Goal: Task Accomplishment & Management: Use online tool/utility

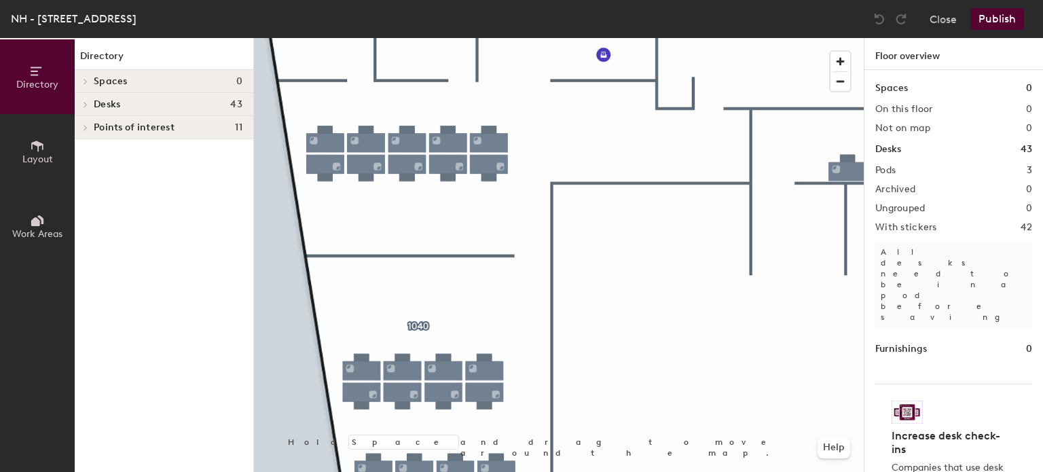
click at [363, 38] on div at bounding box center [559, 38] width 610 height 0
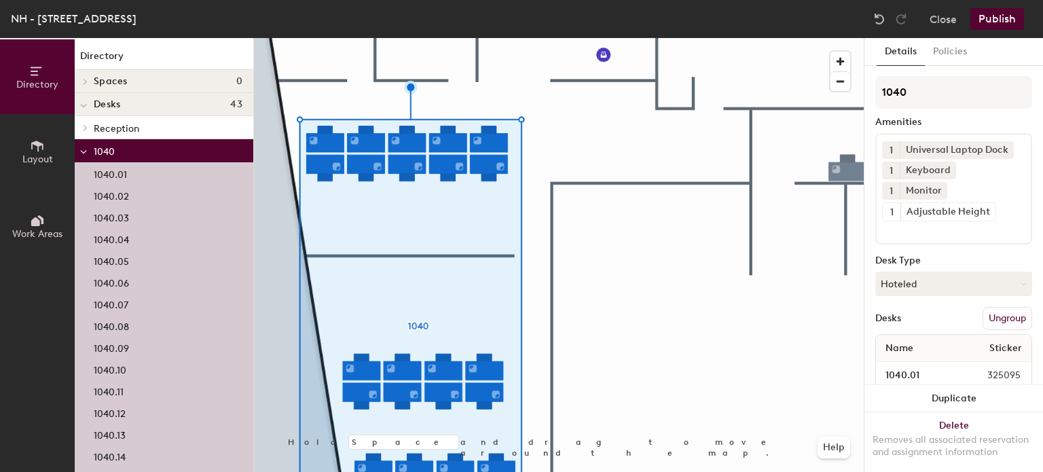
click at [600, 38] on div at bounding box center [559, 38] width 610 height 0
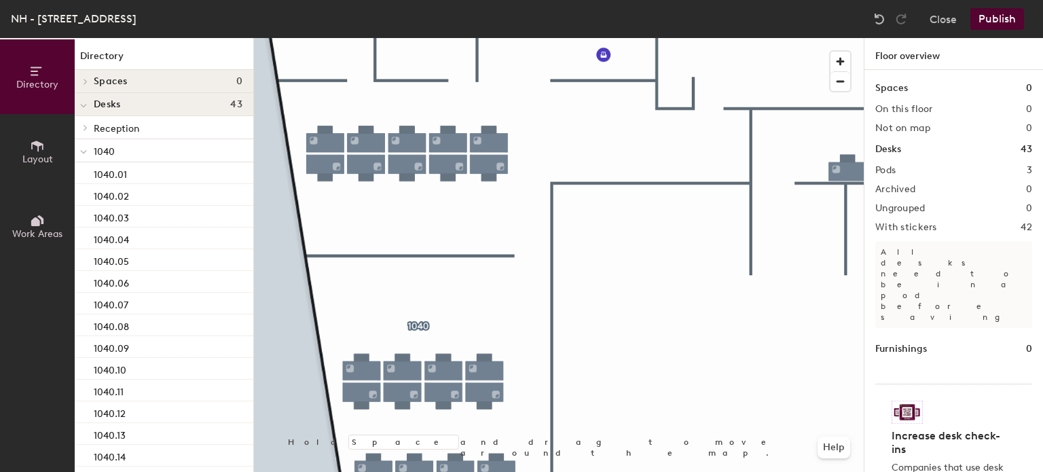
click at [45, 217] on button "Work Areas" at bounding box center [37, 226] width 75 height 75
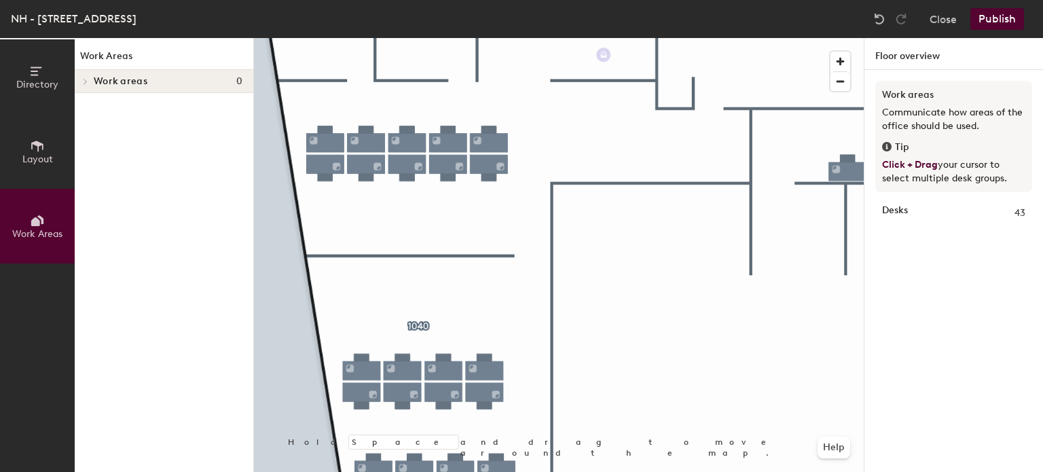
click at [41, 135] on button "Layout" at bounding box center [37, 151] width 75 height 75
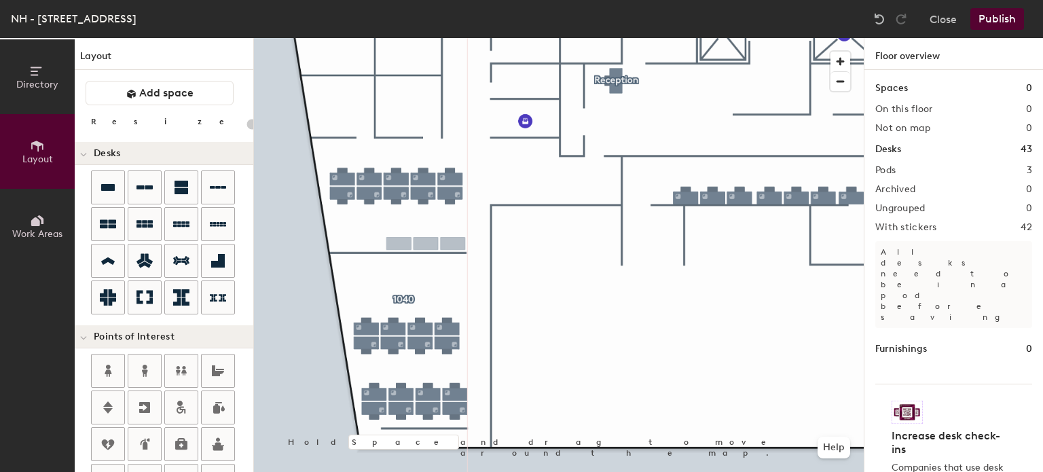
click at [426, 251] on div "Directory Layout Work Areas Layout Add space Resize Desks Points of Interest Fu…" at bounding box center [521, 255] width 1043 height 434
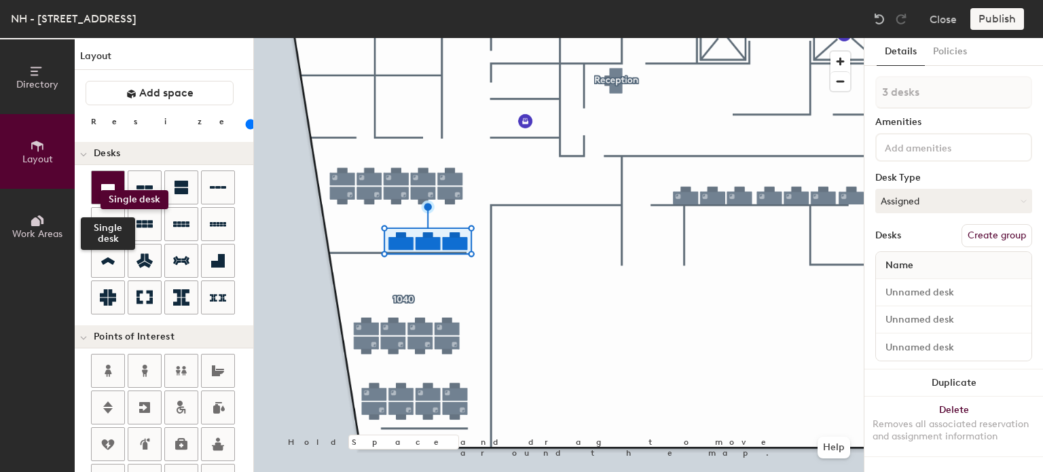
drag, startPoint x: 119, startPoint y: 191, endPoint x: 100, endPoint y: 190, distance: 19.1
click at [100, 190] on div at bounding box center [108, 187] width 33 height 33
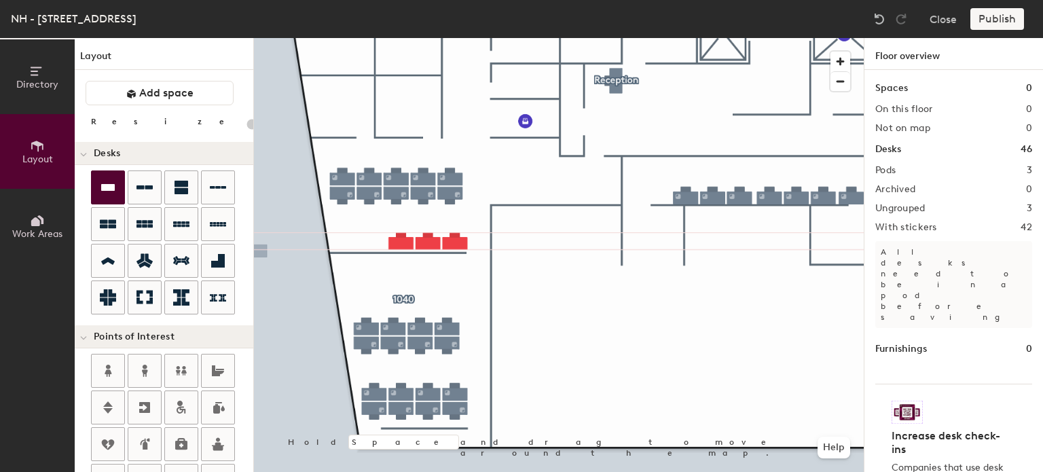
click at [100, 189] on icon at bounding box center [108, 187] width 16 height 16
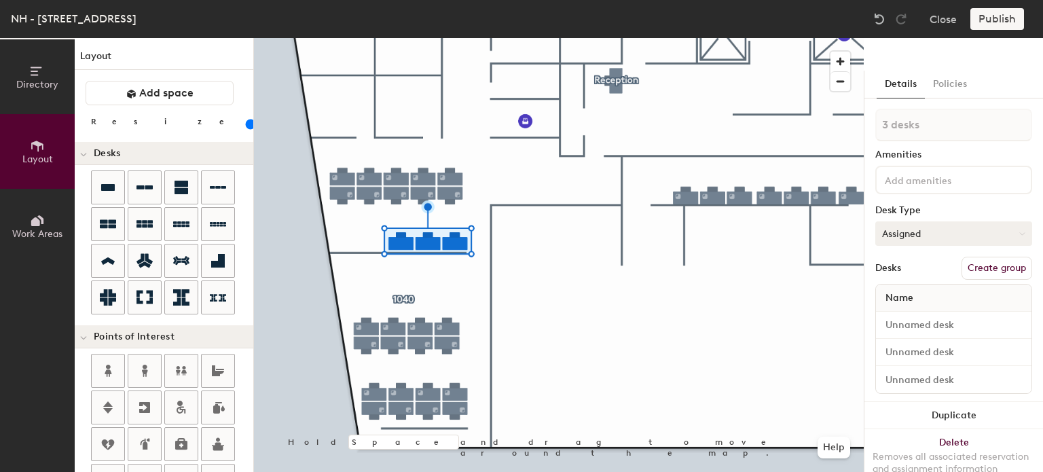
click at [922, 238] on button "Assigned" at bounding box center [953, 233] width 157 height 24
click at [916, 314] on div "Hoteled" at bounding box center [944, 316] width 136 height 20
click at [114, 190] on icon at bounding box center [108, 187] width 16 height 16
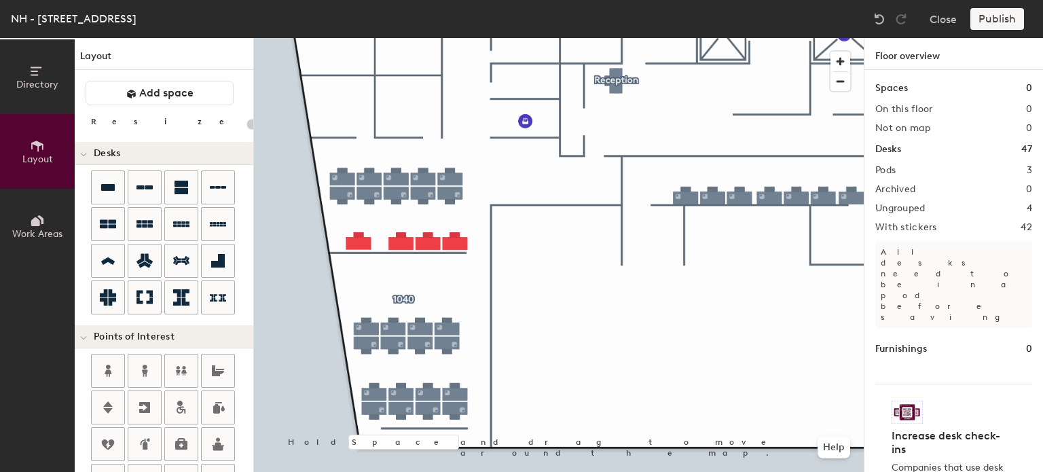
type input "100"
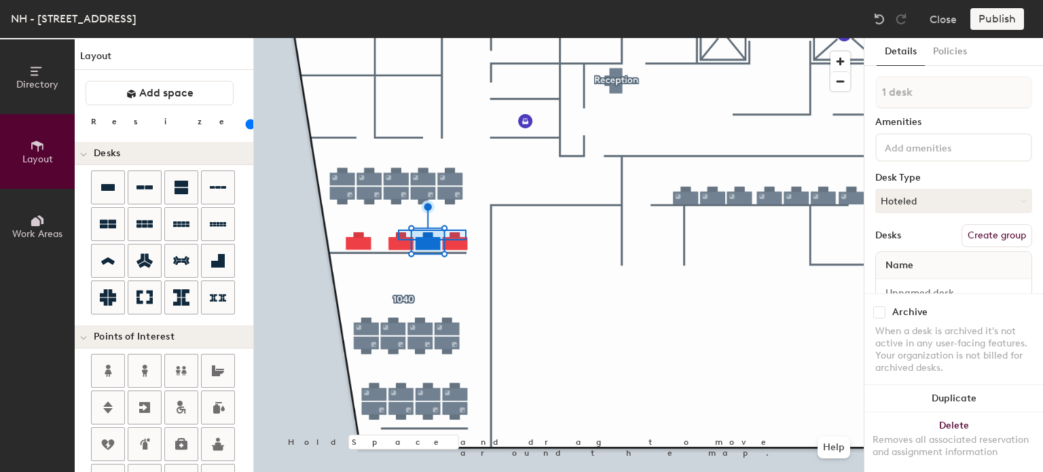
type input "3 desks"
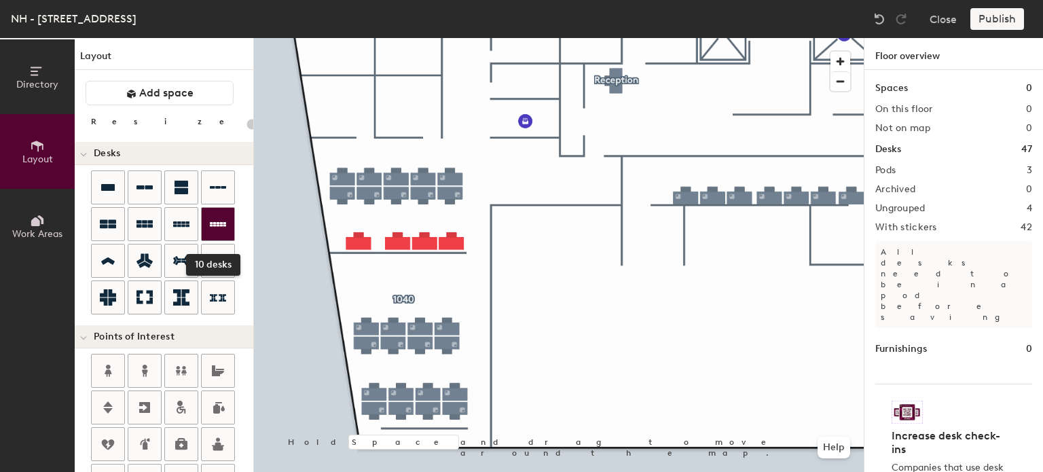
click at [223, 229] on icon at bounding box center [218, 224] width 16 height 16
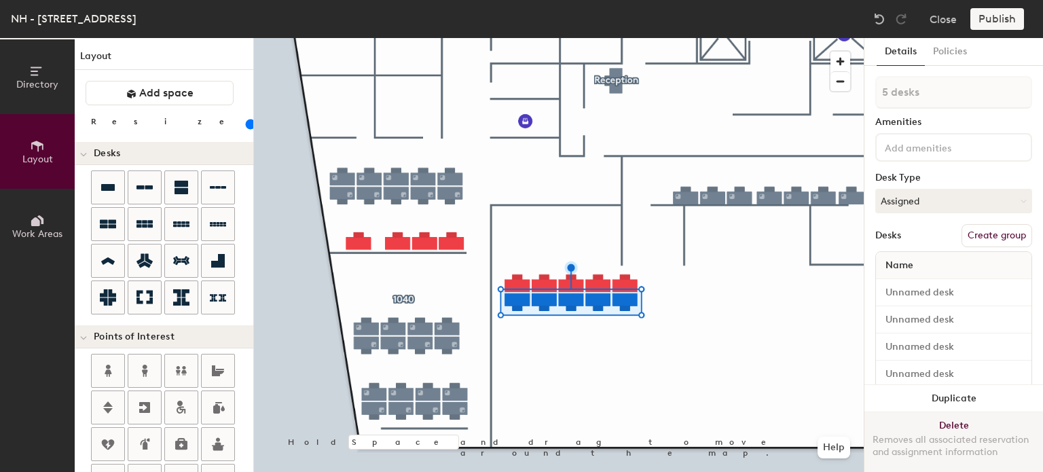
click at [930, 412] on button "Delete Removes all associated reservation and assignment information" at bounding box center [953, 442] width 179 height 60
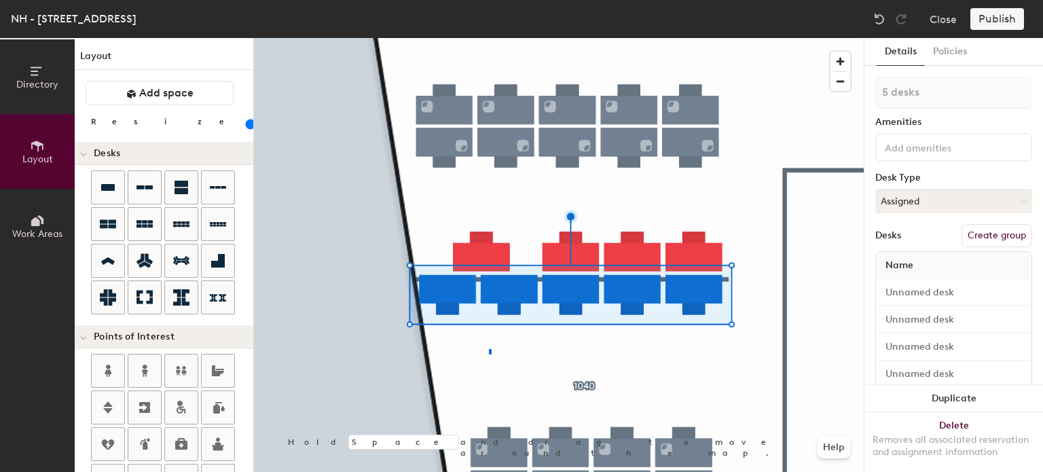
click at [489, 38] on div at bounding box center [559, 38] width 610 height 0
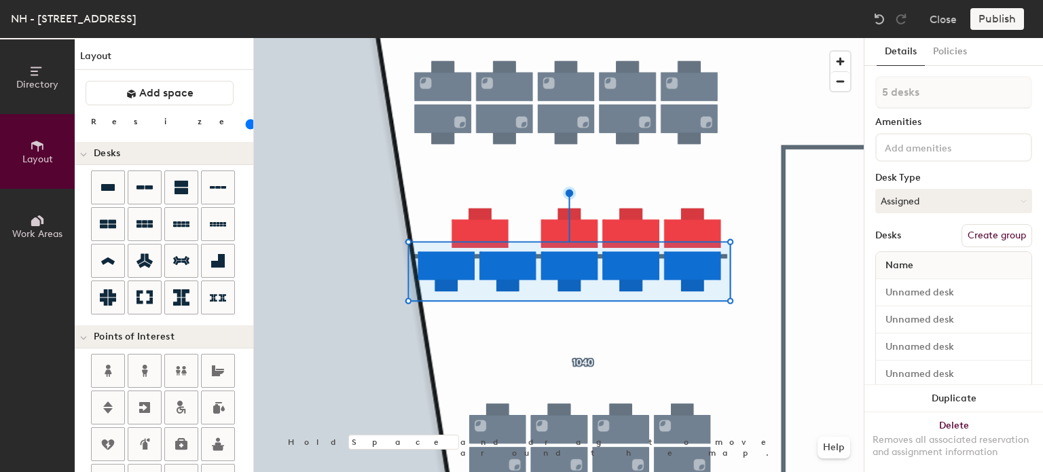
drag, startPoint x: 144, startPoint y: 126, endPoint x: 136, endPoint y: 124, distance: 7.6
click at [246, 124] on input "range" at bounding box center [246, 124] width 0 height 11
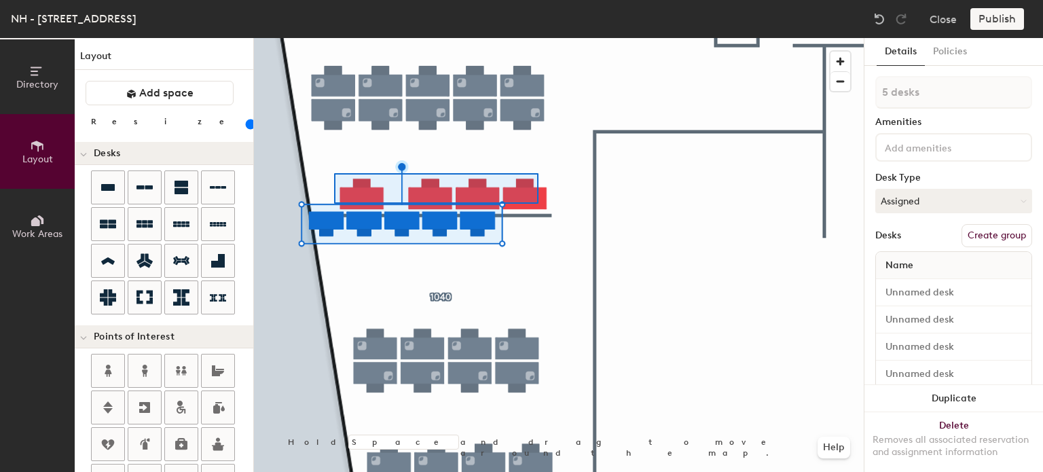
type input "100"
type input "4 desks"
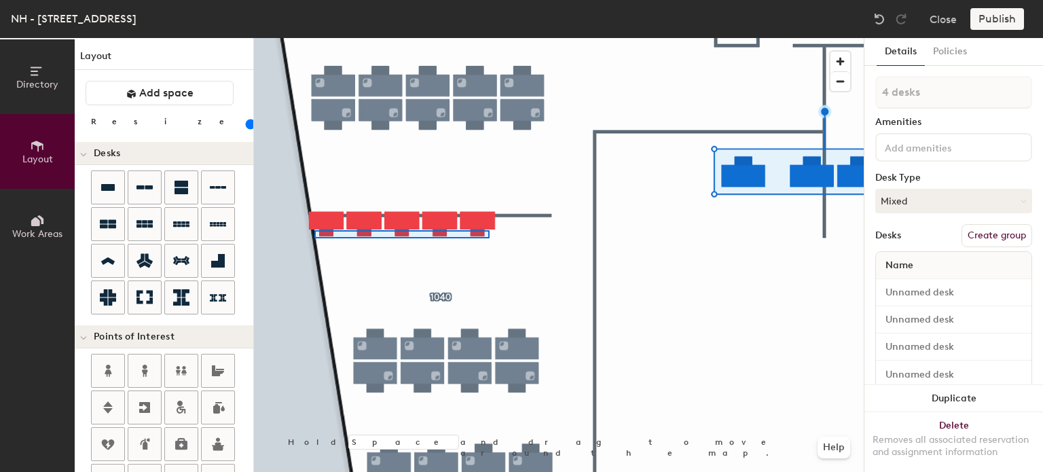
type input "80"
type input "5 desks"
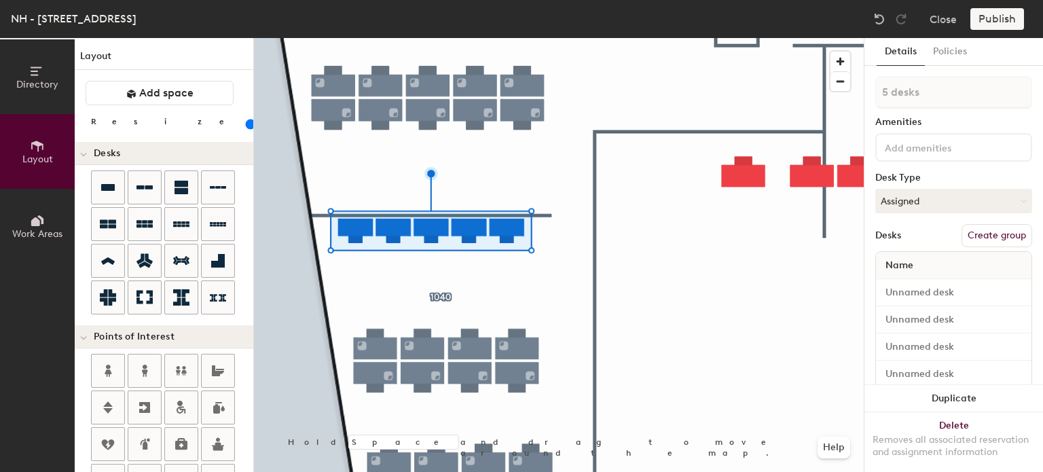
drag, startPoint x: 134, startPoint y: 124, endPoint x: 141, endPoint y: 126, distance: 6.9
click at [246, 126] on input "range" at bounding box center [246, 124] width 0 height 11
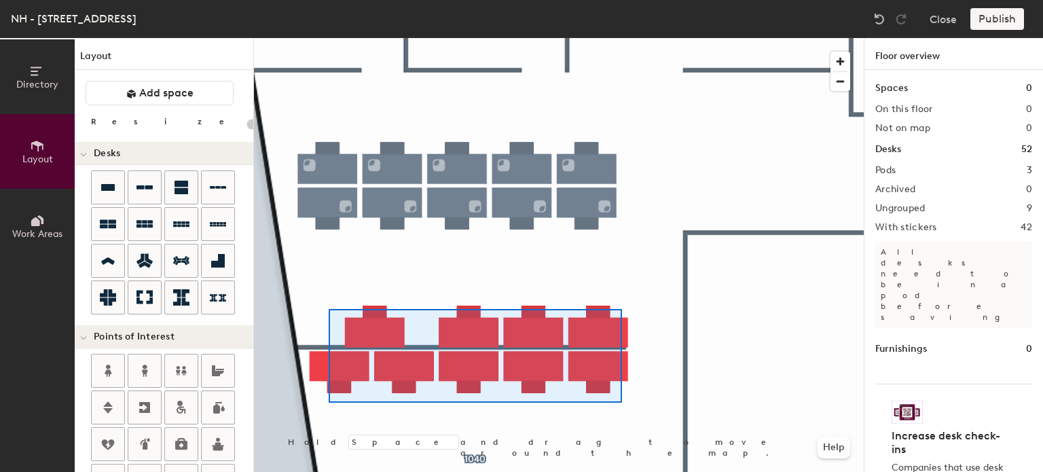
click at [619, 38] on div at bounding box center [559, 38] width 610 height 0
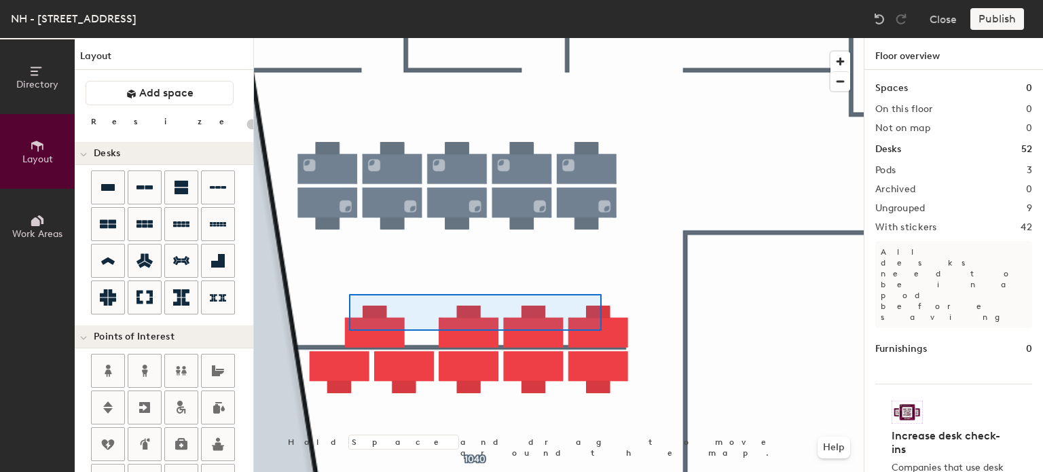
type input "100"
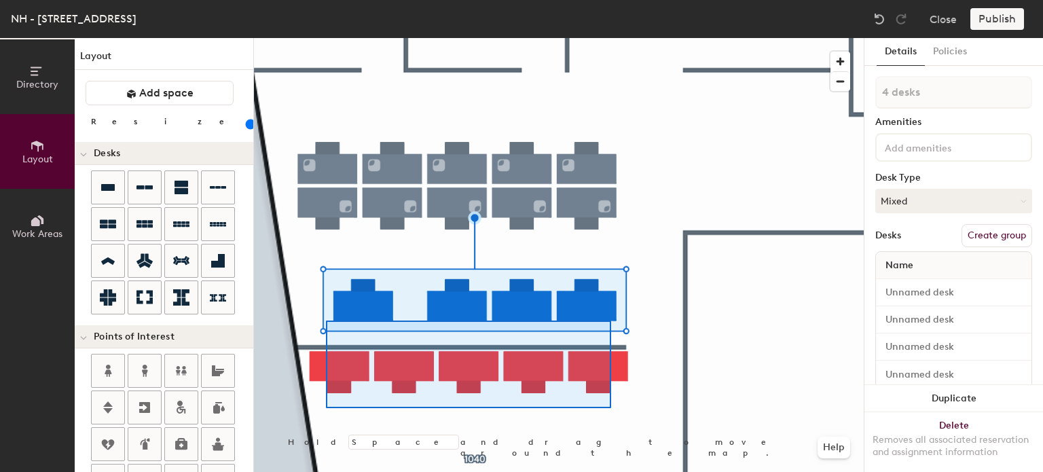
type input "9 desks"
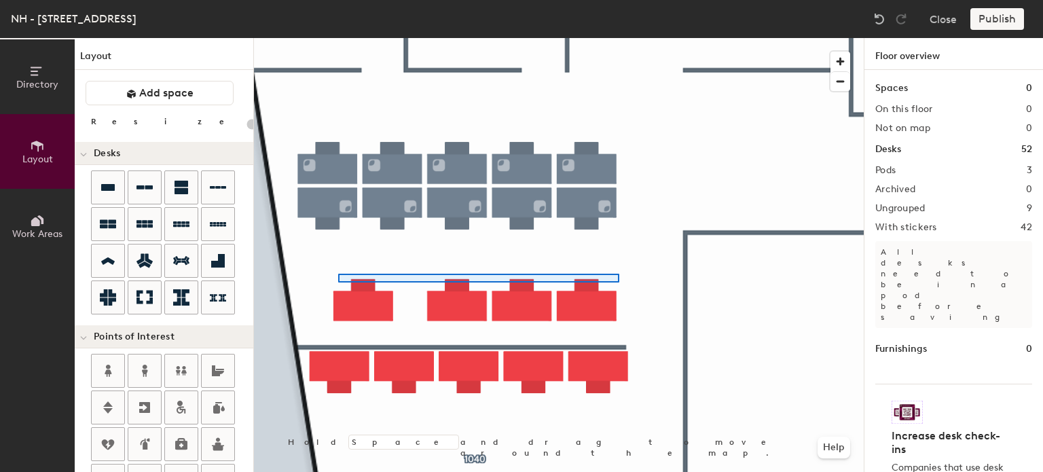
type input "100"
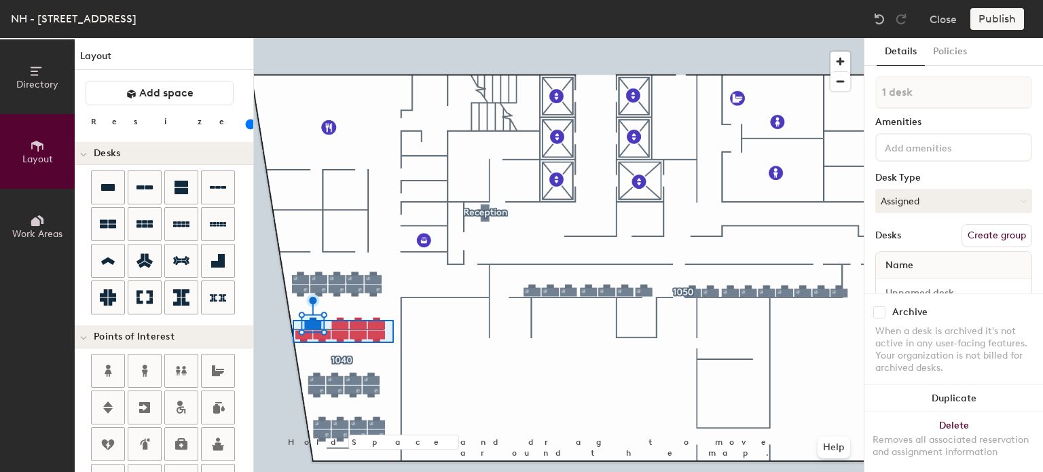
click at [293, 38] on div at bounding box center [559, 38] width 610 height 0
type input "9 desks"
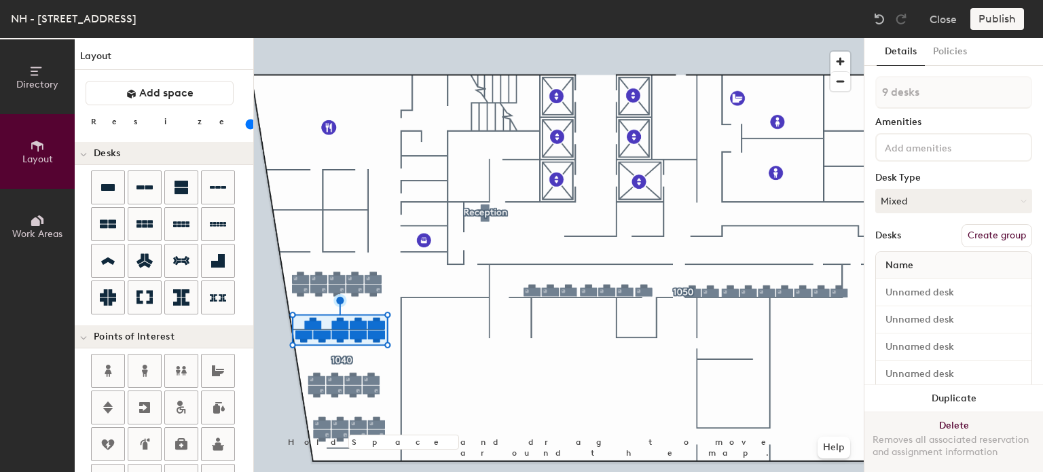
click at [934, 412] on button "Delete Removes all associated reservation and assignment information" at bounding box center [953, 442] width 179 height 60
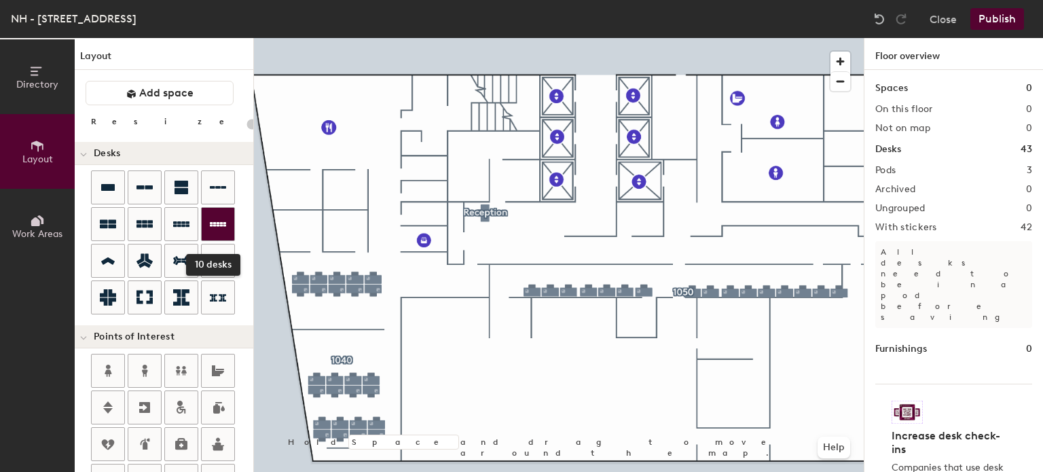
click at [206, 227] on div at bounding box center [218, 224] width 33 height 33
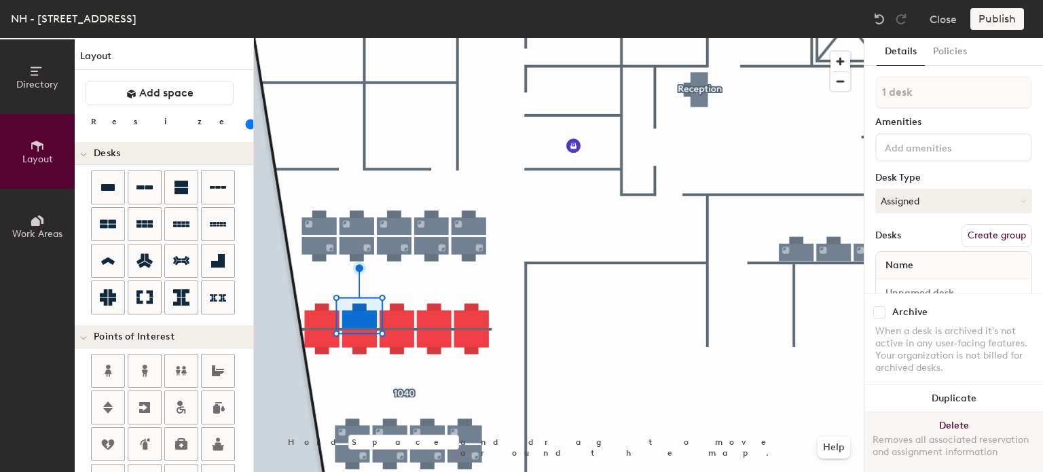
click at [927, 416] on button "Delete Removes all associated reservation and assignment information" at bounding box center [953, 442] width 179 height 60
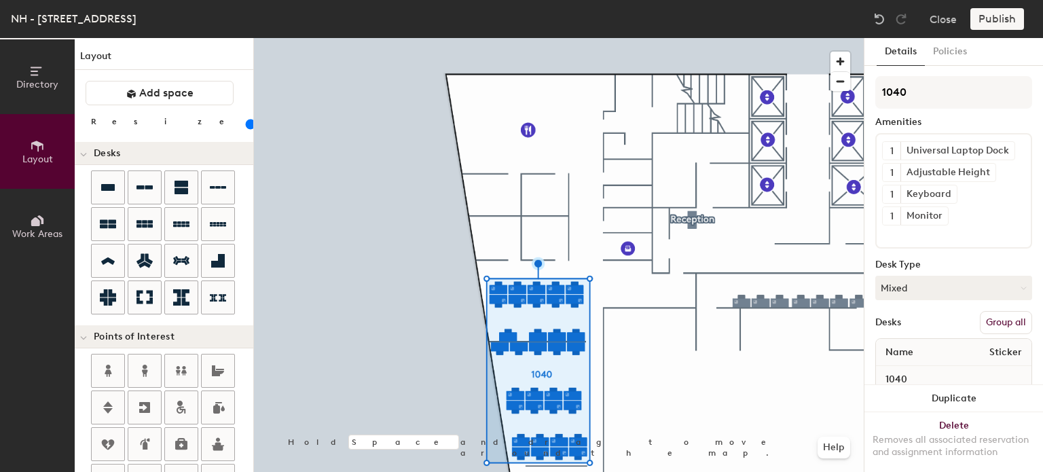
click at [989, 318] on button "Group all" at bounding box center [1006, 322] width 52 height 23
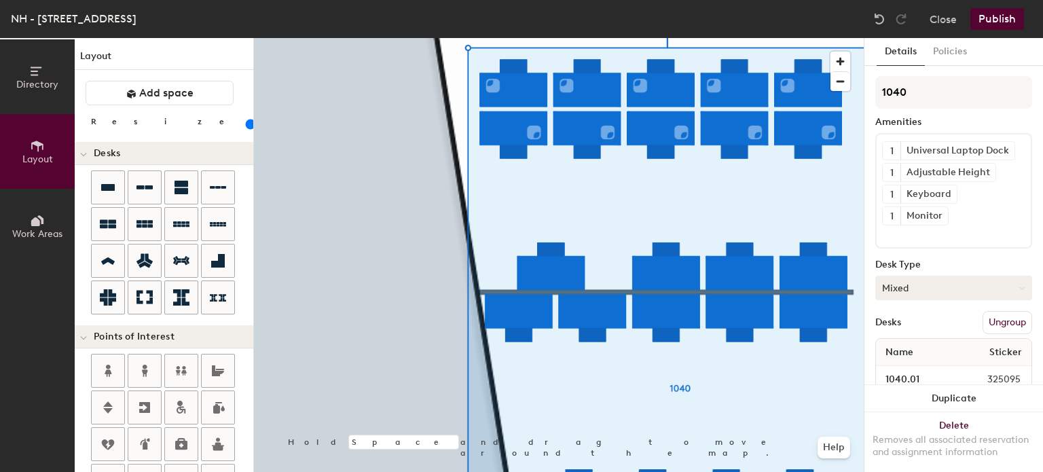
click at [934, 289] on button "Mixed" at bounding box center [953, 288] width 157 height 24
click at [897, 367] on div "Hoteled" at bounding box center [944, 371] width 136 height 20
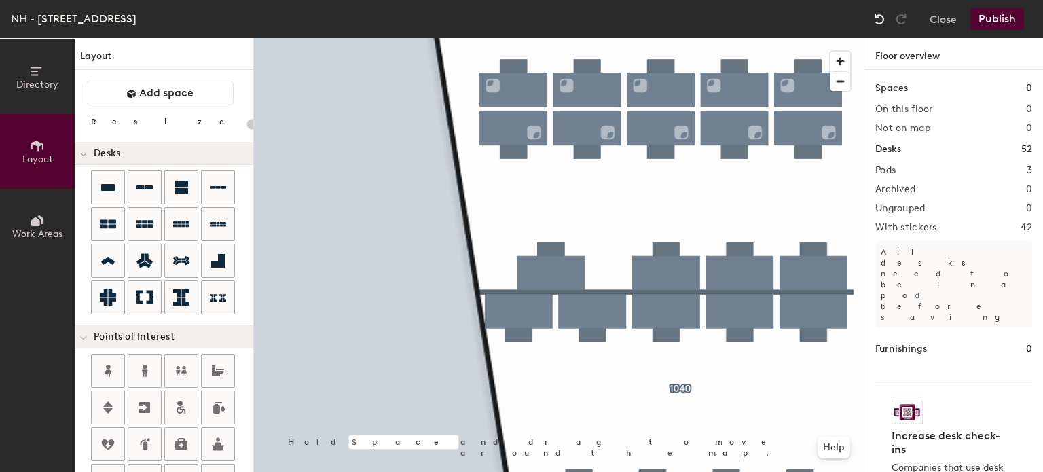
click at [883, 25] on img at bounding box center [879, 19] width 14 height 14
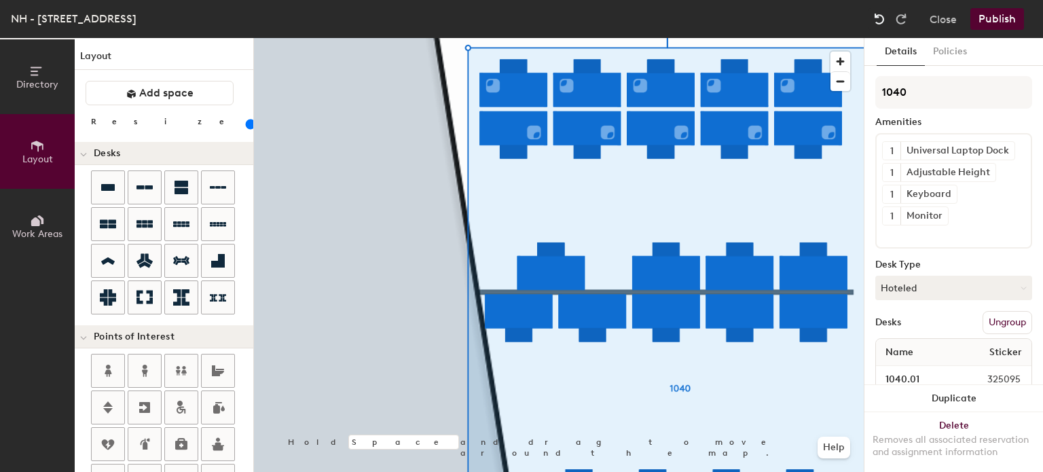
click at [882, 21] on img at bounding box center [879, 19] width 14 height 14
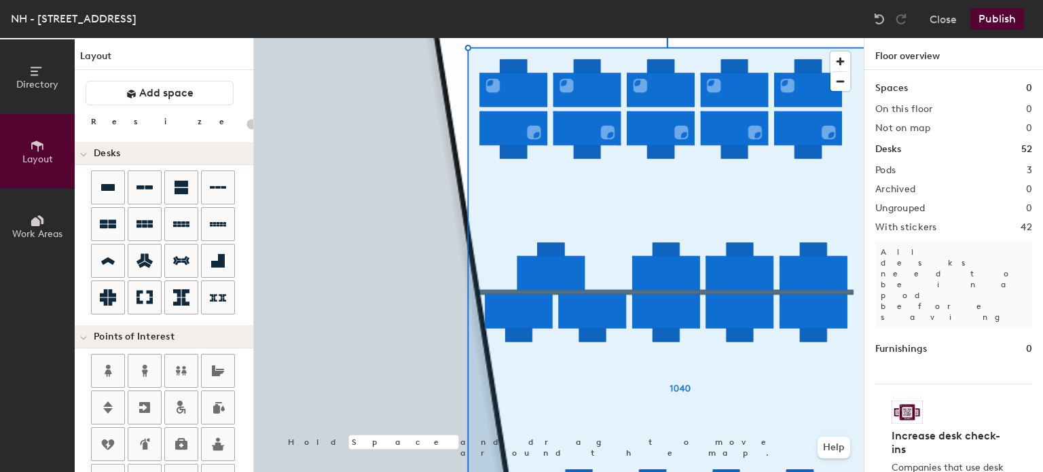
click at [526, 38] on div at bounding box center [559, 38] width 610 height 0
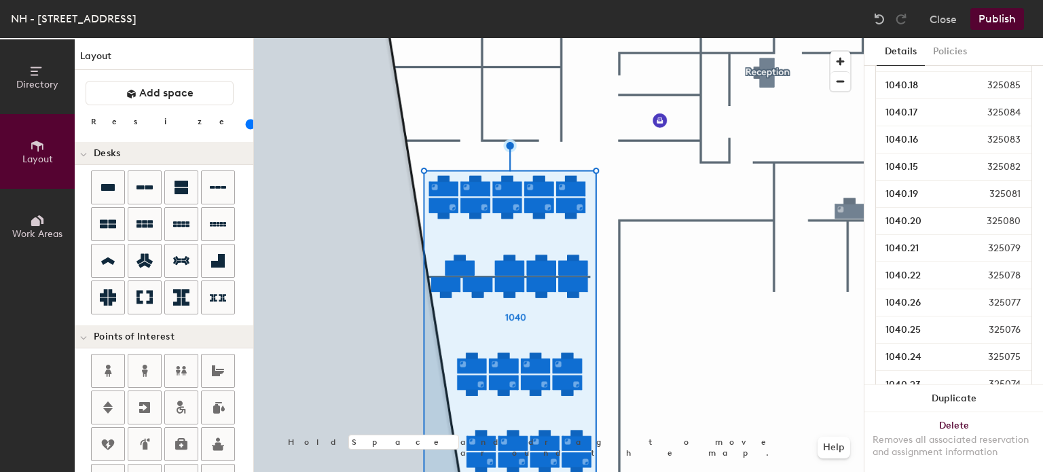
scroll to position [943, 0]
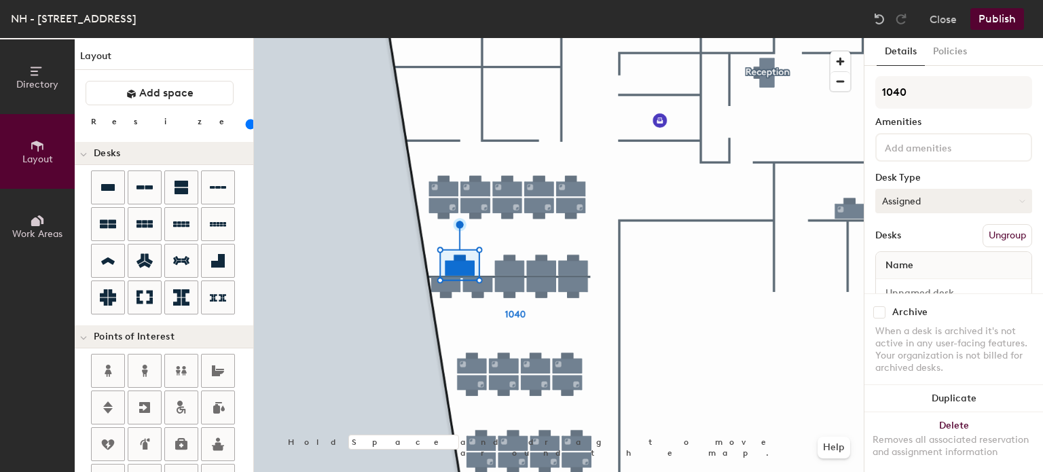
click at [975, 206] on button "Assigned" at bounding box center [953, 201] width 157 height 24
click at [906, 284] on div "Hoteled" at bounding box center [944, 284] width 136 height 20
click at [910, 149] on input at bounding box center [943, 147] width 122 height 16
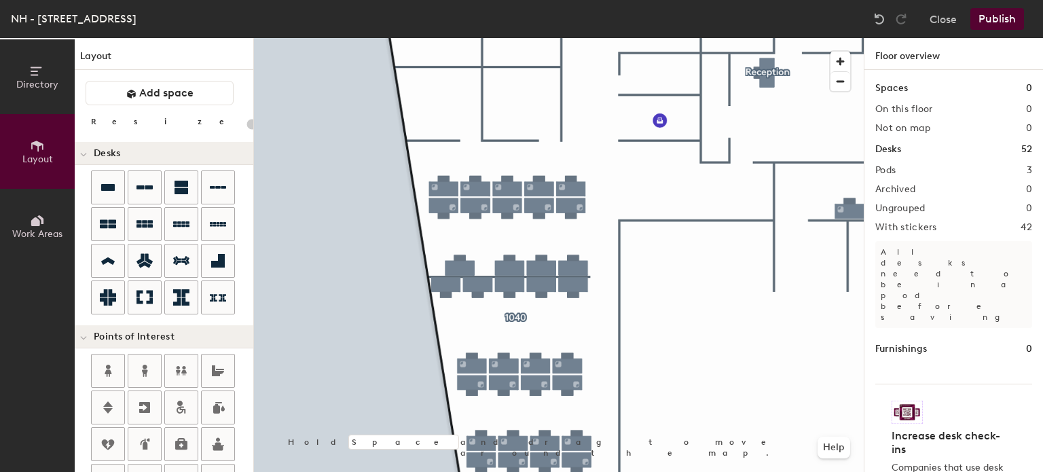
click at [456, 38] on div at bounding box center [559, 38] width 610 height 0
type input "100"
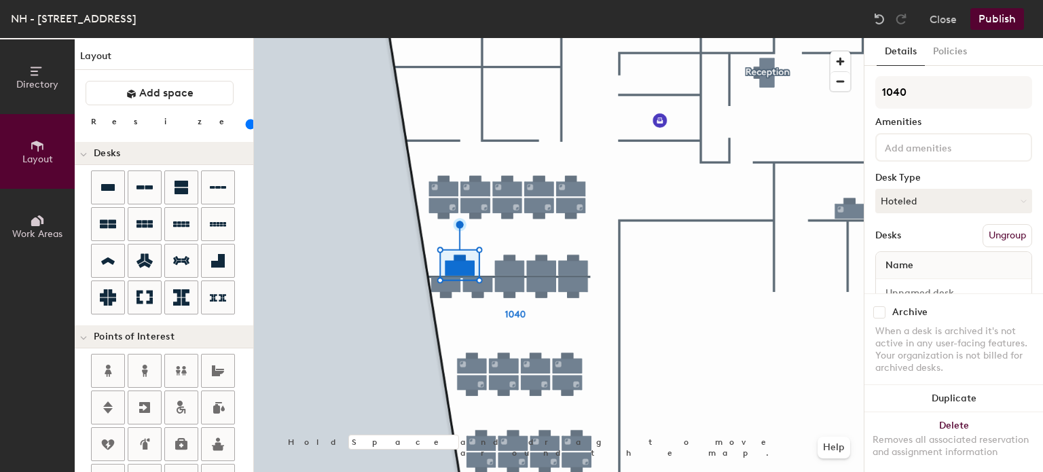
scroll to position [43, 0]
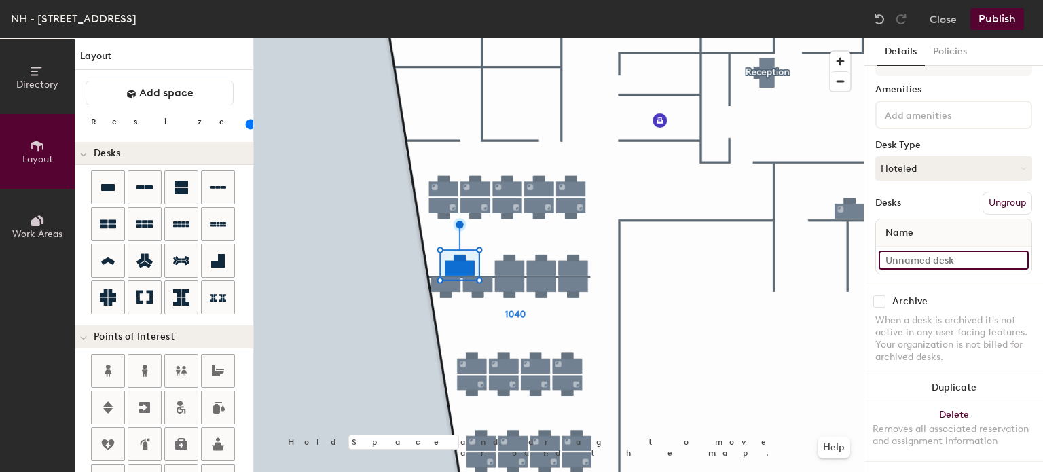
click at [921, 251] on input at bounding box center [954, 260] width 150 height 19
type input "1"
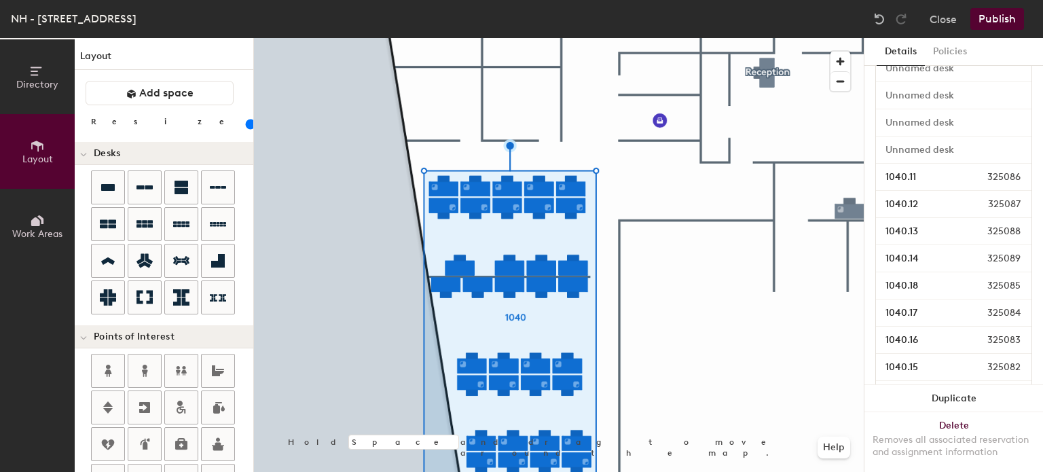
scroll to position [961, 0]
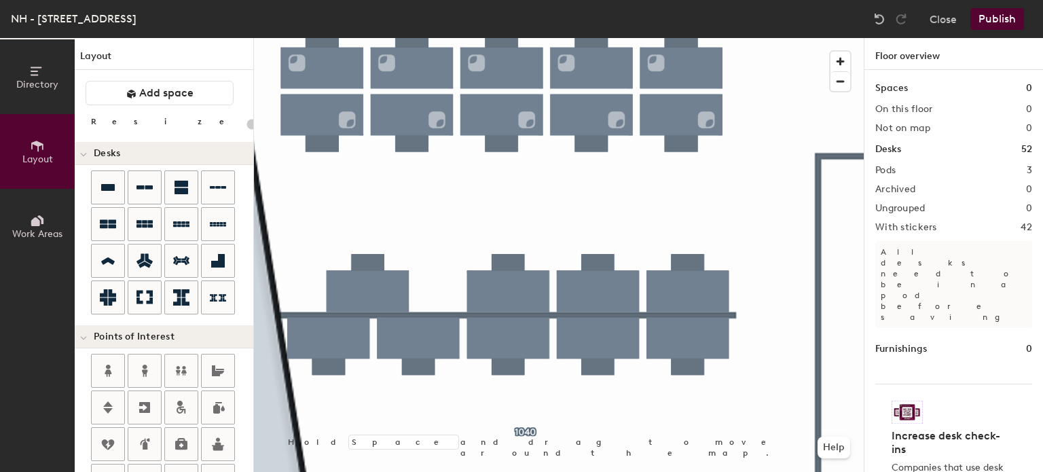
type input "100"
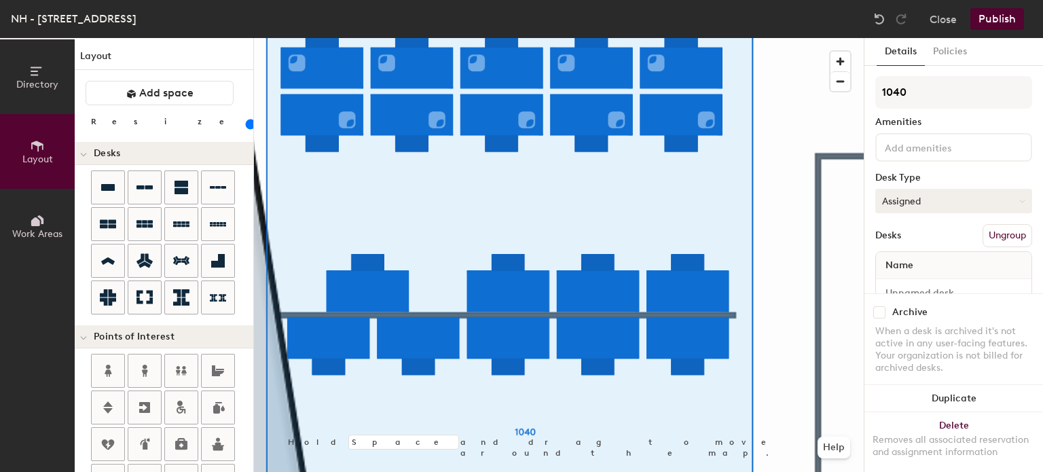
click at [904, 197] on button "Assigned" at bounding box center [953, 201] width 157 height 24
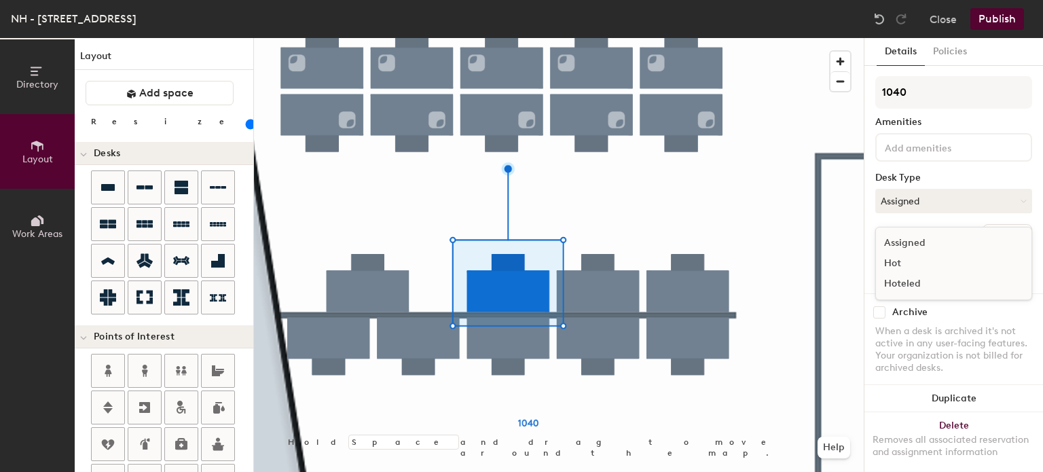
click at [906, 278] on div "Hoteled" at bounding box center [944, 284] width 136 height 20
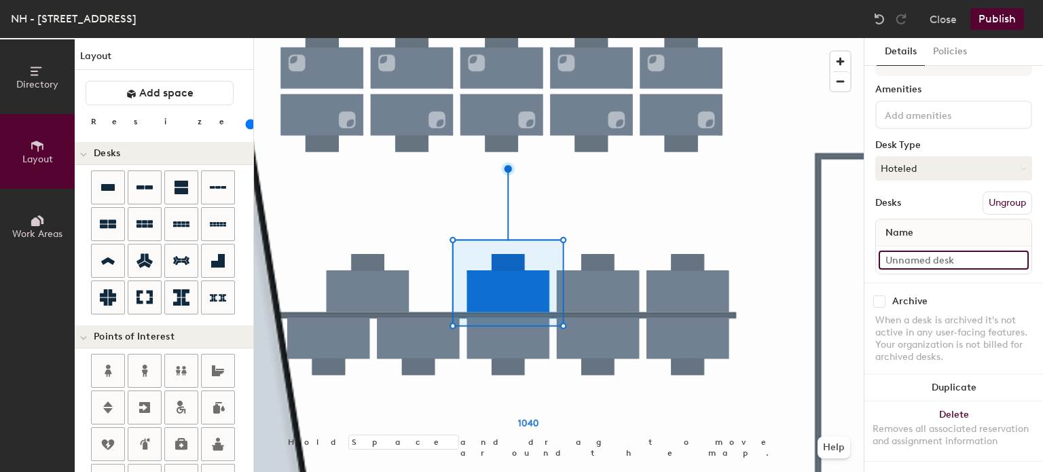
click at [915, 255] on input at bounding box center [954, 260] width 150 height 19
type input "2"
click at [925, 162] on button "Assigned" at bounding box center [953, 168] width 157 height 24
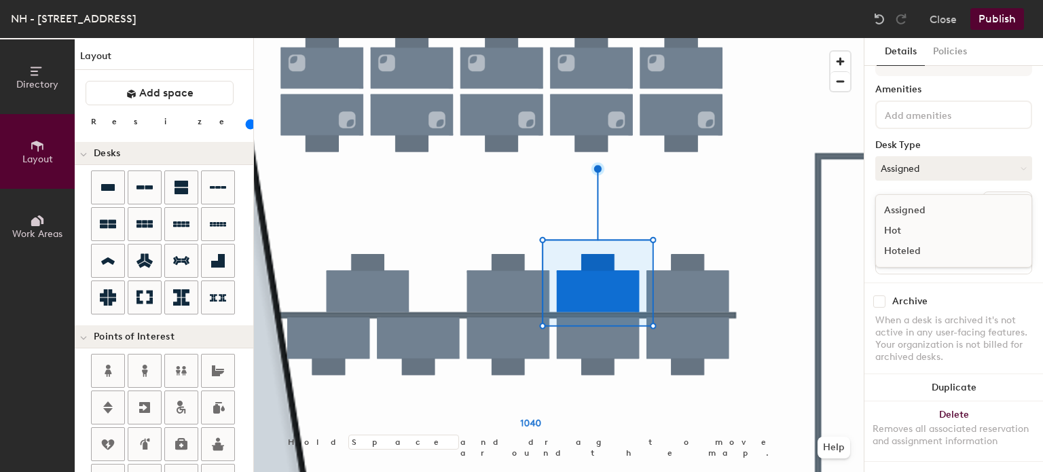
click at [906, 242] on div "Hoteled" at bounding box center [944, 251] width 136 height 20
click at [908, 225] on span "Name" at bounding box center [899, 233] width 41 height 24
click at [918, 252] on input at bounding box center [954, 260] width 150 height 19
type input "3"
click at [693, 38] on div at bounding box center [559, 38] width 610 height 0
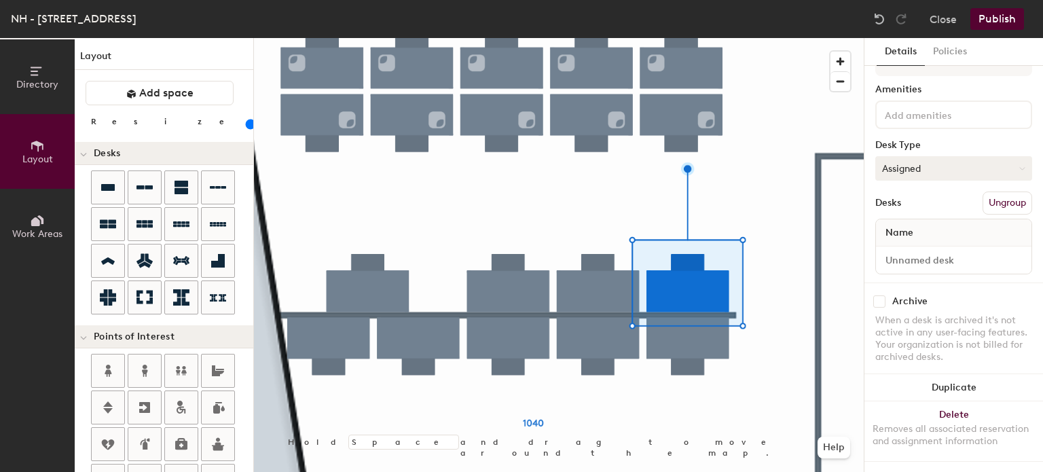
click at [909, 157] on button "Assigned" at bounding box center [953, 168] width 157 height 24
click at [904, 241] on div "Hoteled" at bounding box center [944, 251] width 136 height 20
click at [912, 251] on input at bounding box center [954, 260] width 150 height 19
type input "4"
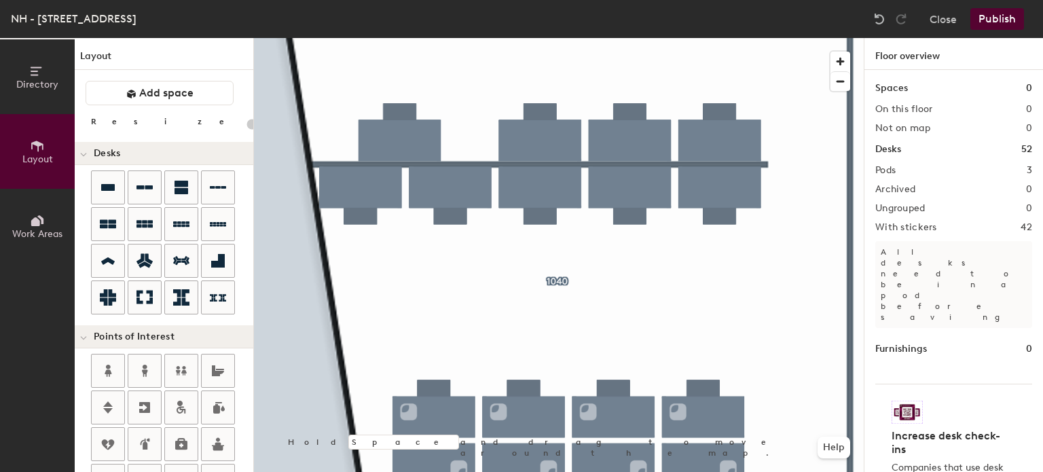
type input "100"
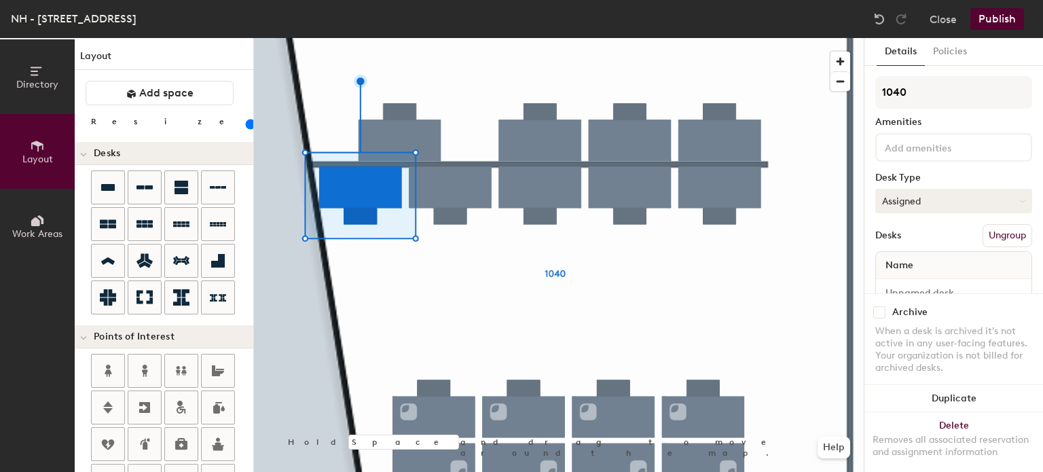
click at [910, 210] on button "Assigned" at bounding box center [953, 201] width 157 height 24
click at [903, 282] on div "Hoteled" at bounding box center [944, 284] width 136 height 20
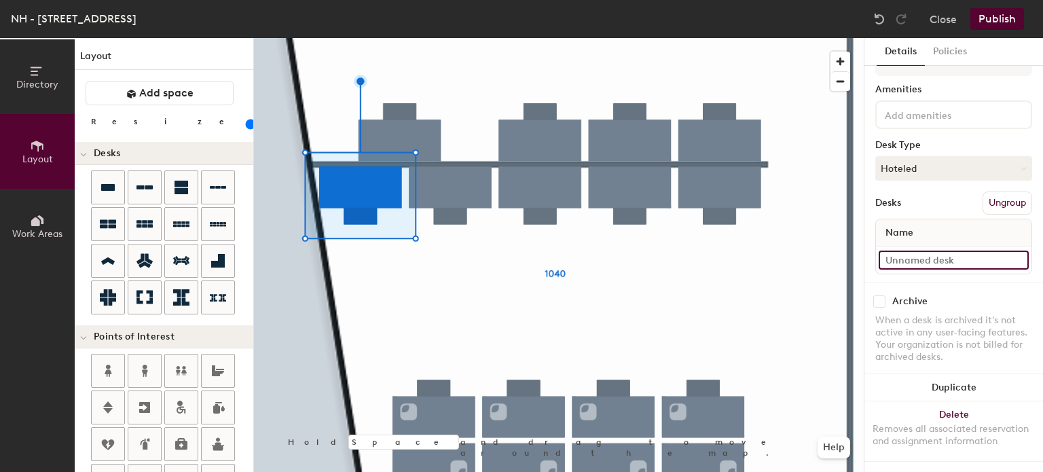
click at [906, 251] on input at bounding box center [954, 260] width 150 height 19
type input "5"
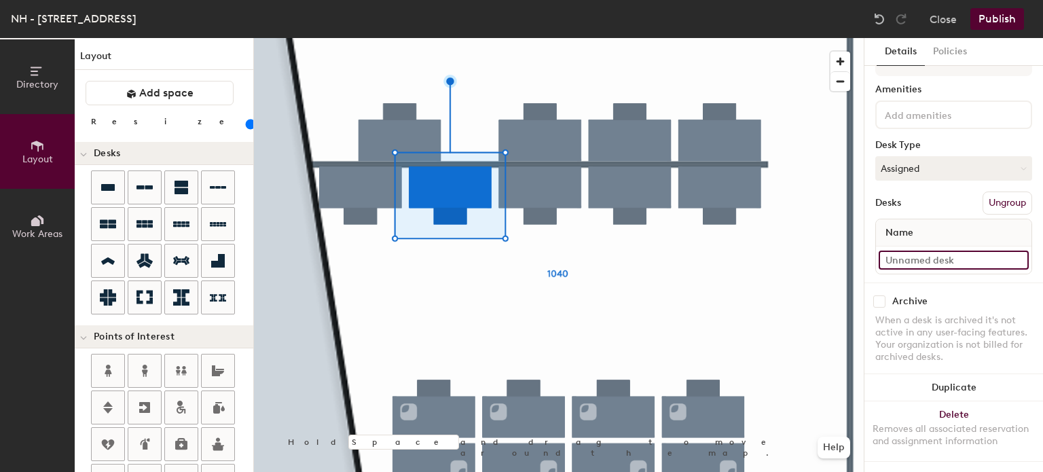
click at [931, 251] on input at bounding box center [954, 260] width 150 height 19
type input "6"
click at [902, 156] on button "Assigned" at bounding box center [953, 168] width 157 height 24
drag, startPoint x: 904, startPoint y: 240, endPoint x: 867, endPoint y: 234, distance: 38.0
click at [904, 241] on div "Hoteled" at bounding box center [944, 251] width 136 height 20
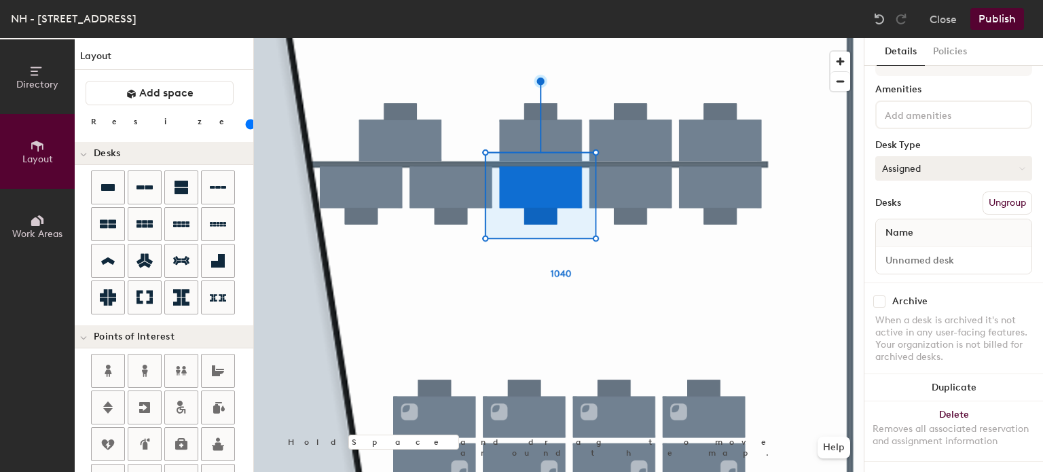
click at [917, 161] on button "Assigned" at bounding box center [953, 168] width 157 height 24
click at [904, 241] on div "Hoteled" at bounding box center [944, 251] width 136 height 20
click at [918, 251] on input at bounding box center [954, 260] width 150 height 19
type input "7"
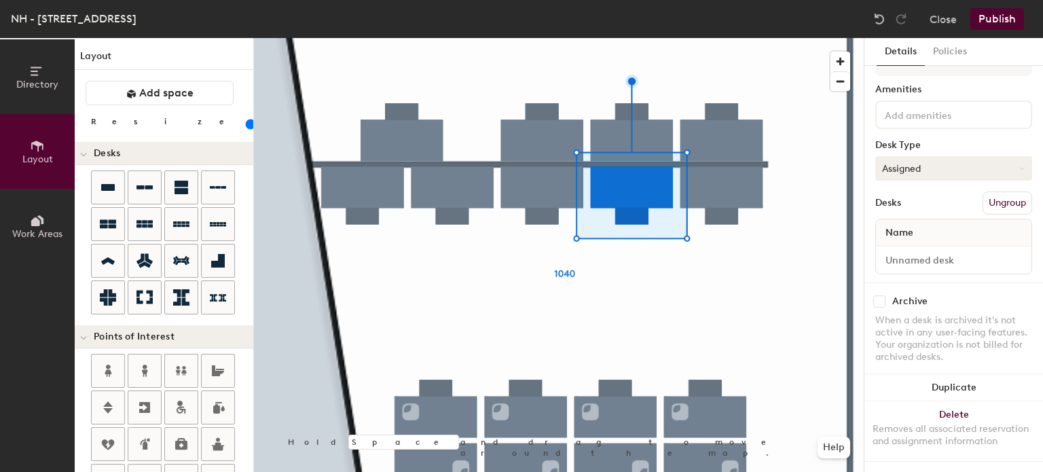
click at [940, 165] on button "Assigned" at bounding box center [953, 168] width 157 height 24
click at [913, 242] on div "Hoteled" at bounding box center [944, 251] width 136 height 20
click at [910, 252] on input at bounding box center [954, 260] width 150 height 19
type input "8"
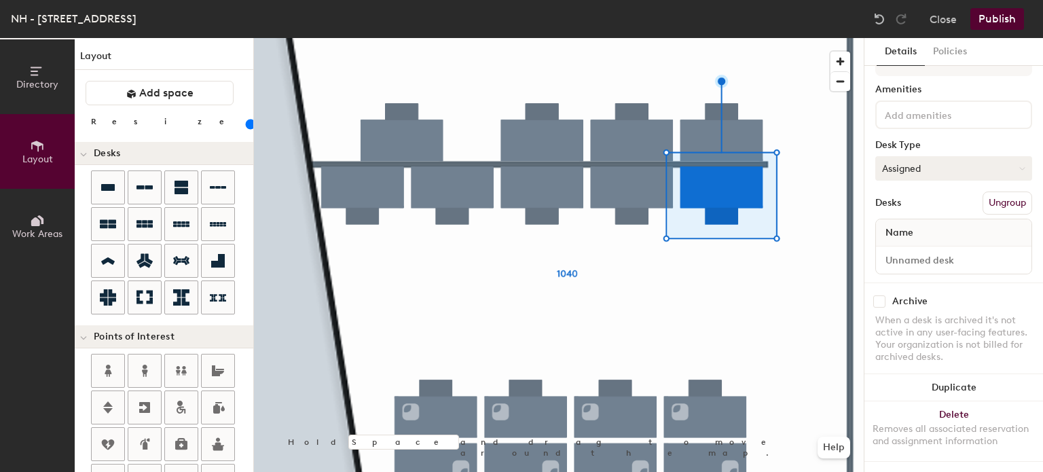
click at [914, 168] on button "Assigned" at bounding box center [953, 168] width 157 height 24
click at [907, 241] on div "Hoteled" at bounding box center [944, 251] width 136 height 20
click at [907, 251] on input at bounding box center [954, 260] width 150 height 19
type input "9"
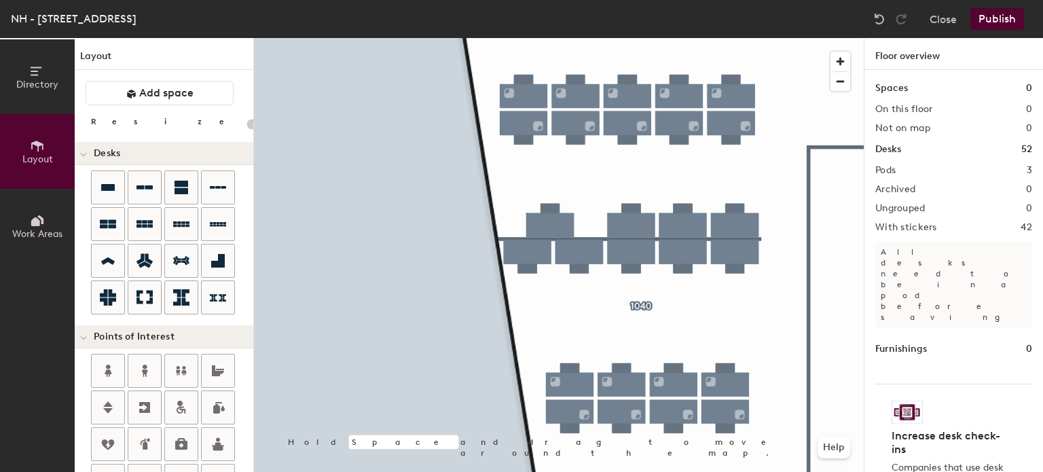
click at [547, 38] on div at bounding box center [559, 38] width 610 height 0
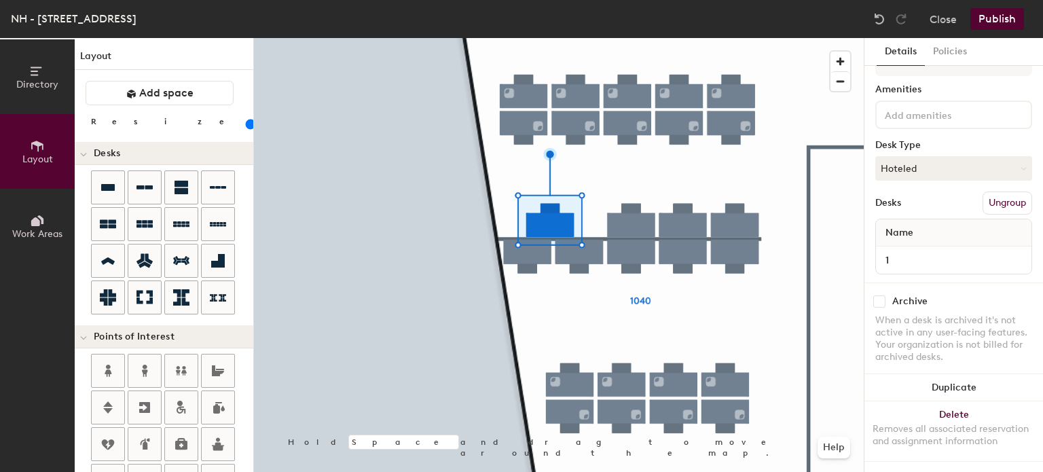
scroll to position [0, 0]
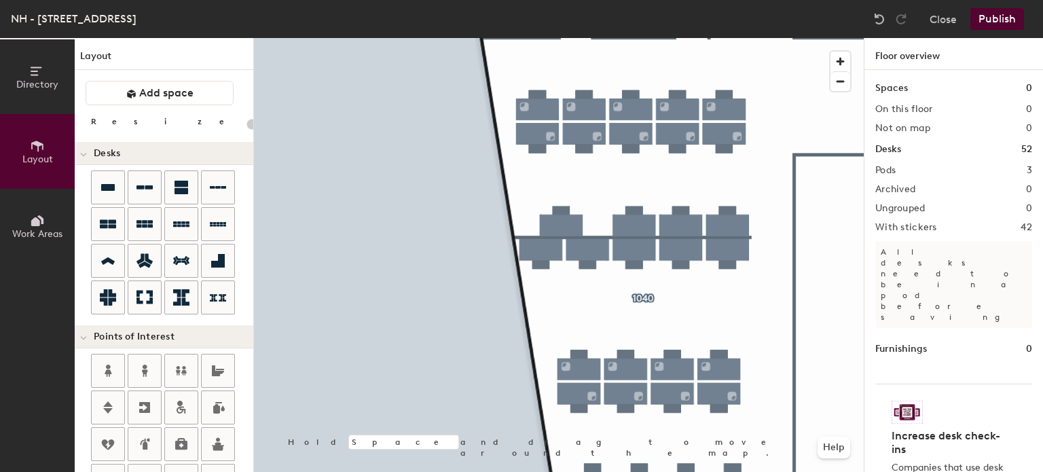
click at [989, 23] on button "Publish" at bounding box center [997, 19] width 54 height 22
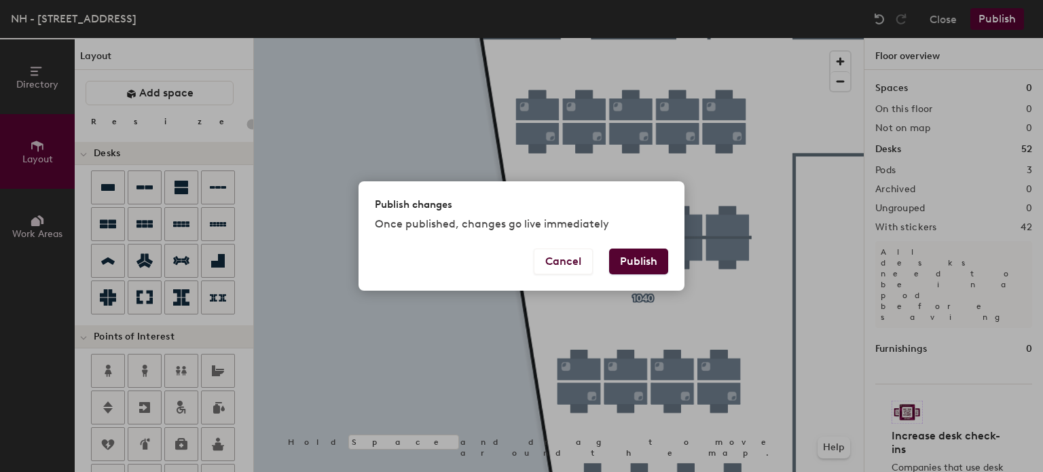
click at [635, 265] on button "Publish" at bounding box center [638, 262] width 59 height 26
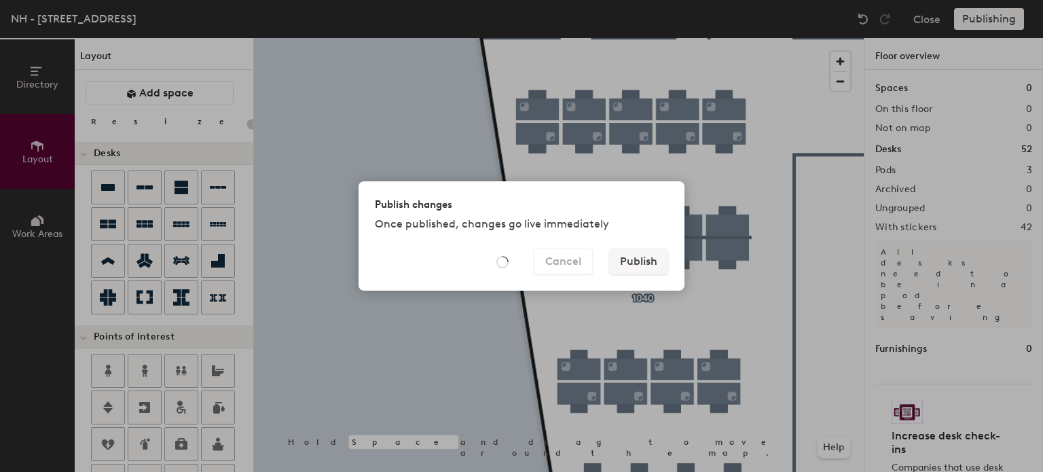
type input "20"
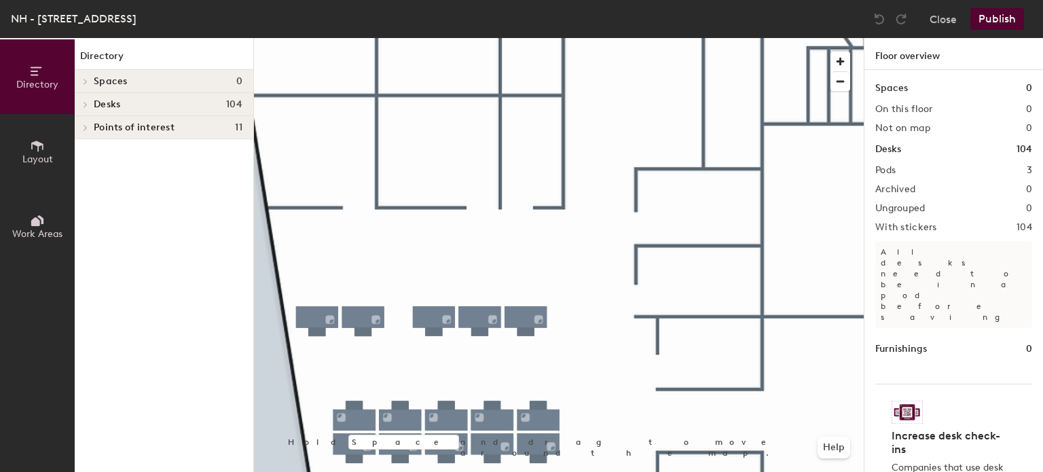
click at [52, 229] on span "Work Areas" at bounding box center [37, 234] width 50 height 12
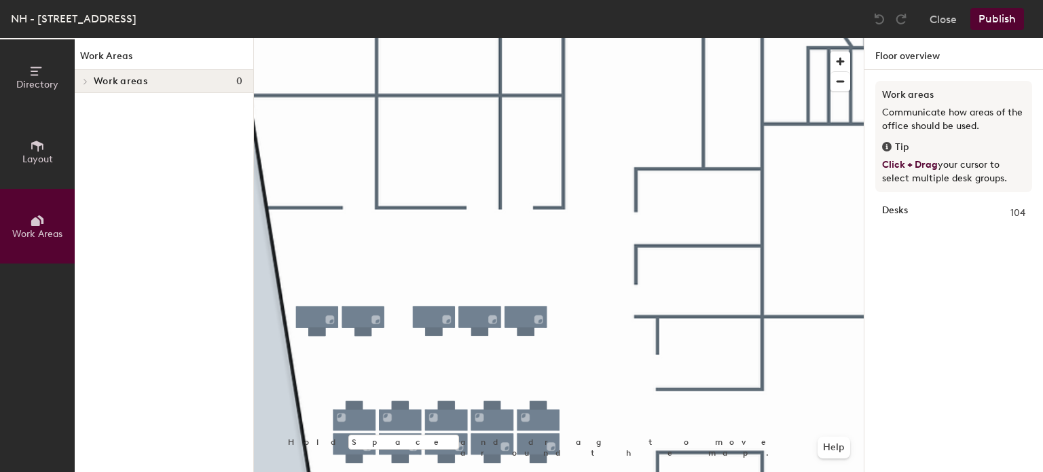
click at [86, 82] on icon at bounding box center [85, 81] width 5 height 7
click at [46, 164] on span "Layout" at bounding box center [37, 159] width 31 height 12
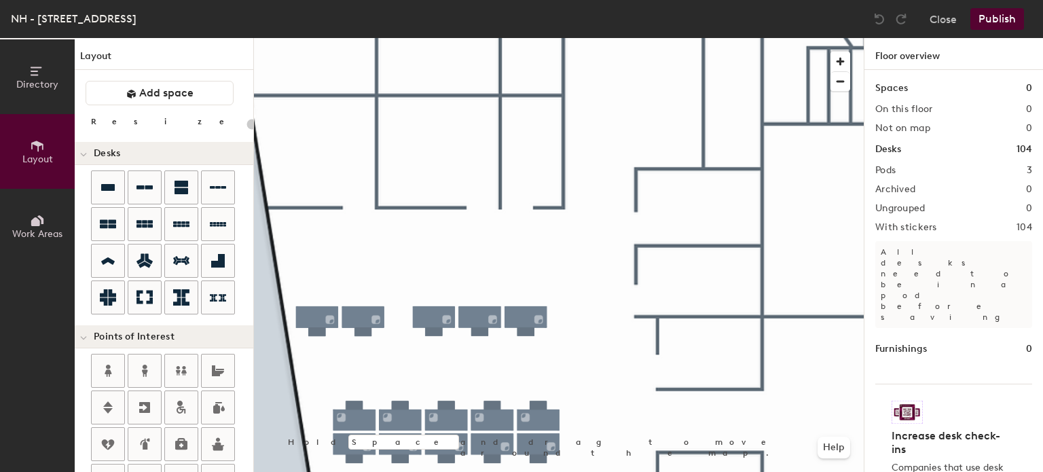
click at [361, 271] on div "Directory Layout Work Areas Layout Add space Resize Desks Points of Interest Fu…" at bounding box center [521, 255] width 1043 height 434
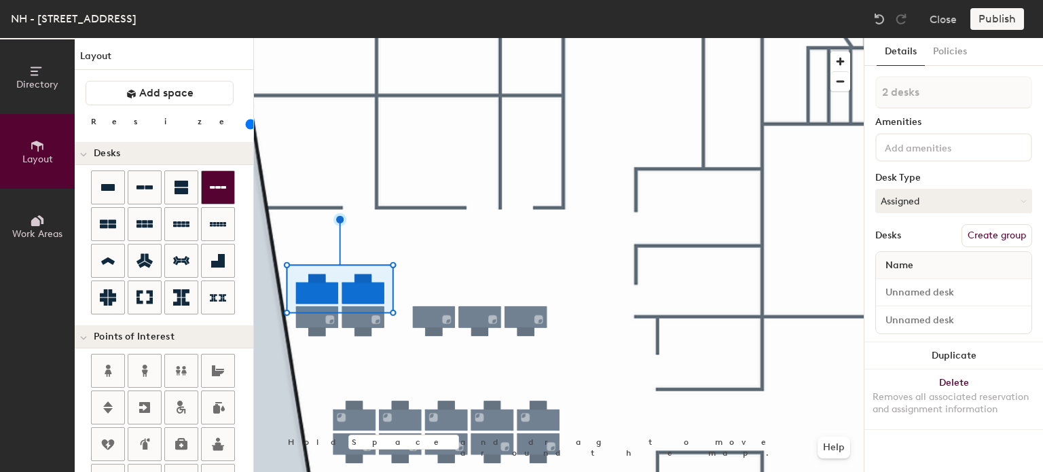
drag, startPoint x: 212, startPoint y: 189, endPoint x: 228, endPoint y: 189, distance: 16.3
click at [213, 189] on icon at bounding box center [218, 187] width 16 height 16
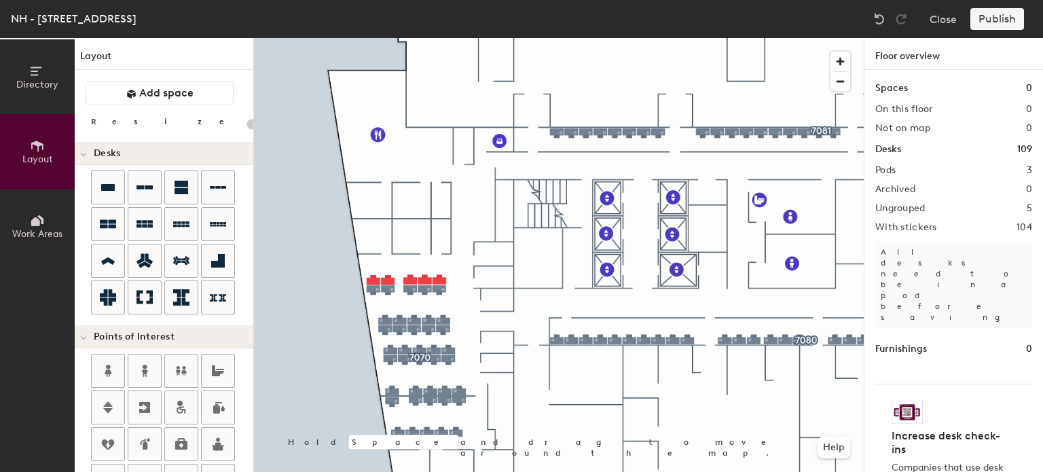
click at [375, 38] on div at bounding box center [559, 38] width 610 height 0
type input "80"
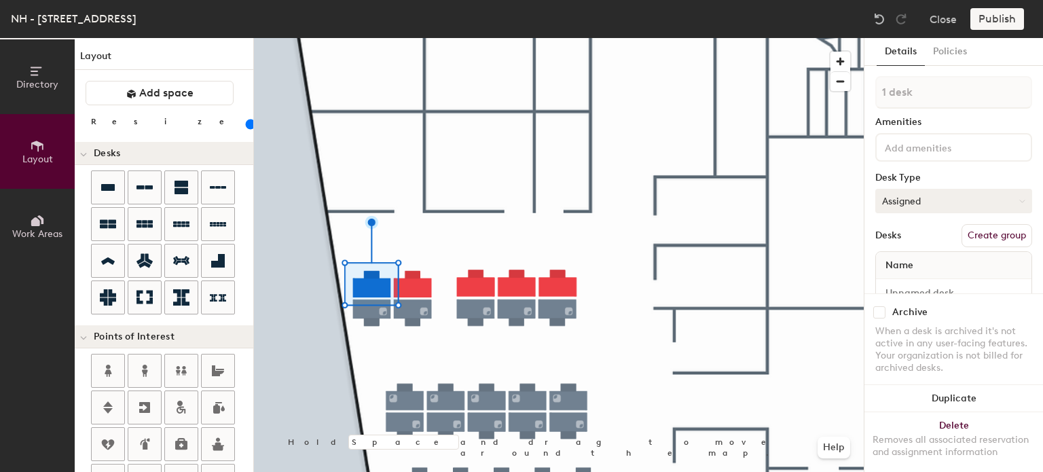
click at [925, 200] on button "Assigned" at bounding box center [953, 201] width 157 height 24
click at [902, 278] on div "Hoteled" at bounding box center [944, 284] width 136 height 20
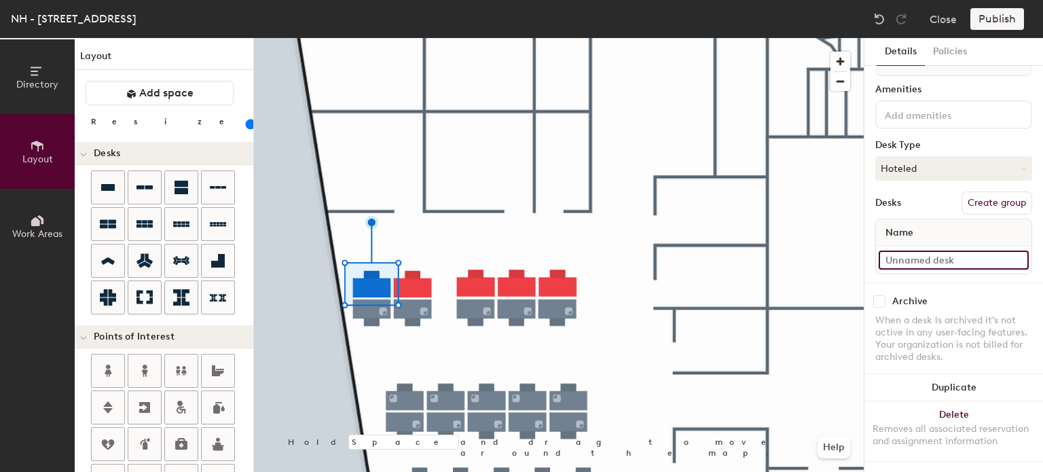
click at [909, 251] on input at bounding box center [954, 260] width 150 height 19
type input "10"
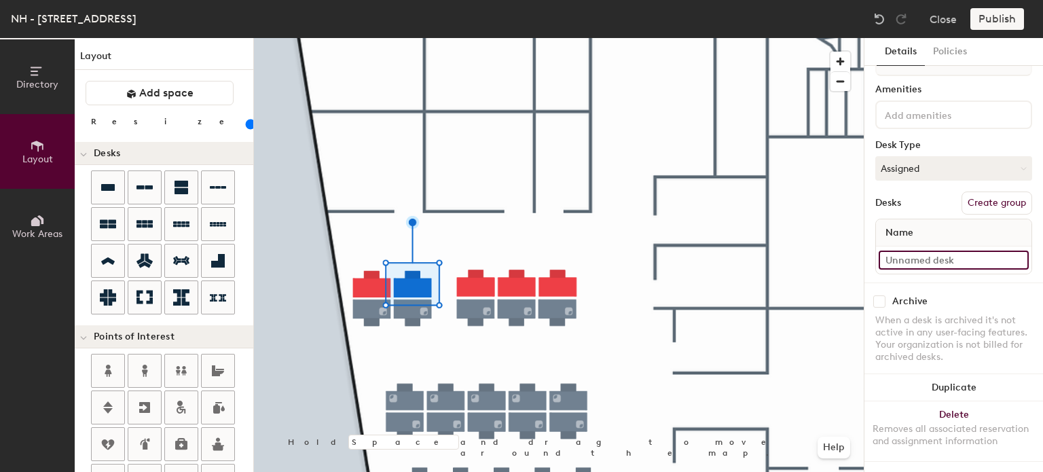
click at [908, 251] on input at bounding box center [954, 260] width 150 height 19
type input "11"
click at [912, 161] on button "Assigned" at bounding box center [953, 168] width 157 height 24
click at [910, 241] on div "Hoteled" at bounding box center [944, 251] width 136 height 20
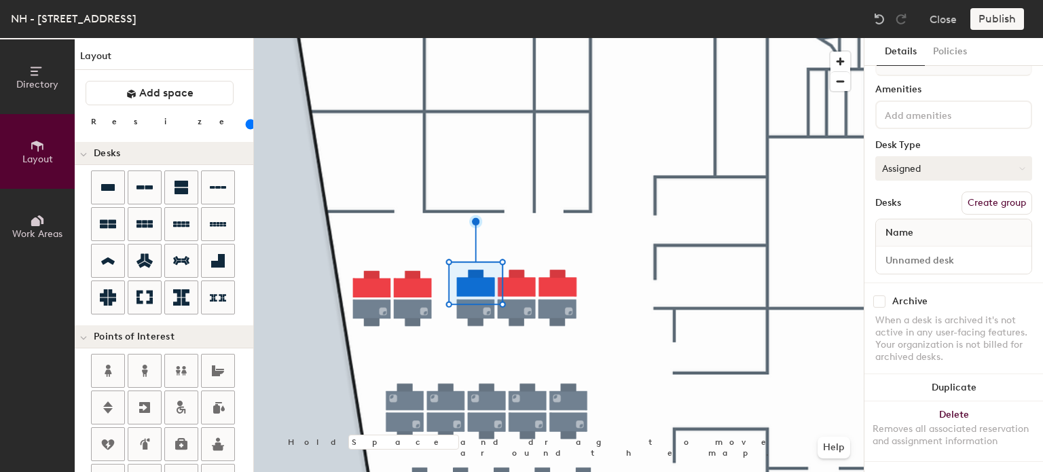
click at [916, 156] on button "Assigned" at bounding box center [953, 168] width 157 height 24
click at [901, 241] on div "Hoteled" at bounding box center [944, 251] width 136 height 20
click at [907, 251] on input at bounding box center [954, 260] width 150 height 19
type input "12"
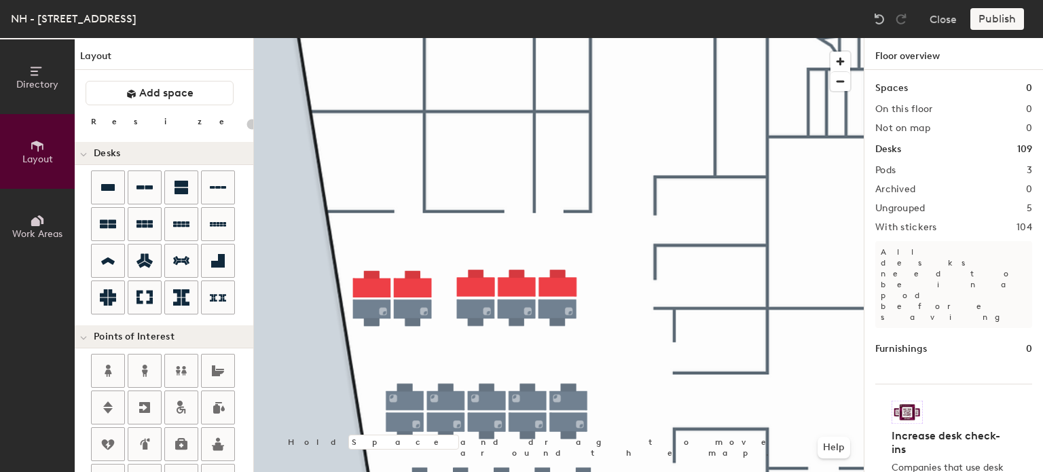
type input "80"
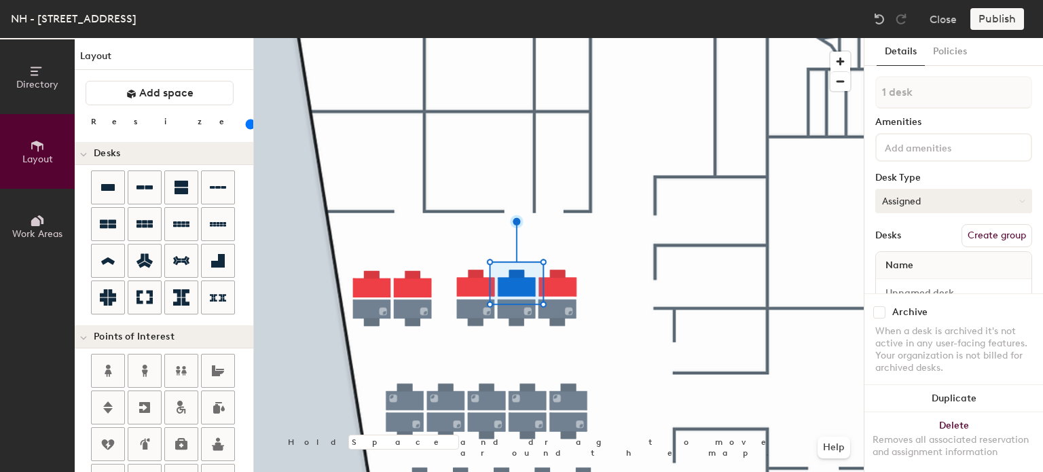
click at [907, 202] on button "Assigned" at bounding box center [953, 201] width 157 height 24
click at [906, 278] on div "Hoteled" at bounding box center [944, 284] width 136 height 20
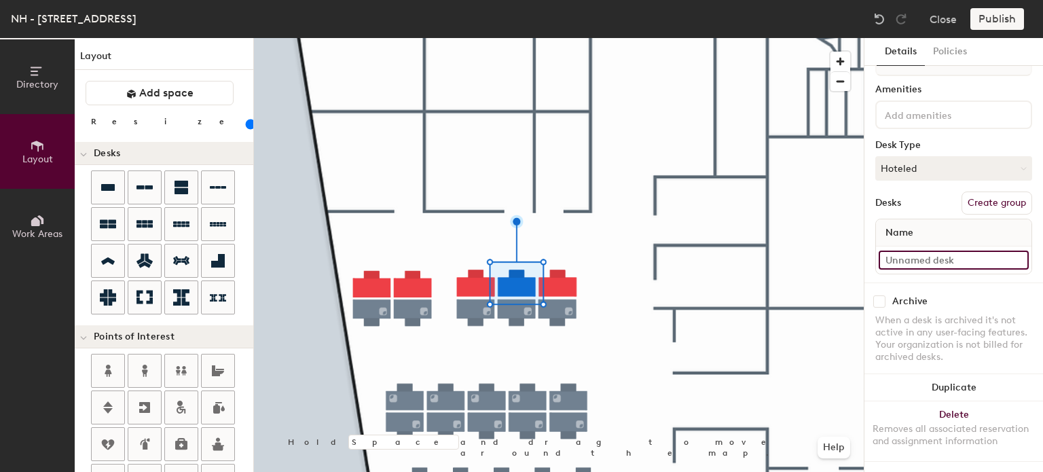
click at [918, 253] on input at bounding box center [954, 260] width 150 height 19
type input "13"
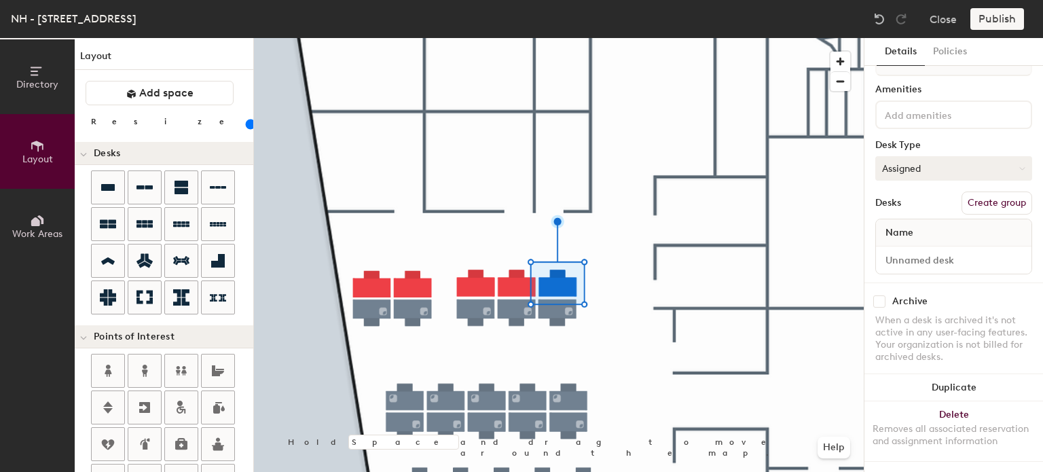
click at [881, 159] on button "Assigned" at bounding box center [953, 168] width 157 height 24
click at [897, 241] on div "Hoteled" at bounding box center [944, 251] width 136 height 20
click at [902, 251] on input at bounding box center [954, 260] width 150 height 19
type input "14"
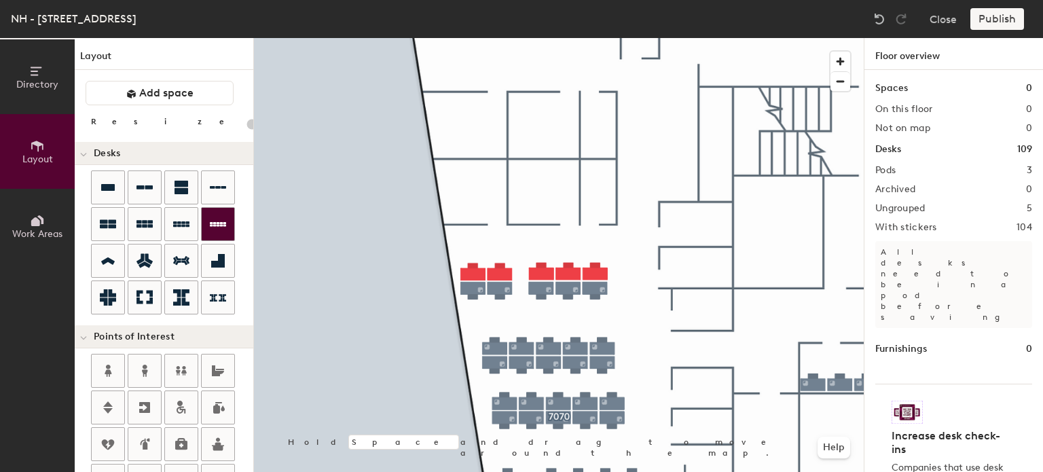
click at [217, 227] on icon at bounding box center [218, 224] width 16 height 16
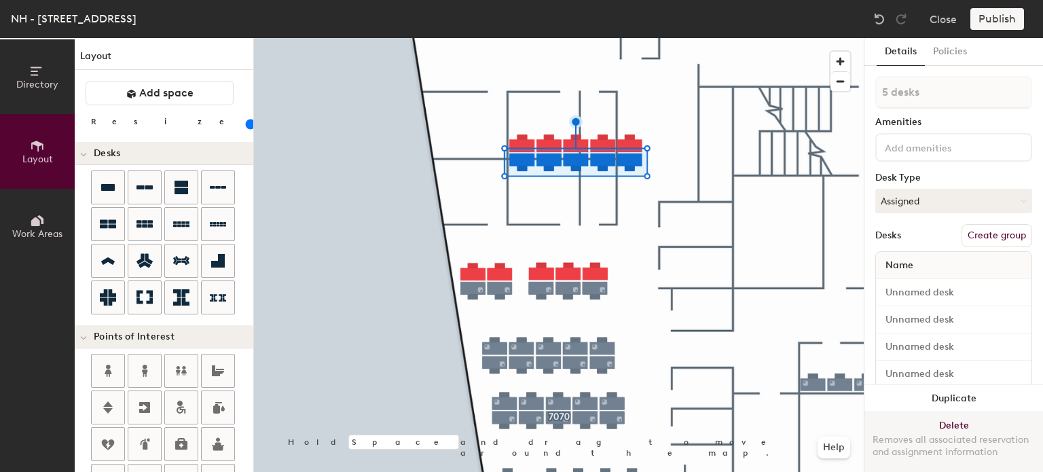
click at [945, 413] on button "Delete Removes all associated reservation and assignment information" at bounding box center [953, 442] width 179 height 60
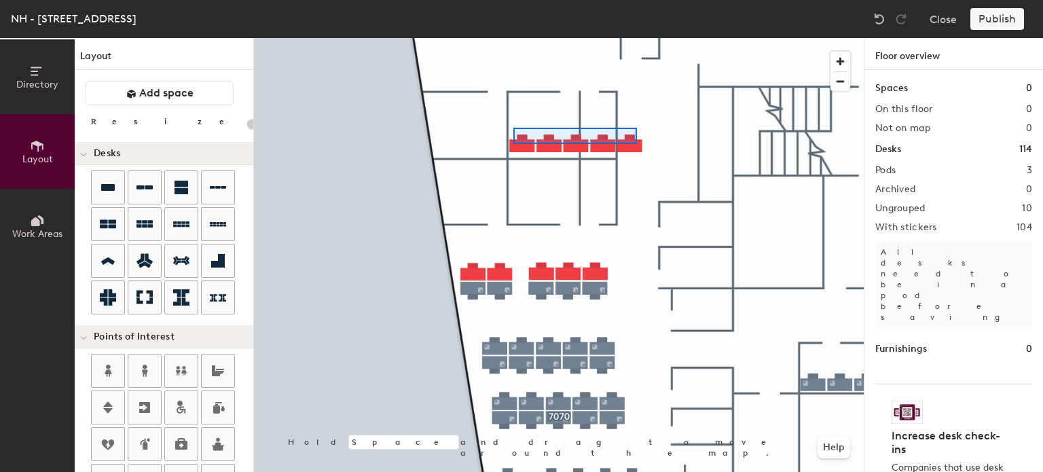
type input "80"
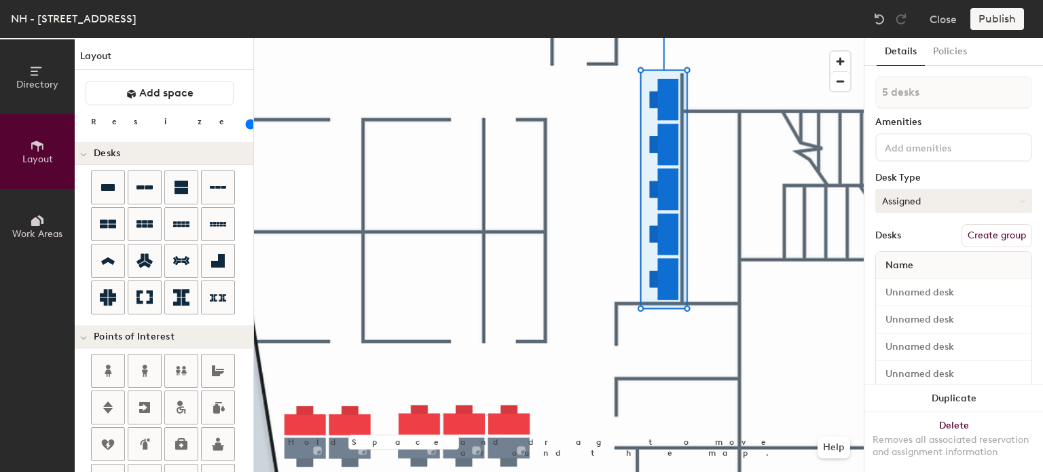
click at [914, 204] on button "Assigned" at bounding box center [953, 201] width 157 height 24
click at [902, 277] on div "Hoteled" at bounding box center [944, 284] width 136 height 20
click at [913, 295] on input at bounding box center [954, 292] width 150 height 19
type input "1 desk"
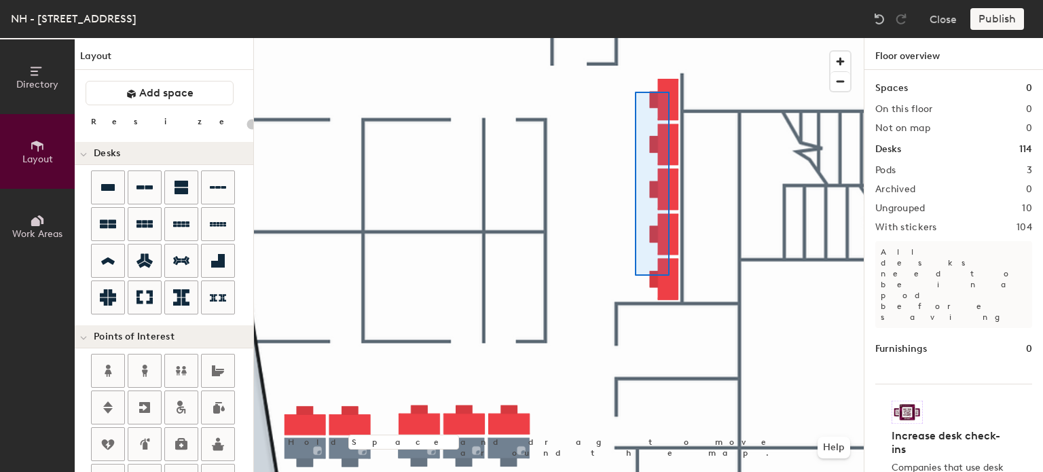
type input "80"
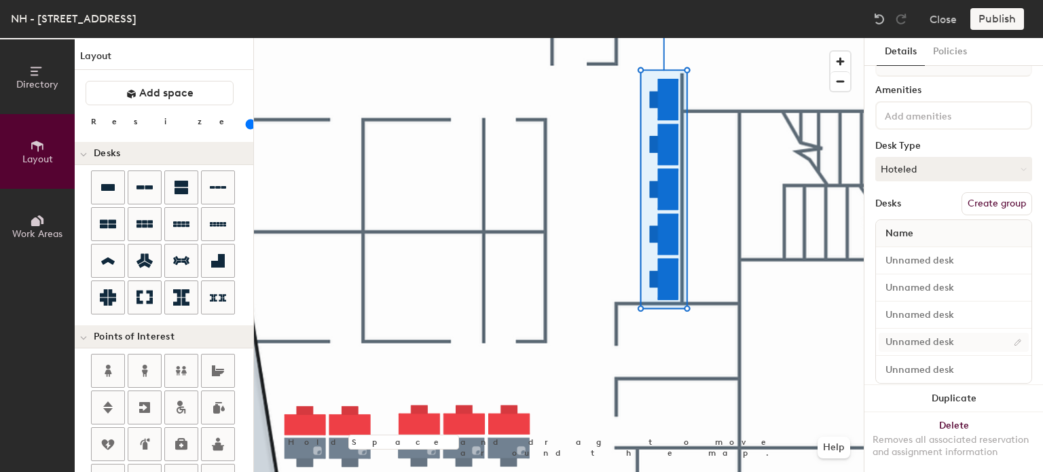
scroll to position [60, 0]
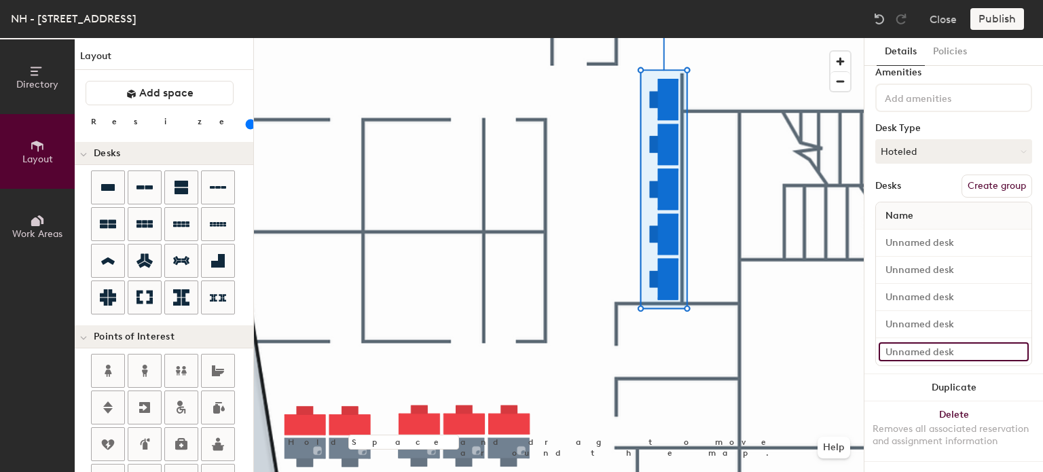
click at [932, 342] on input at bounding box center [954, 351] width 150 height 19
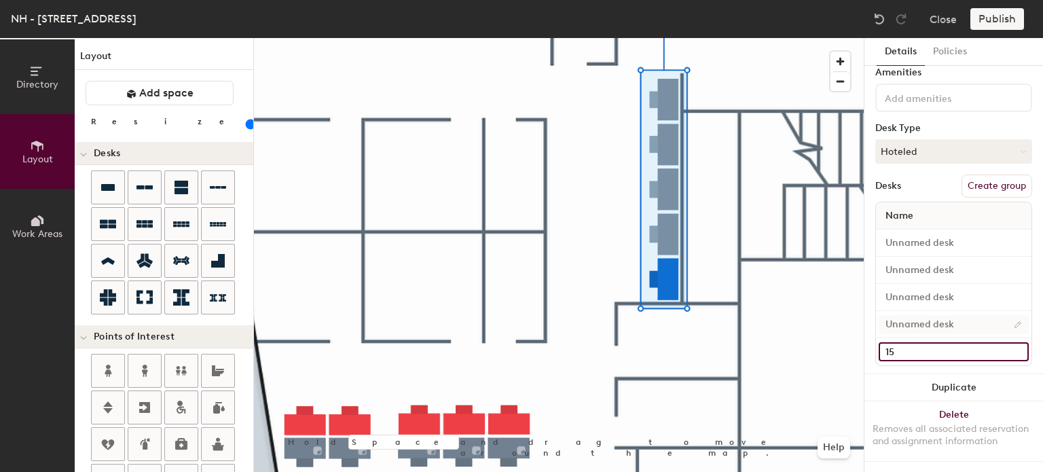
type input "15"
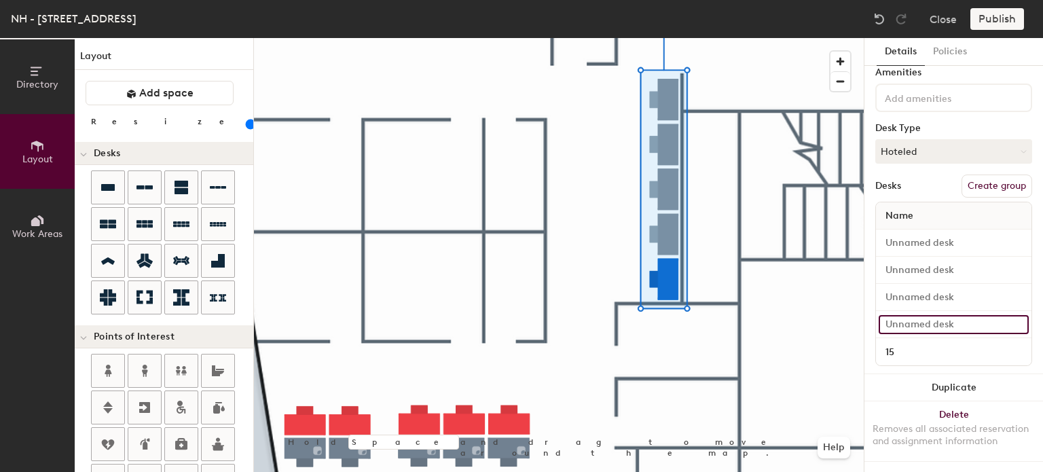
click at [913, 315] on input at bounding box center [954, 324] width 150 height 19
type input "16"
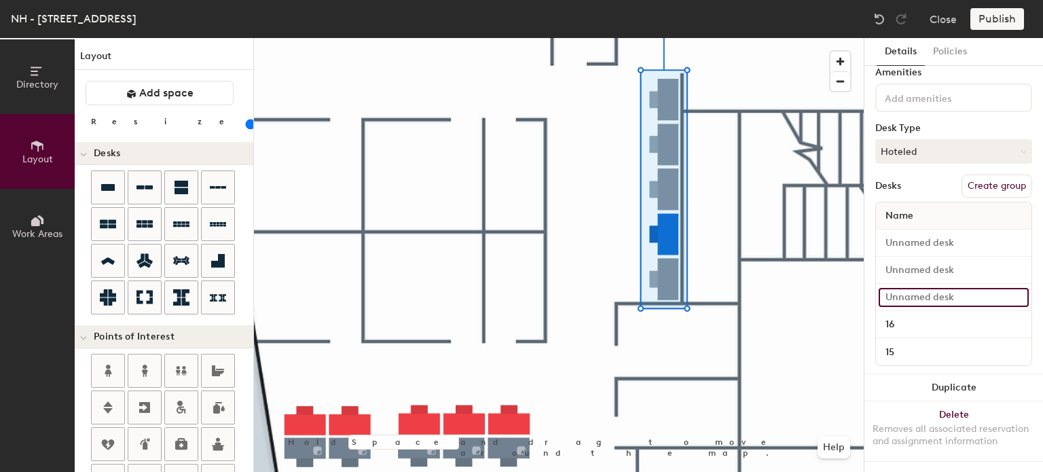
click at [908, 288] on input at bounding box center [954, 297] width 150 height 19
type input "17"
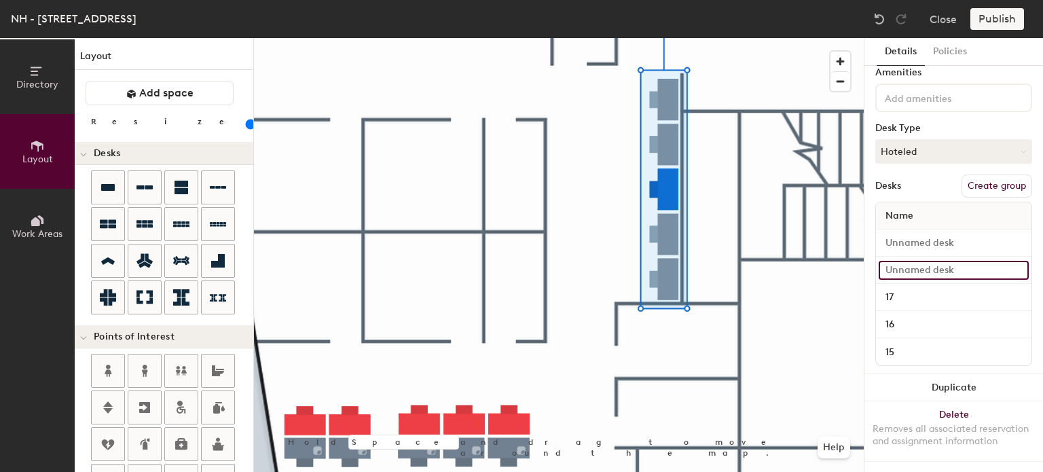
click at [907, 263] on input at bounding box center [954, 270] width 150 height 19
type input "18"
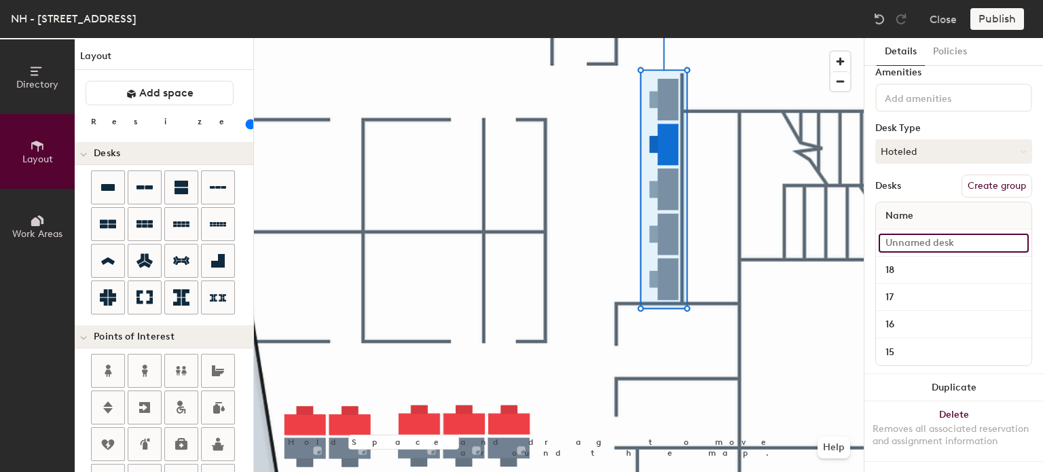
click at [907, 234] on input at bounding box center [954, 243] width 150 height 19
type input "19"
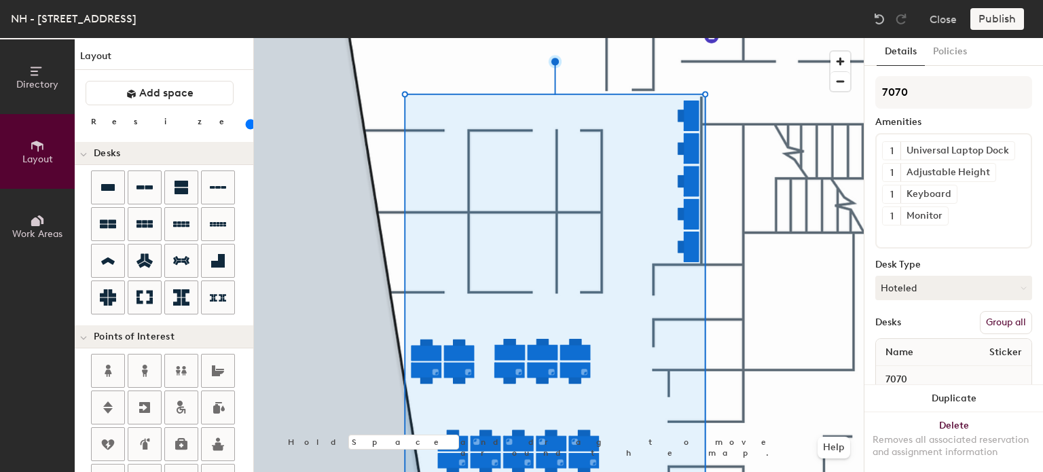
click at [989, 317] on button "Group all" at bounding box center [1006, 322] width 52 height 23
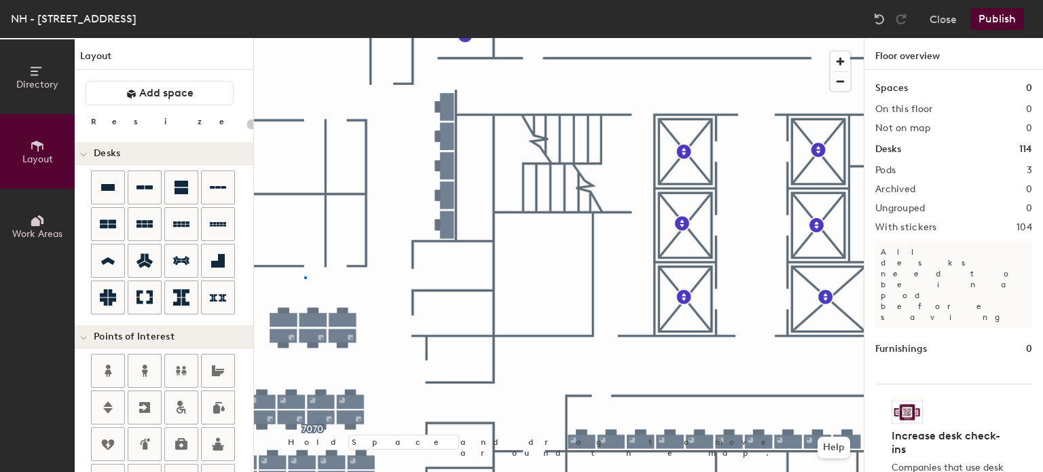
click at [302, 38] on div at bounding box center [559, 38] width 610 height 0
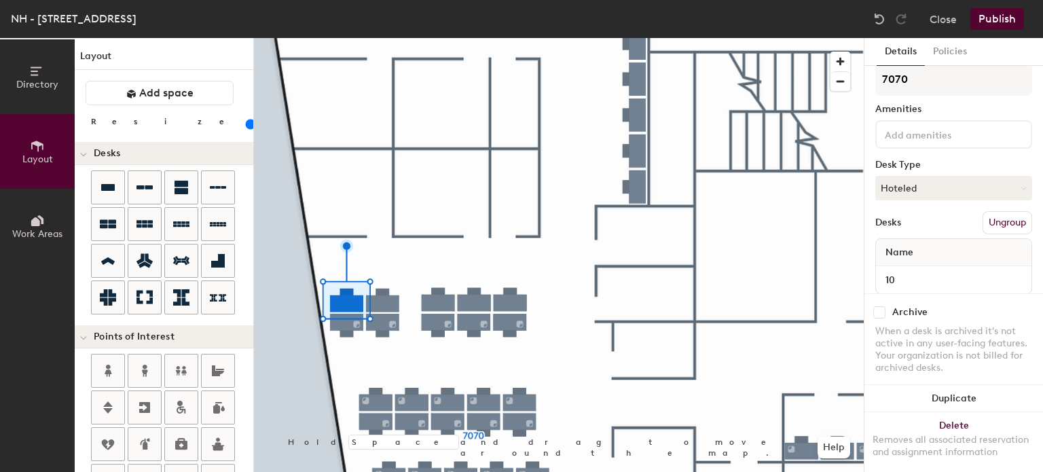
scroll to position [0, 0]
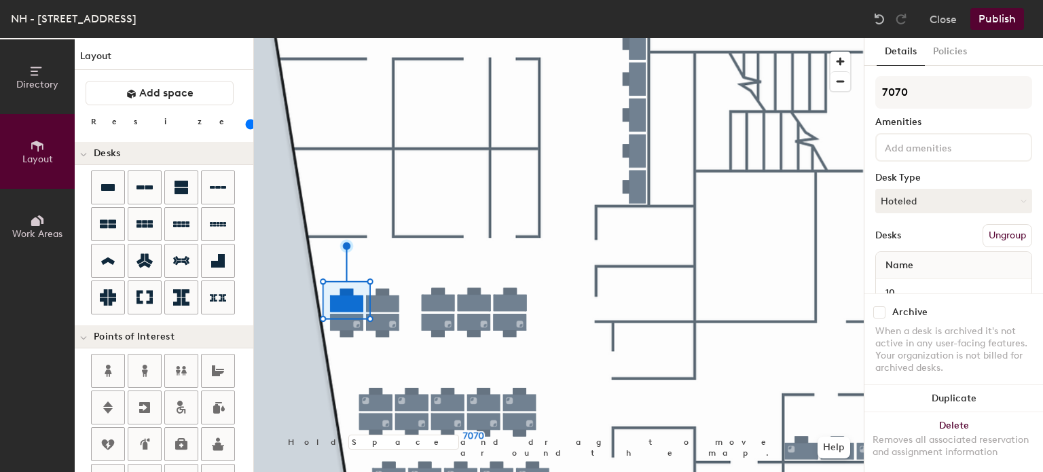
click at [902, 149] on input at bounding box center [943, 147] width 122 height 16
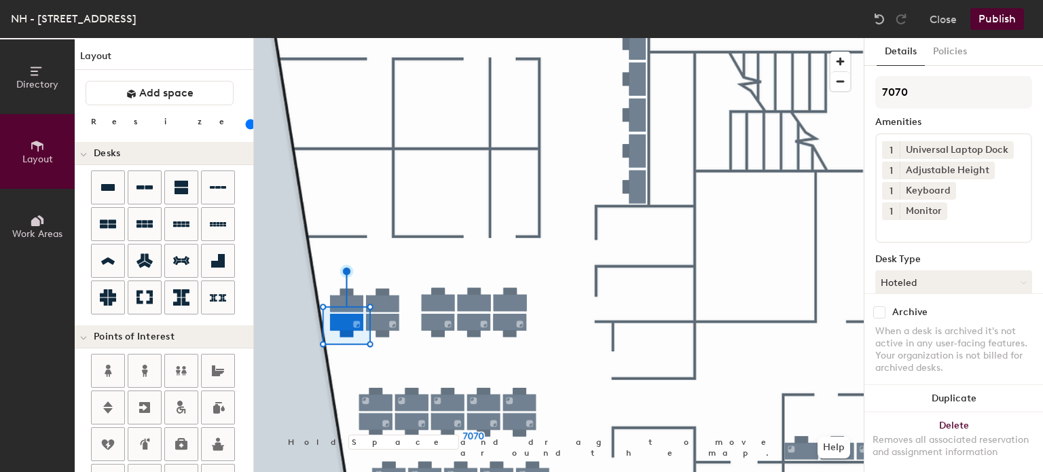
click at [339, 38] on div at bounding box center [559, 38] width 610 height 0
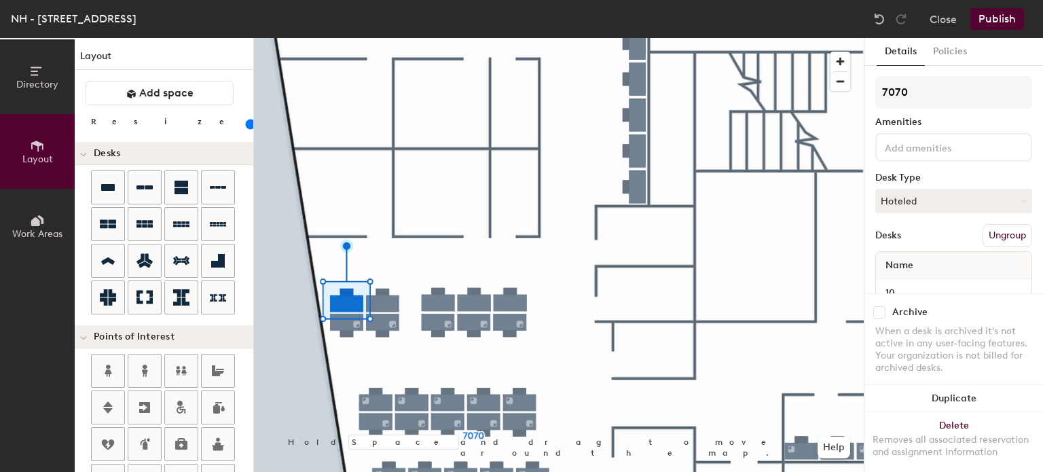
click at [904, 147] on input at bounding box center [943, 147] width 122 height 16
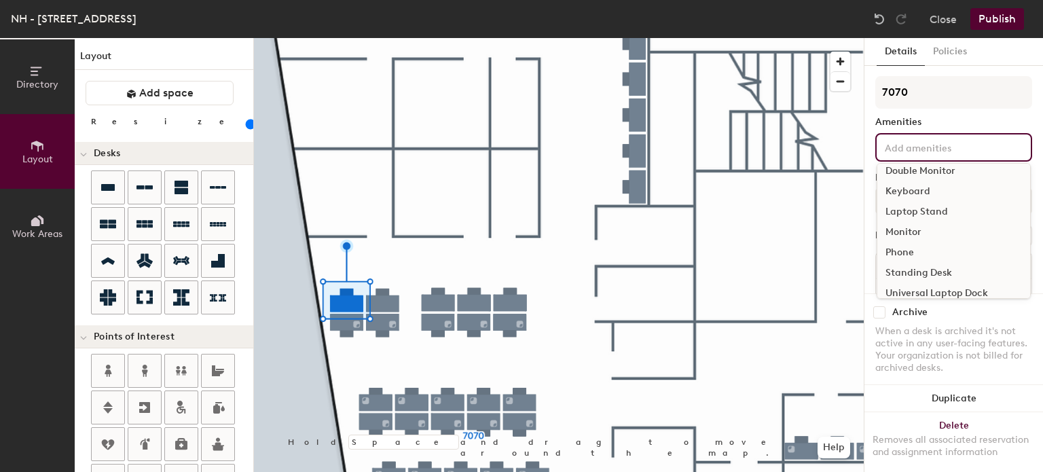
scroll to position [39, 0]
click at [919, 279] on div "Universal Laptop Dock" at bounding box center [953, 283] width 153 height 20
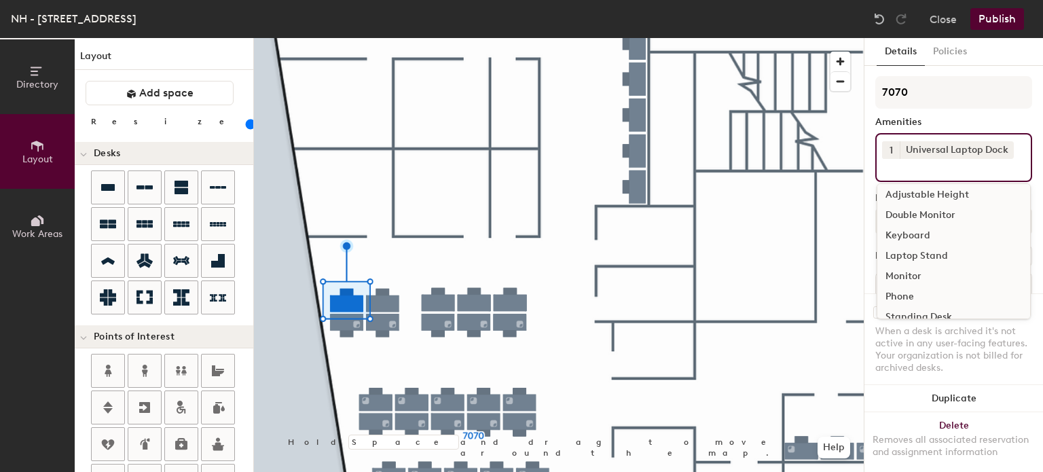
scroll to position [0, 0]
click at [900, 198] on div "Adjustable Height" at bounding box center [953, 199] width 153 height 20
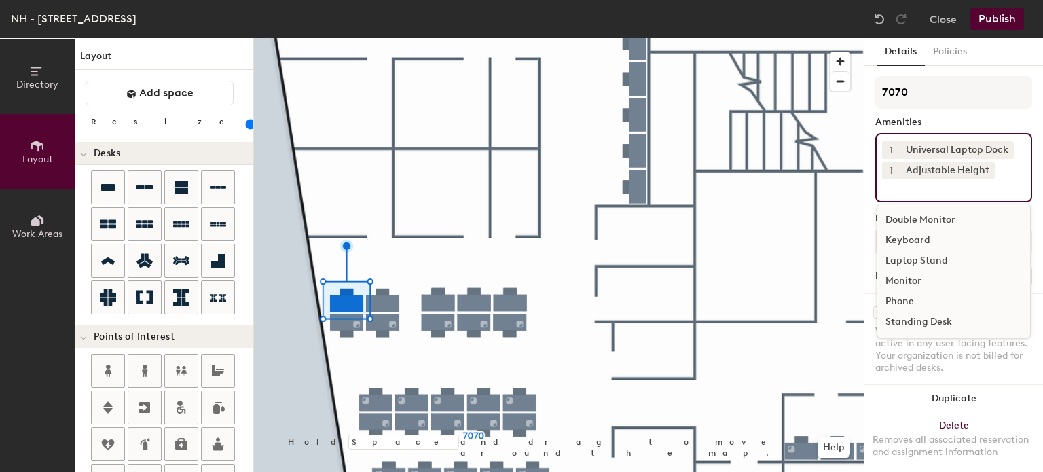
click at [904, 236] on div "Keyboard" at bounding box center [953, 240] width 153 height 20
click at [901, 277] on div "Monitor" at bounding box center [953, 281] width 153 height 20
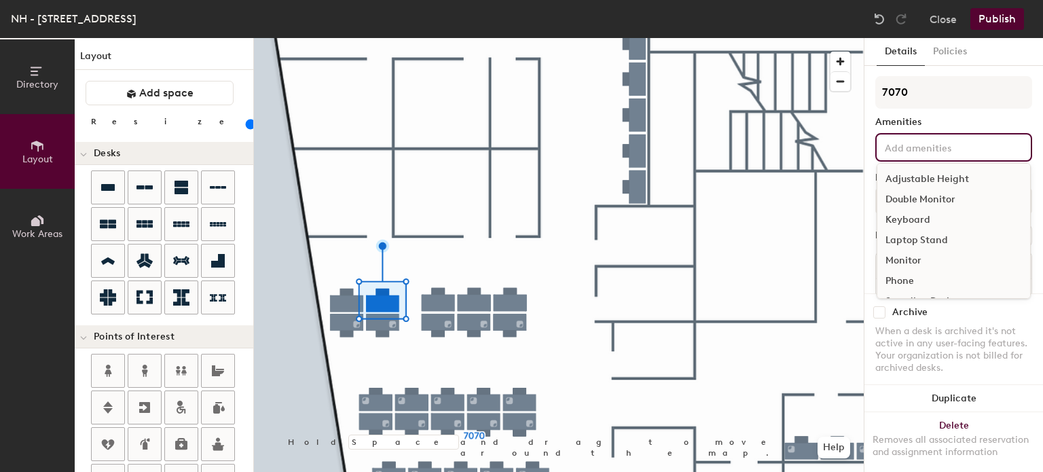
click at [910, 148] on input at bounding box center [943, 147] width 122 height 16
click at [915, 280] on div "Universal Laptop Dock" at bounding box center [953, 283] width 153 height 20
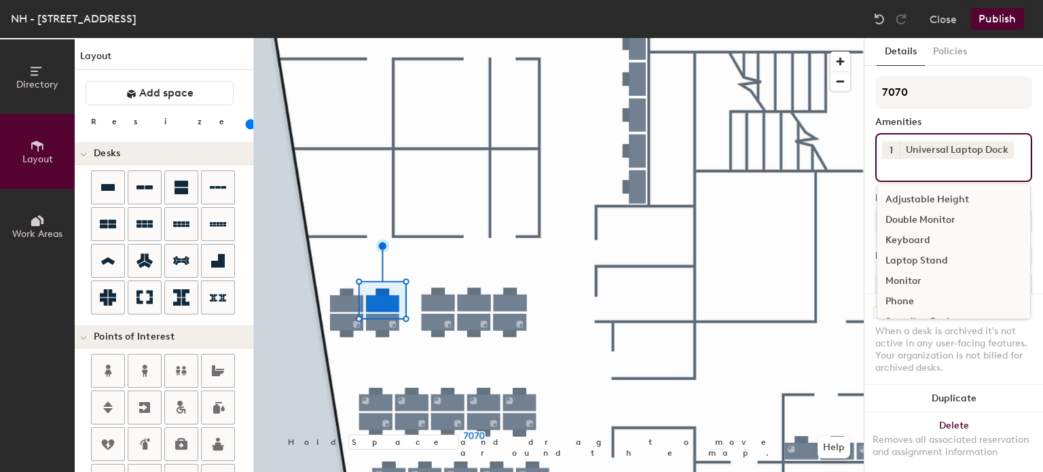
click at [921, 200] on div "Adjustable Height" at bounding box center [953, 199] width 153 height 20
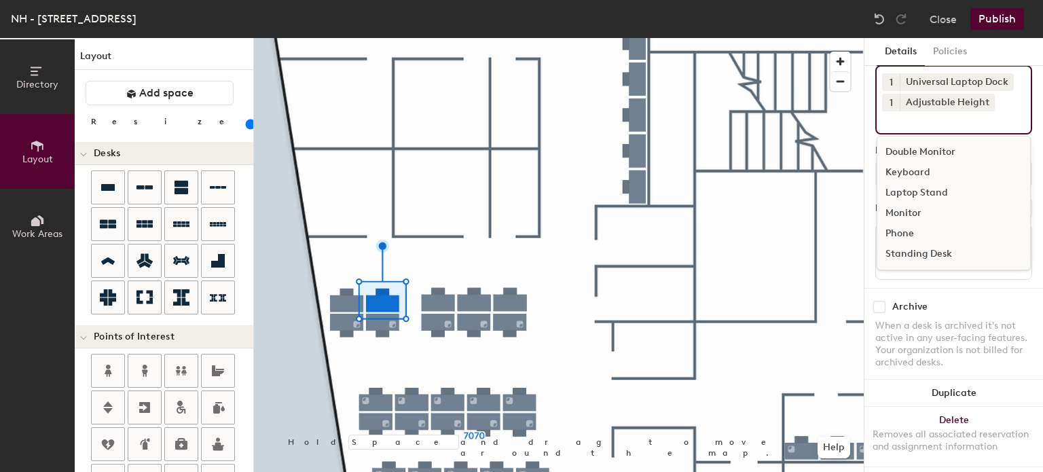
click at [904, 171] on div "Keyboard" at bounding box center [953, 172] width 153 height 20
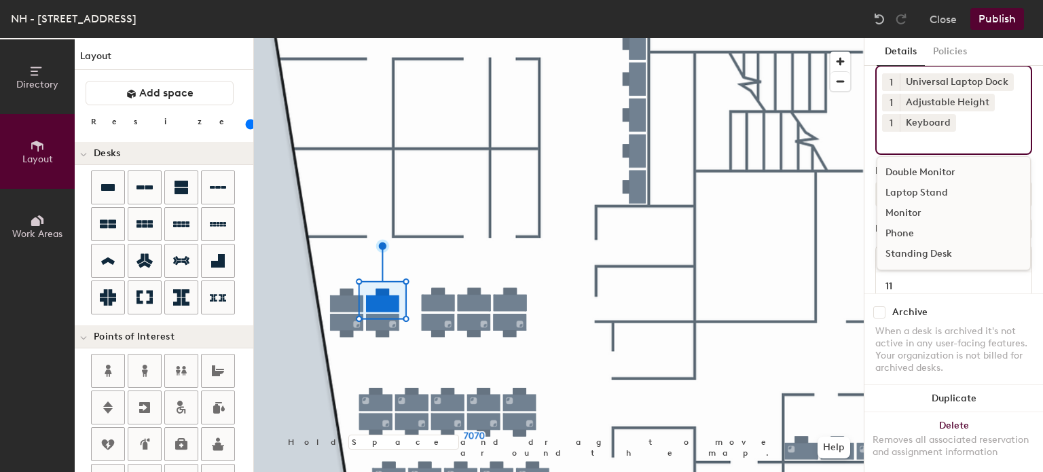
click at [908, 206] on div "Monitor" at bounding box center [953, 213] width 153 height 20
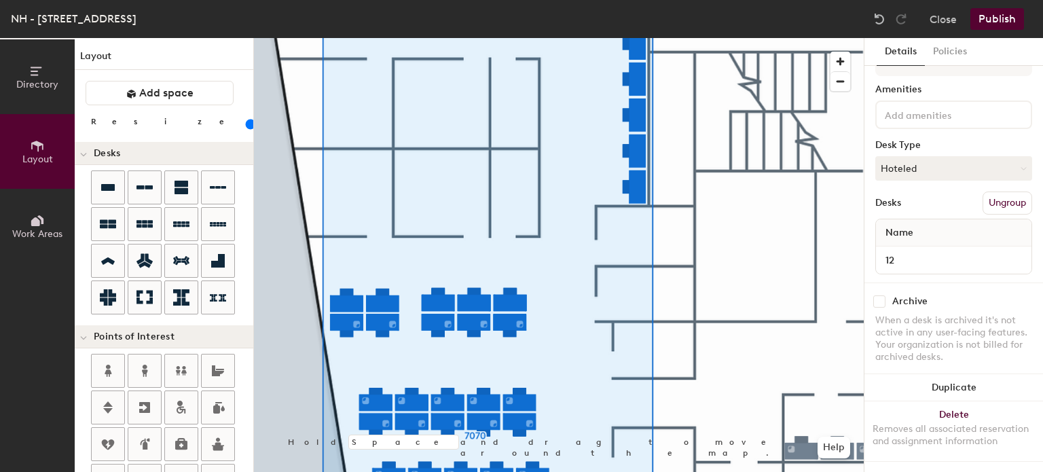
scroll to position [43, 0]
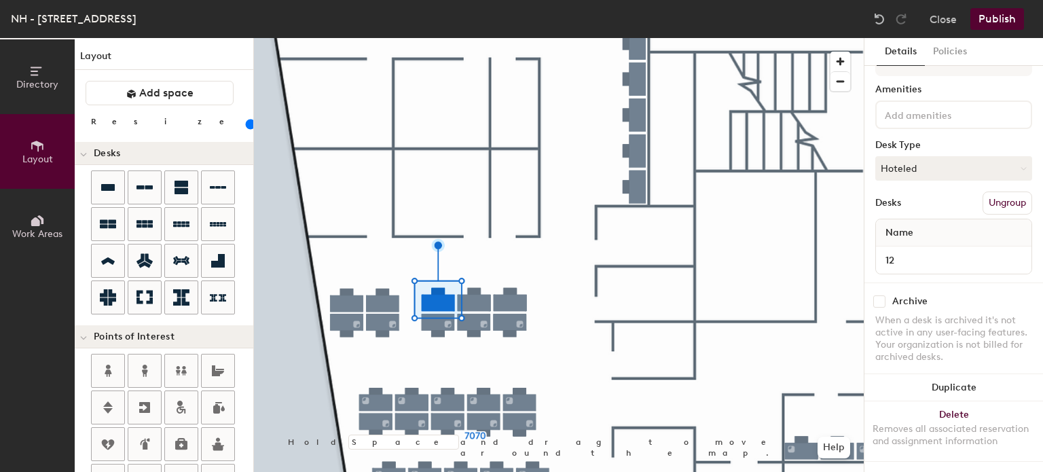
click at [903, 110] on input at bounding box center [943, 114] width 122 height 16
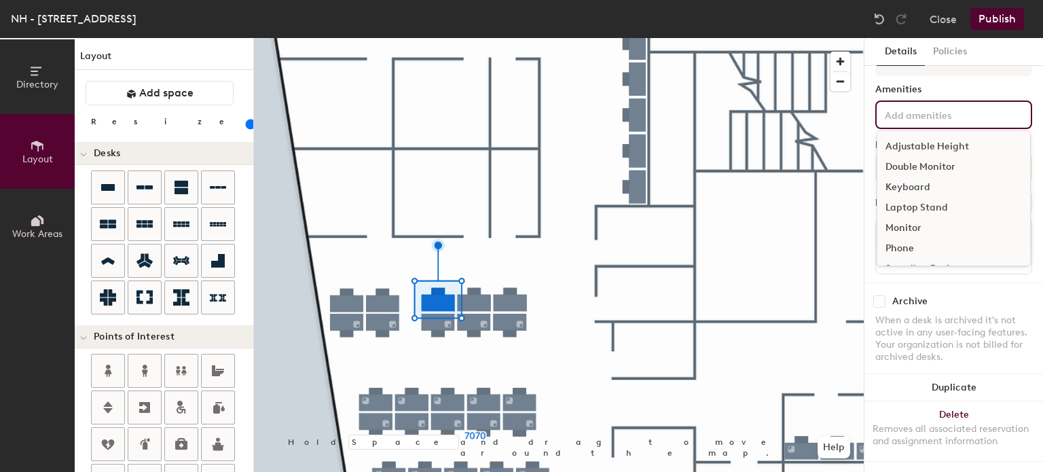
click at [906, 136] on div "Adjustable Height" at bounding box center [953, 146] width 153 height 20
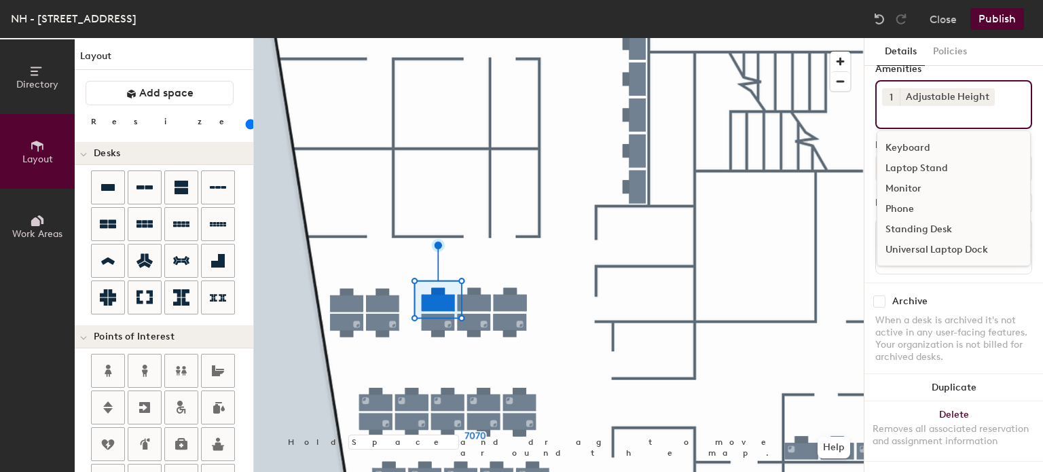
scroll to position [63, 0]
click at [907, 240] on div "Universal Laptop Dock" at bounding box center [953, 250] width 153 height 20
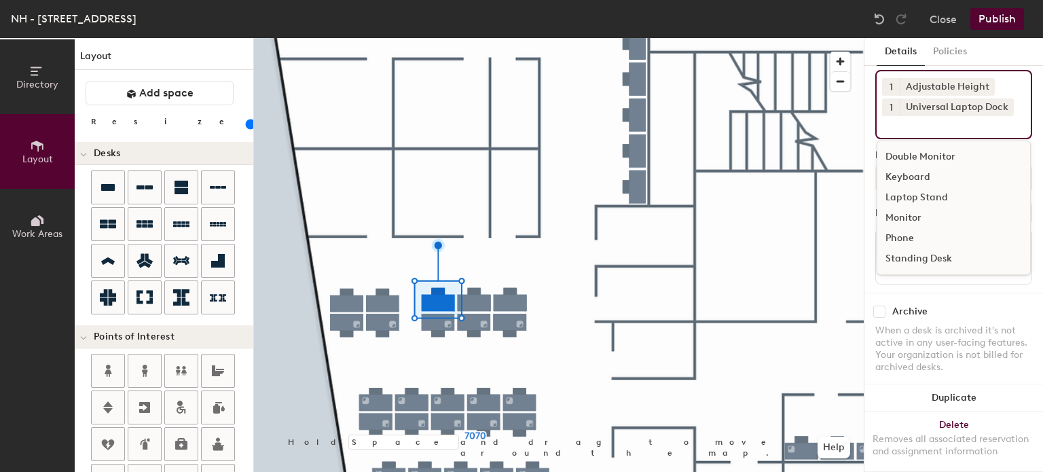
scroll to position [0, 0]
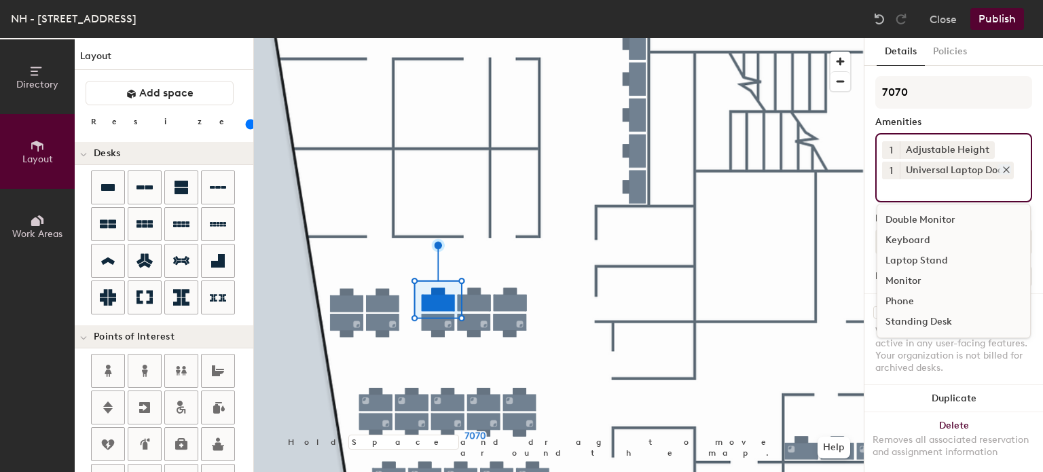
click at [1004, 170] on icon at bounding box center [1006, 170] width 10 height 10
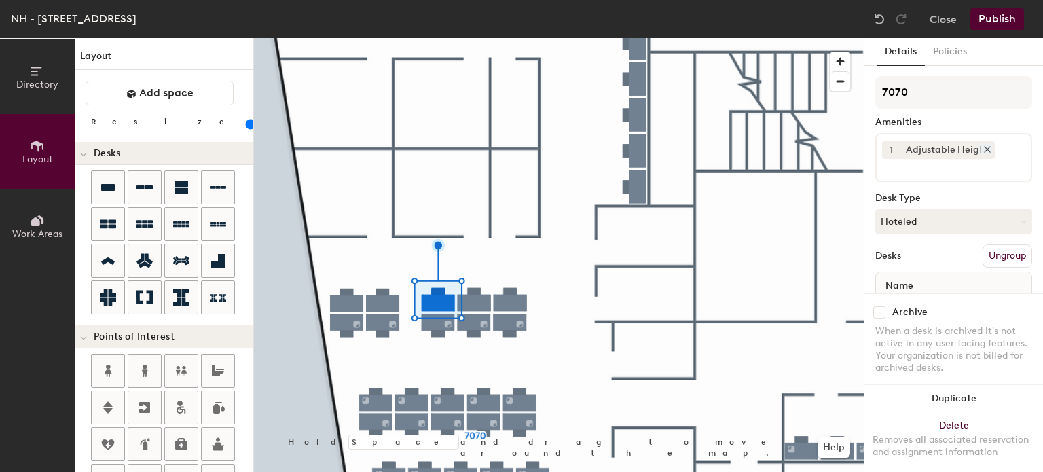
click at [985, 149] on icon at bounding box center [987, 149] width 5 height 5
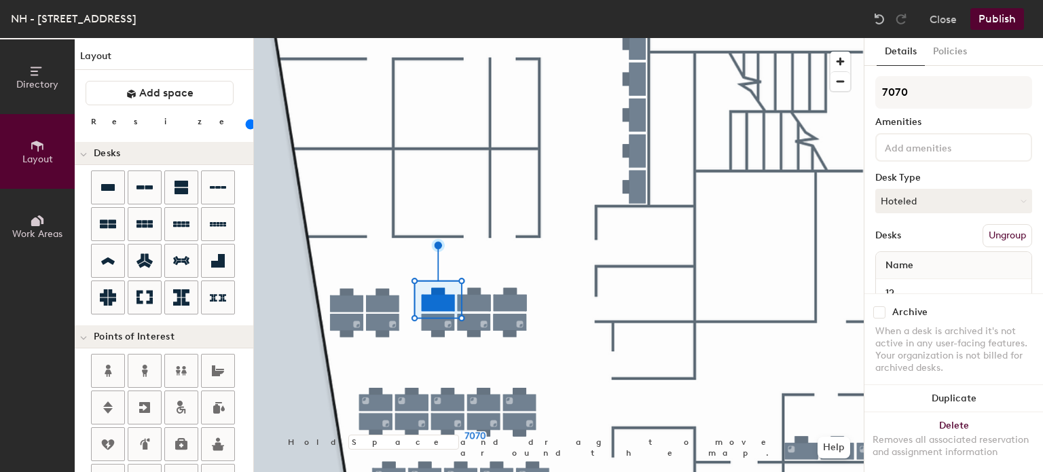
click at [915, 146] on input at bounding box center [943, 147] width 122 height 16
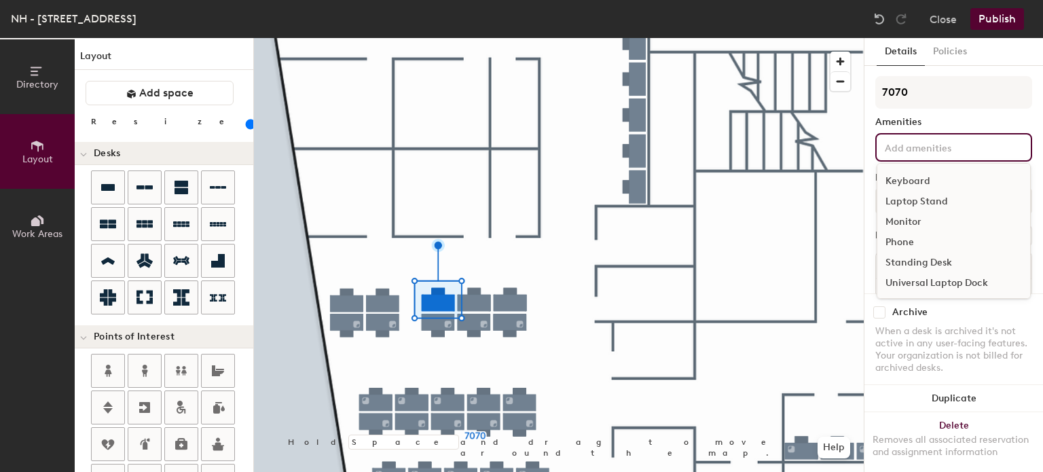
click at [910, 283] on div "Universal Laptop Dock" at bounding box center [953, 283] width 153 height 20
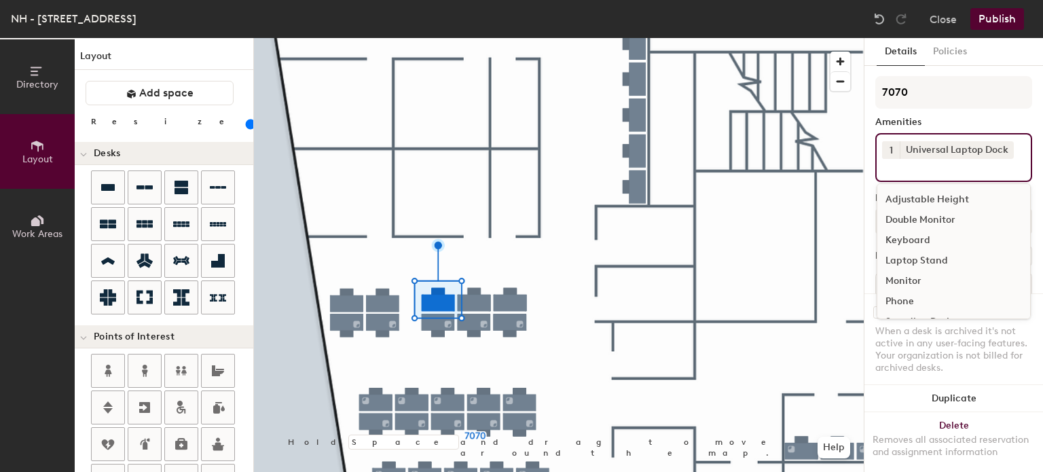
click at [907, 198] on div "Adjustable Height" at bounding box center [953, 199] width 153 height 20
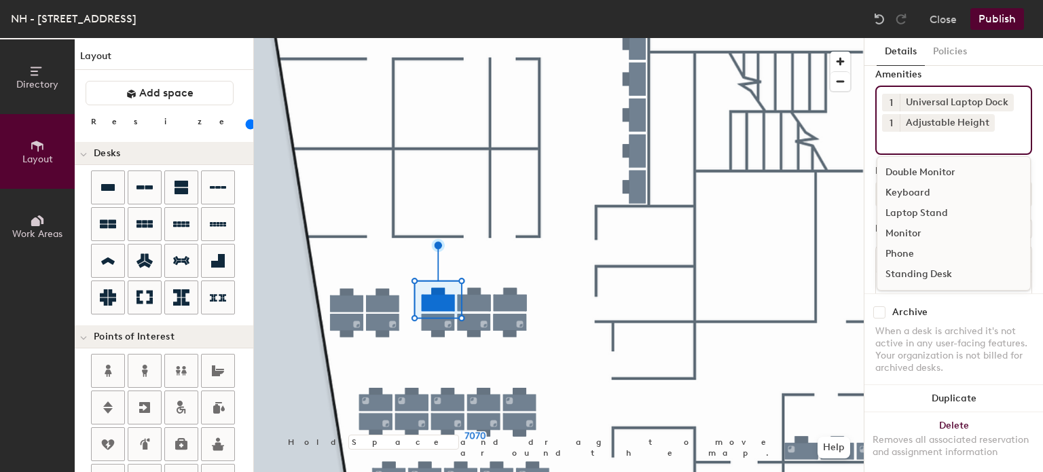
scroll to position [68, 0]
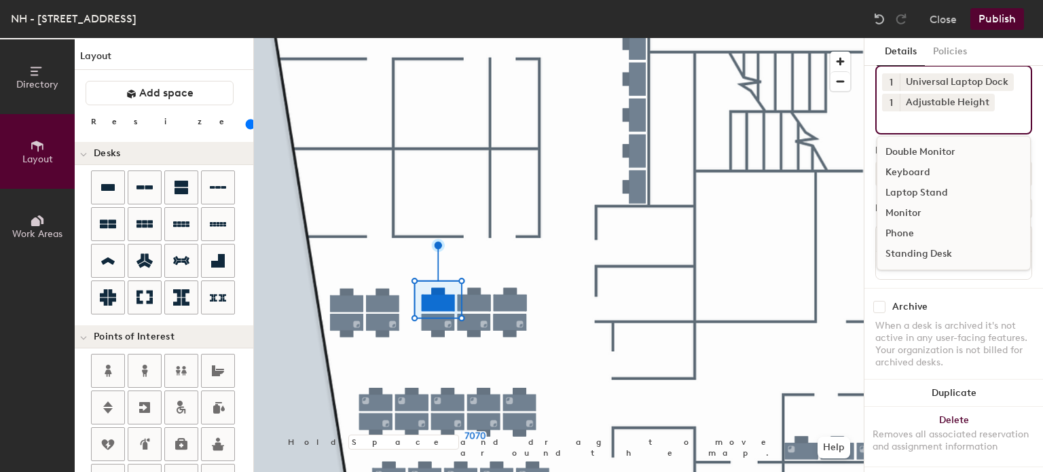
click at [899, 175] on div "Keyboard" at bounding box center [953, 172] width 153 height 20
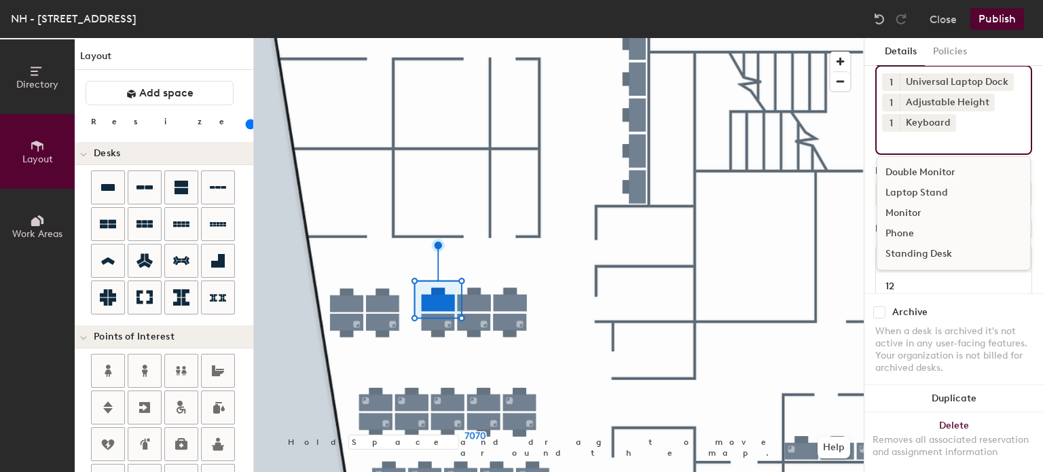
click at [907, 207] on div "Monitor" at bounding box center [953, 213] width 153 height 20
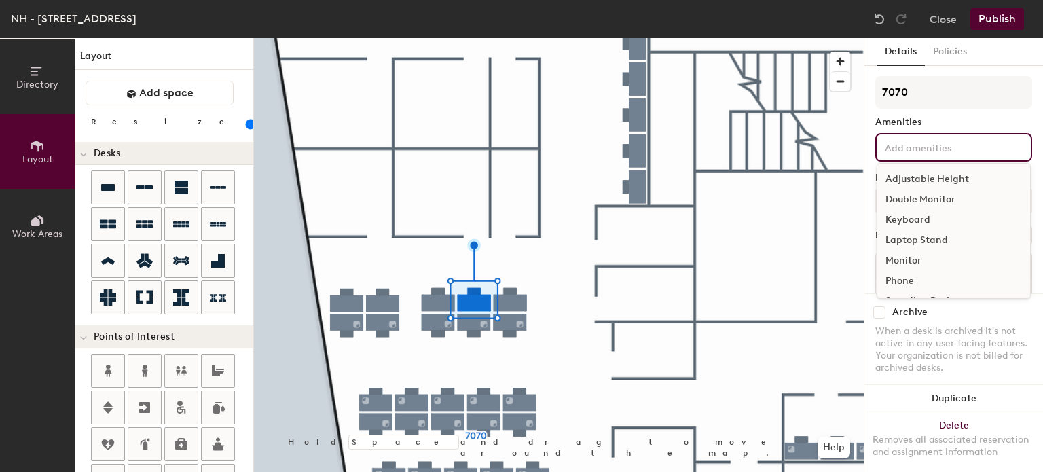
click at [898, 153] on input at bounding box center [943, 147] width 122 height 16
click at [902, 279] on div "Universal Laptop Dock" at bounding box center [953, 283] width 153 height 20
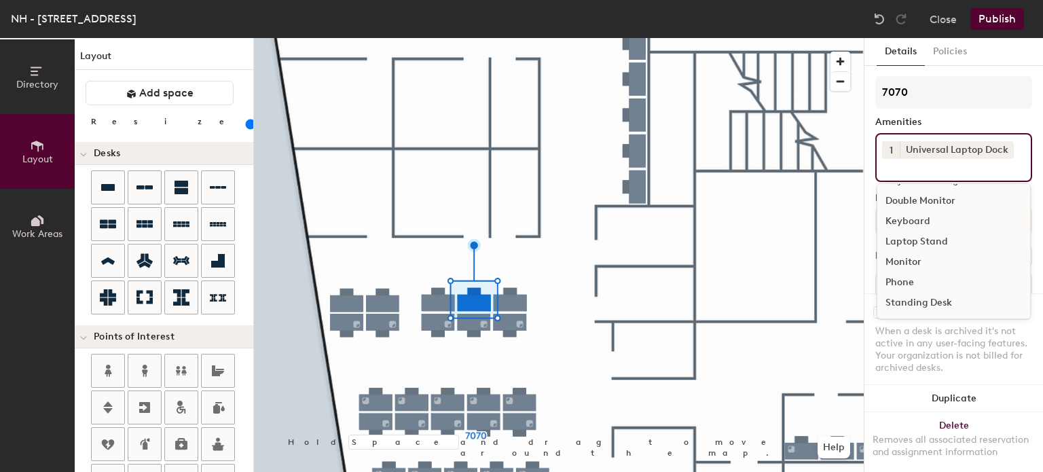
scroll to position [0, 0]
click at [909, 197] on div "Adjustable Height" at bounding box center [953, 199] width 153 height 20
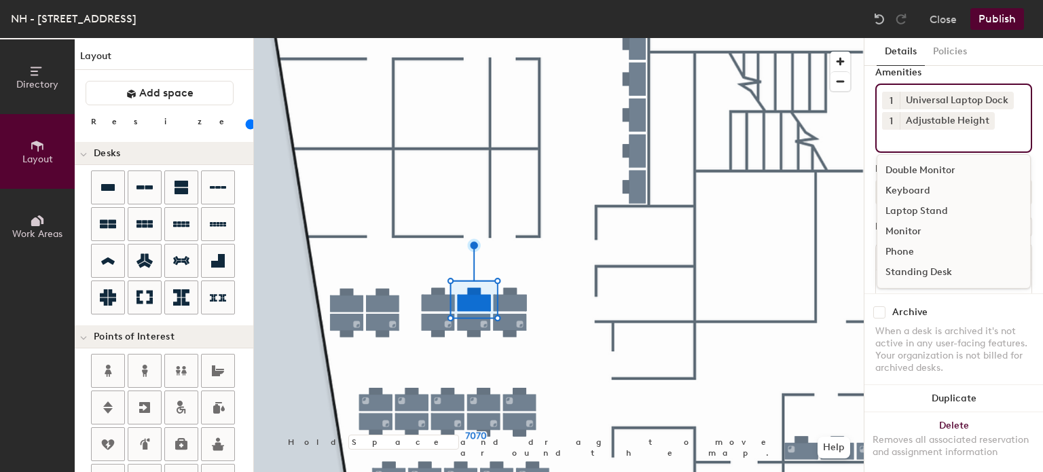
scroll to position [68, 0]
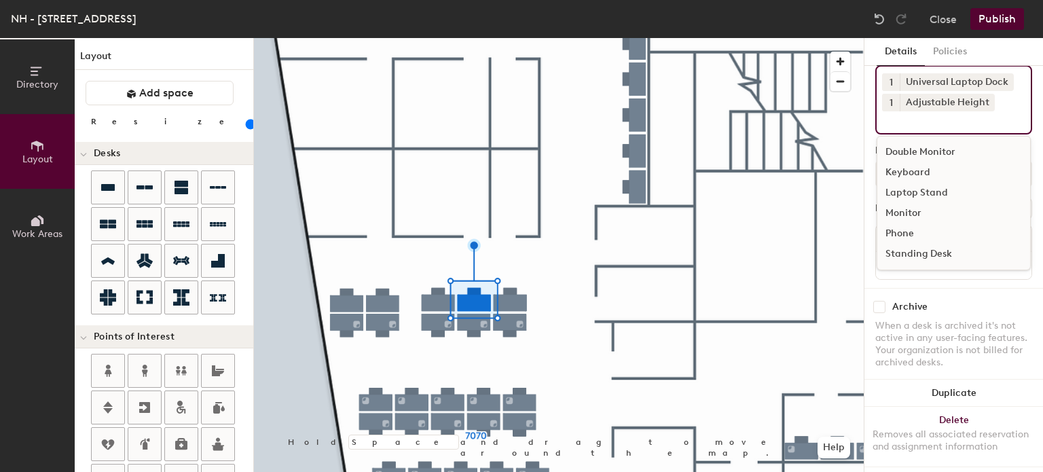
click at [899, 170] on div "Keyboard" at bounding box center [953, 172] width 153 height 20
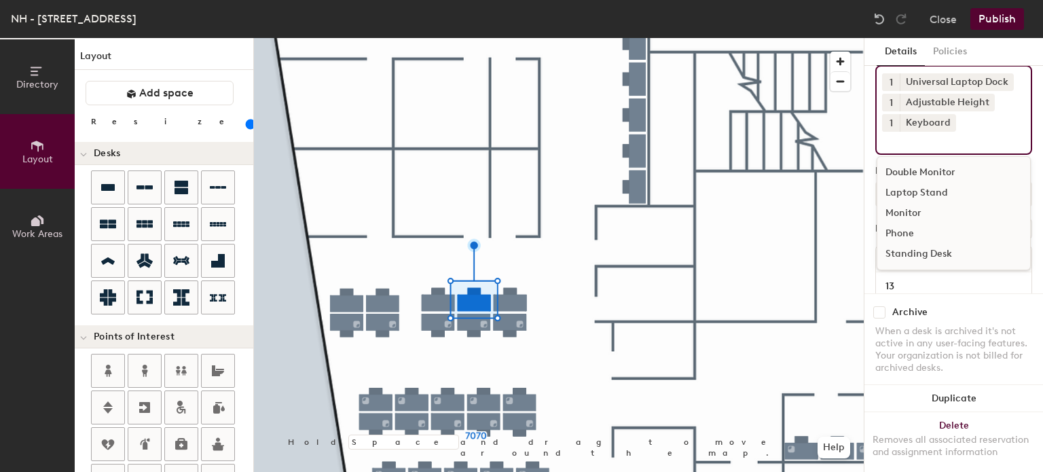
click at [900, 212] on div "Monitor" at bounding box center [953, 213] width 153 height 20
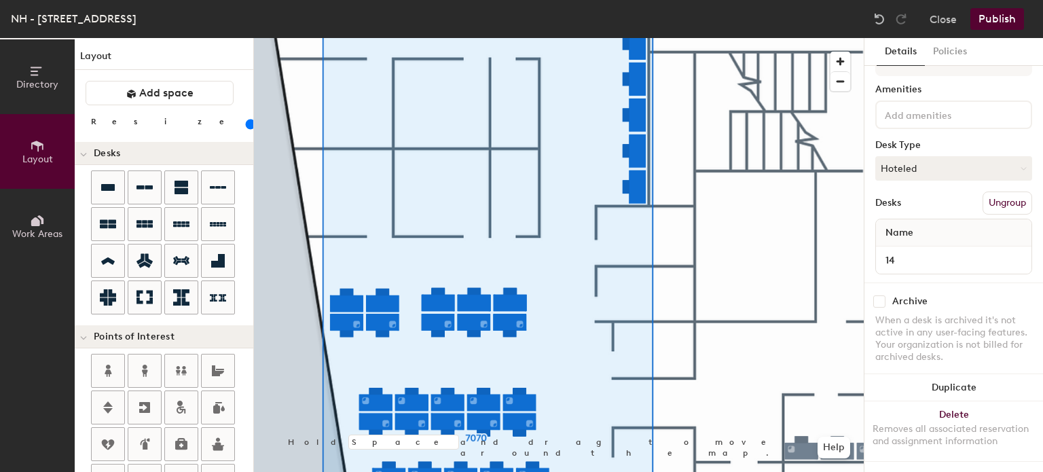
scroll to position [43, 0]
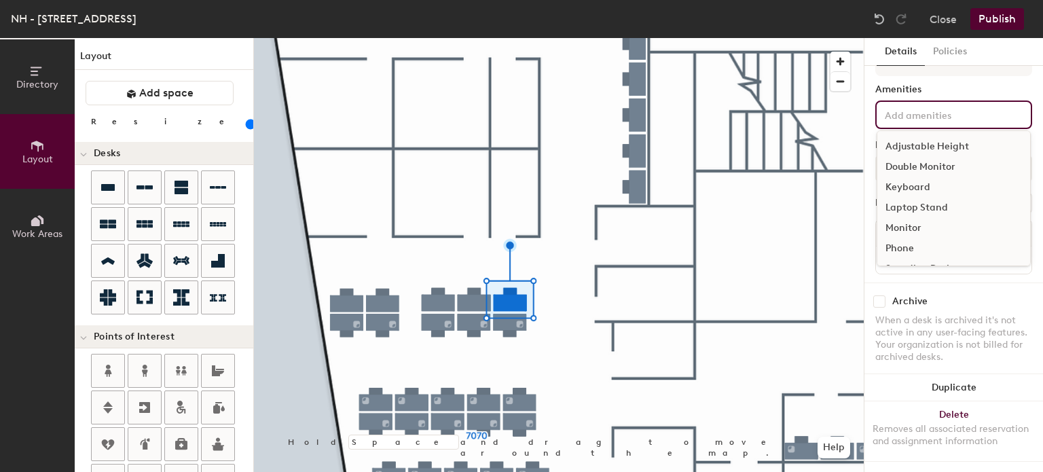
click at [938, 106] on input at bounding box center [943, 114] width 122 height 16
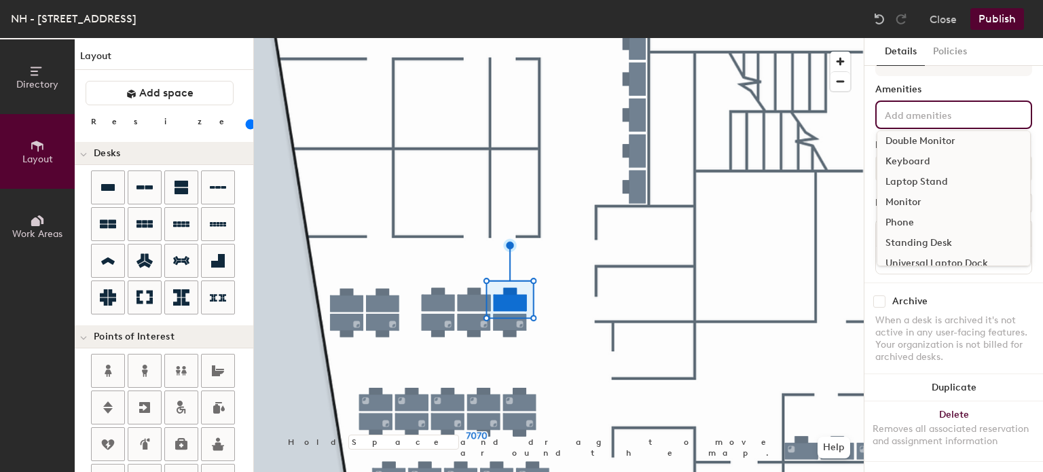
scroll to position [39, 0]
click at [904, 240] on div "Universal Laptop Dock" at bounding box center [953, 250] width 153 height 20
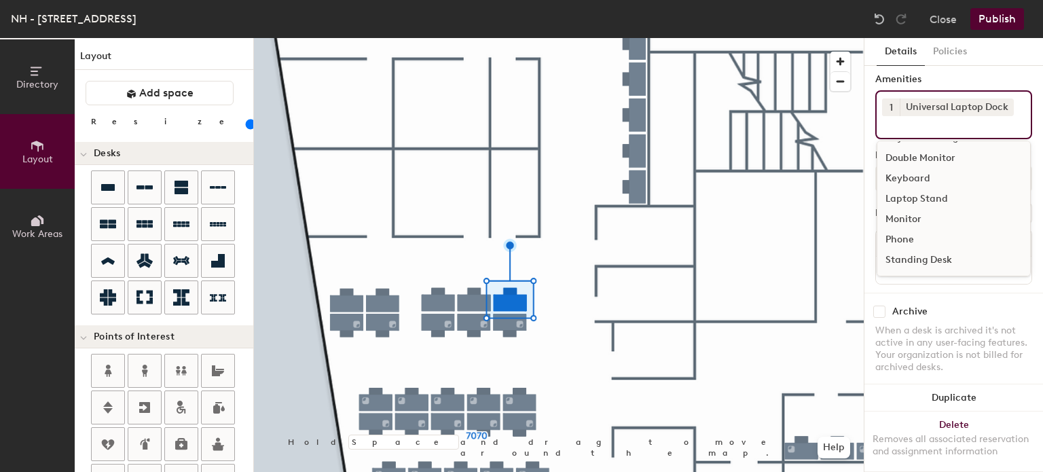
scroll to position [0, 0]
click at [911, 151] on div "Adjustable Height" at bounding box center [953, 157] width 153 height 20
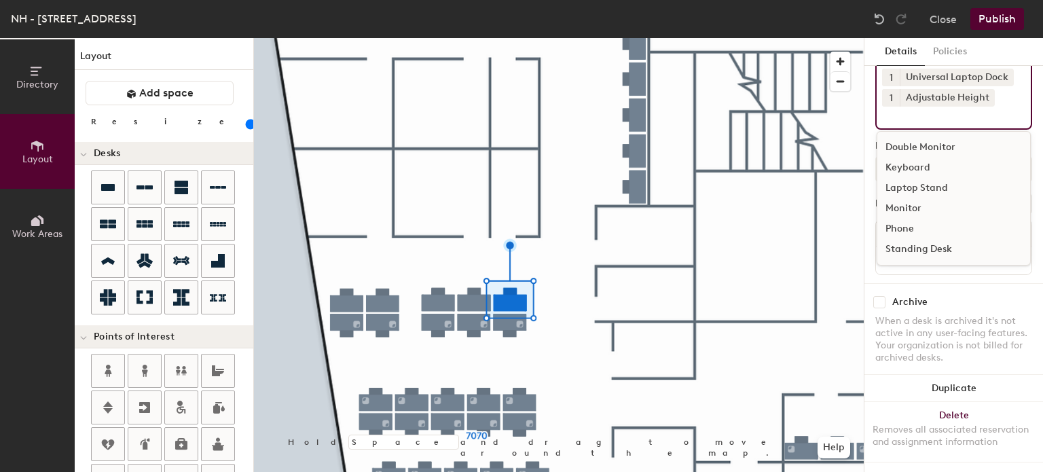
scroll to position [84, 0]
click at [907, 157] on div "Keyboard" at bounding box center [953, 167] width 153 height 20
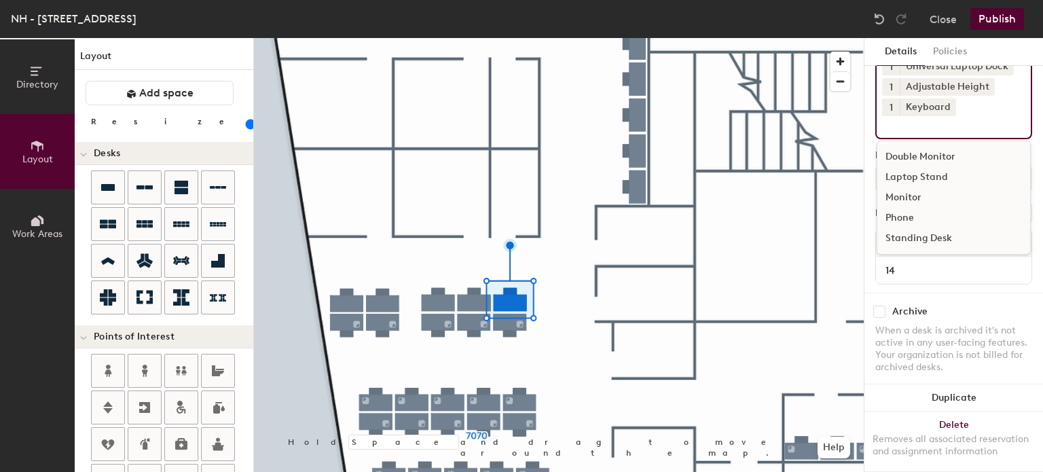
click at [906, 200] on div "Monitor" at bounding box center [953, 197] width 153 height 20
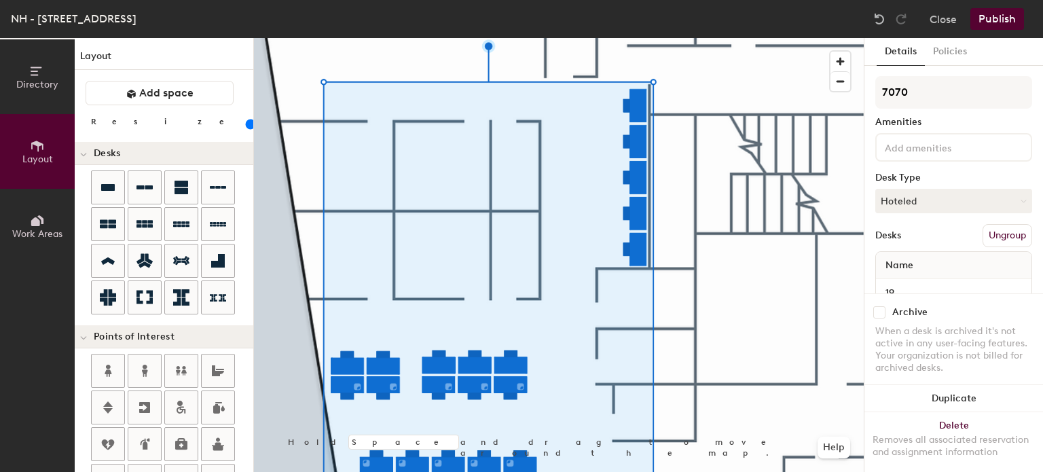
click at [902, 150] on input at bounding box center [943, 147] width 122 height 16
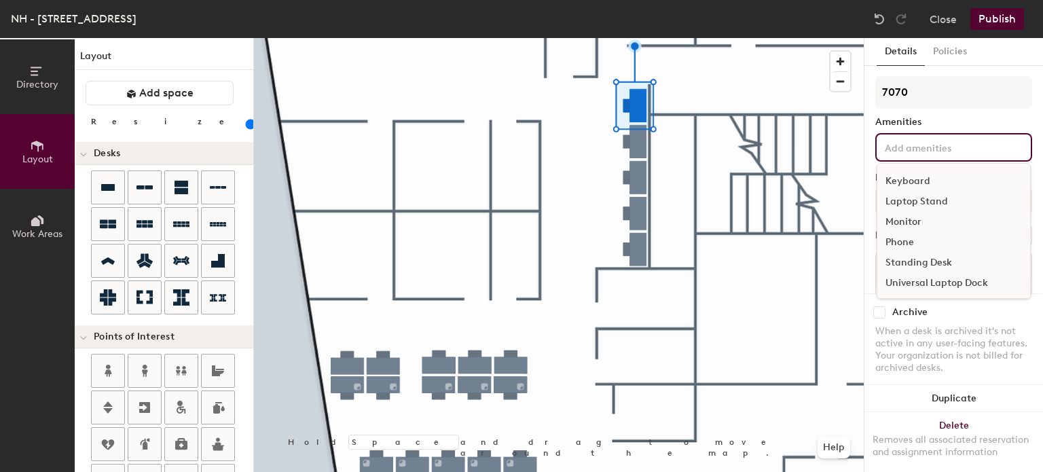
click at [908, 281] on div "Universal Laptop Dock" at bounding box center [953, 283] width 153 height 20
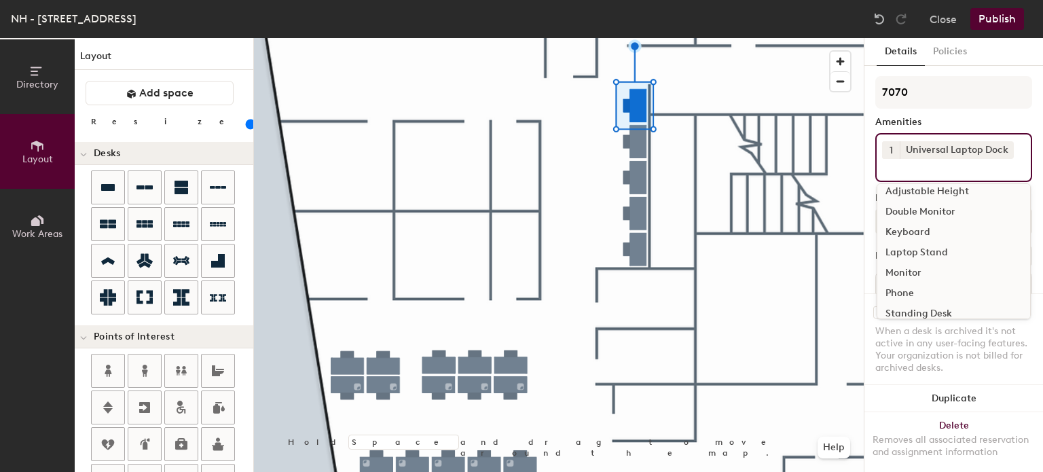
scroll to position [0, 0]
click at [910, 194] on div "Adjustable Height" at bounding box center [953, 199] width 153 height 20
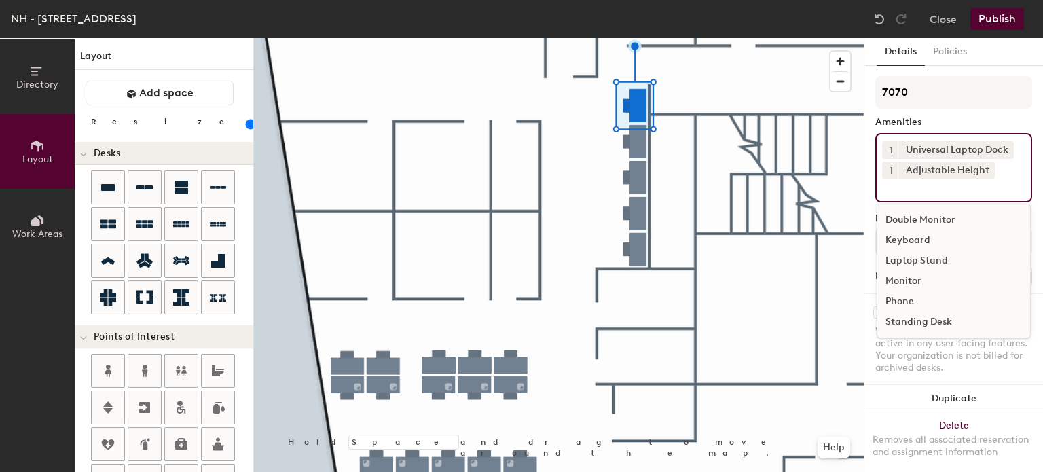
click at [915, 236] on div "Keyboard" at bounding box center [953, 240] width 153 height 20
click at [907, 278] on div "Monitor" at bounding box center [953, 281] width 153 height 20
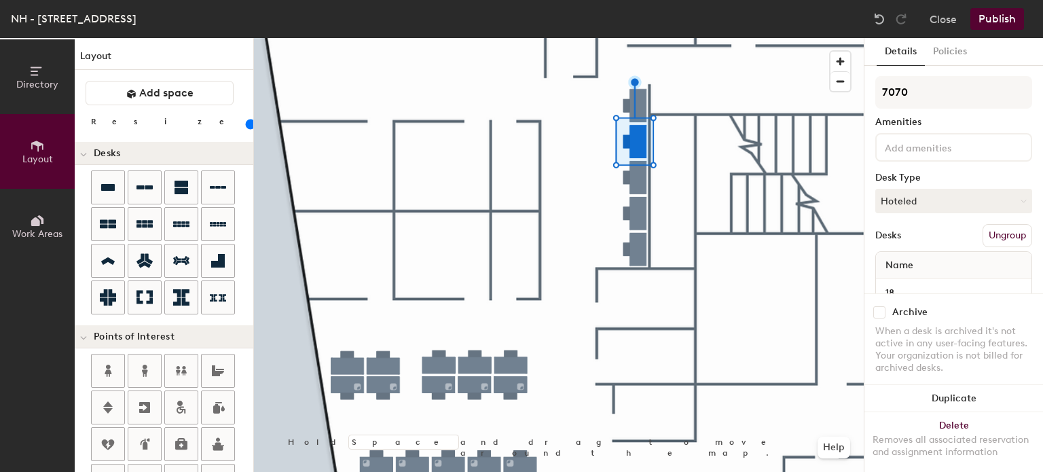
click at [896, 147] on input at bounding box center [943, 147] width 122 height 16
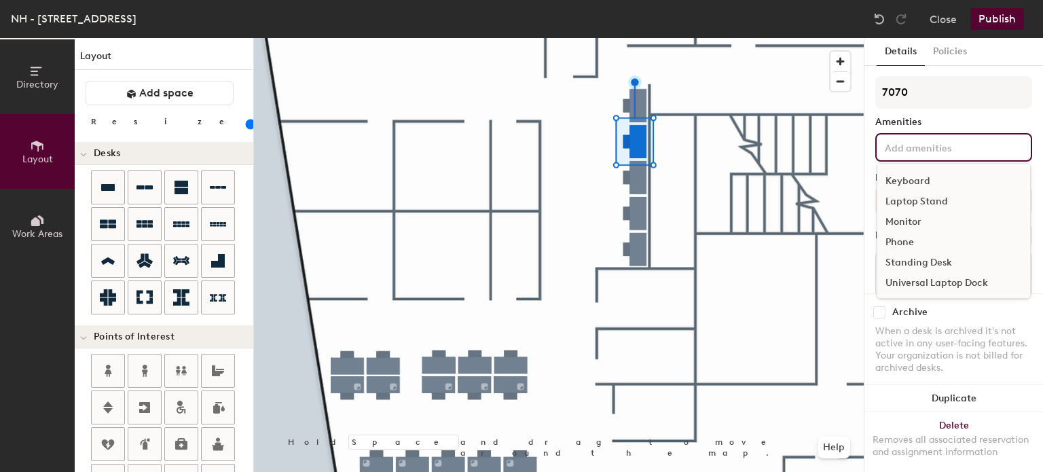
click at [910, 284] on div "Universal Laptop Dock" at bounding box center [953, 283] width 153 height 20
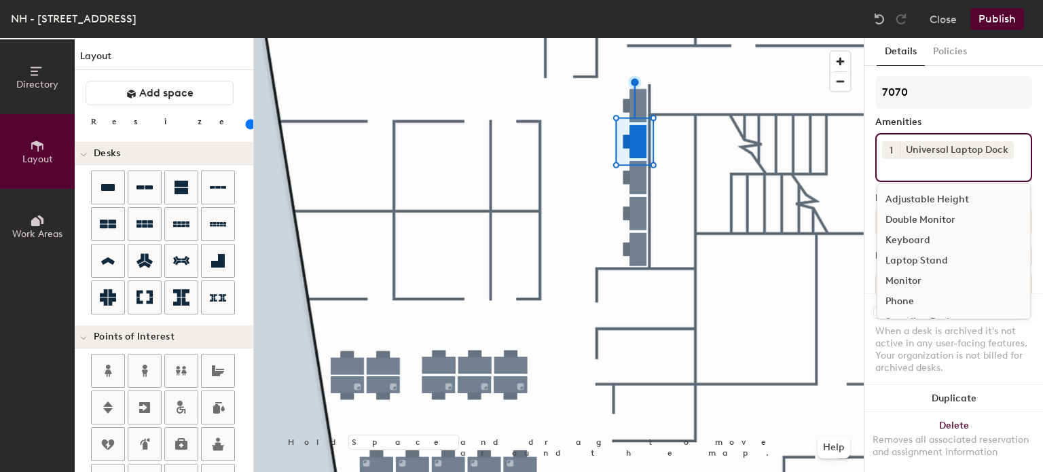
click at [903, 194] on div "Adjustable Height" at bounding box center [953, 199] width 153 height 20
click at [900, 237] on div "Keyboard" at bounding box center [953, 240] width 153 height 20
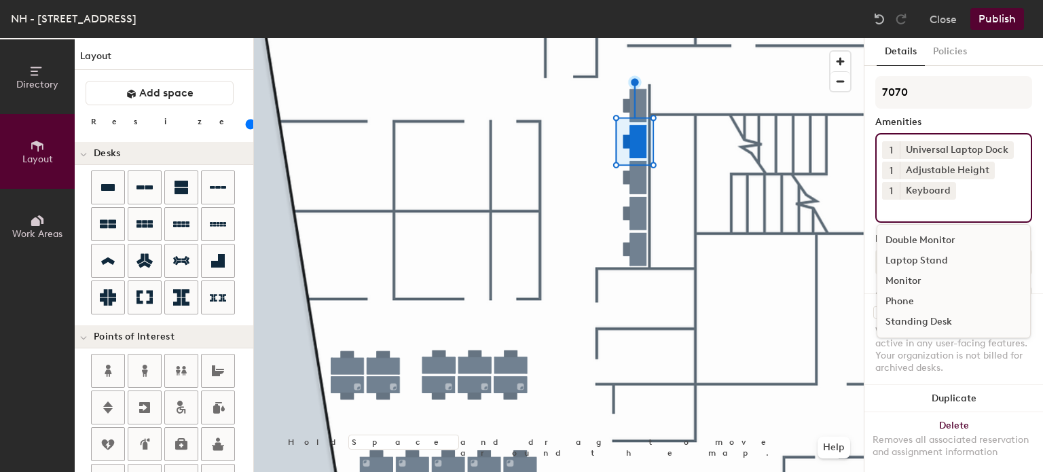
click at [902, 279] on div "Monitor" at bounding box center [953, 281] width 153 height 20
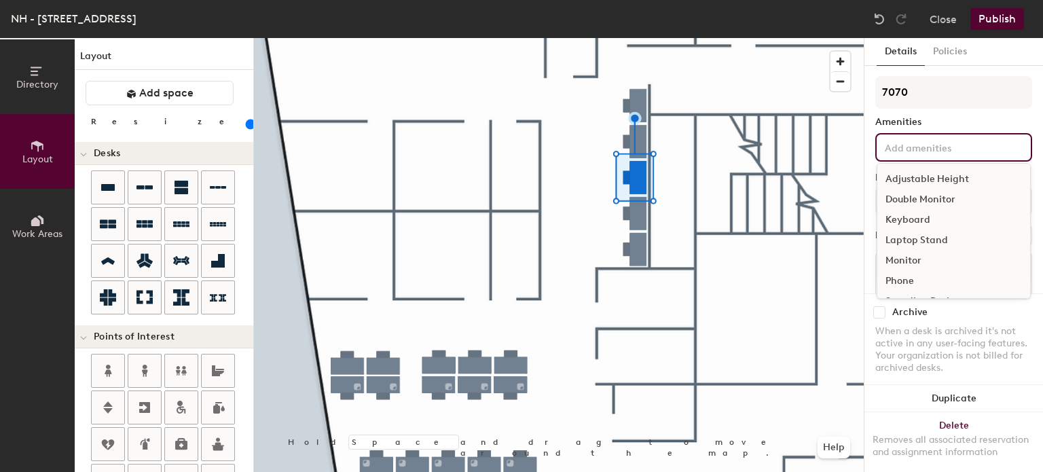
click at [915, 141] on input at bounding box center [943, 147] width 122 height 16
click at [922, 282] on div "Universal Laptop Dock" at bounding box center [953, 283] width 153 height 20
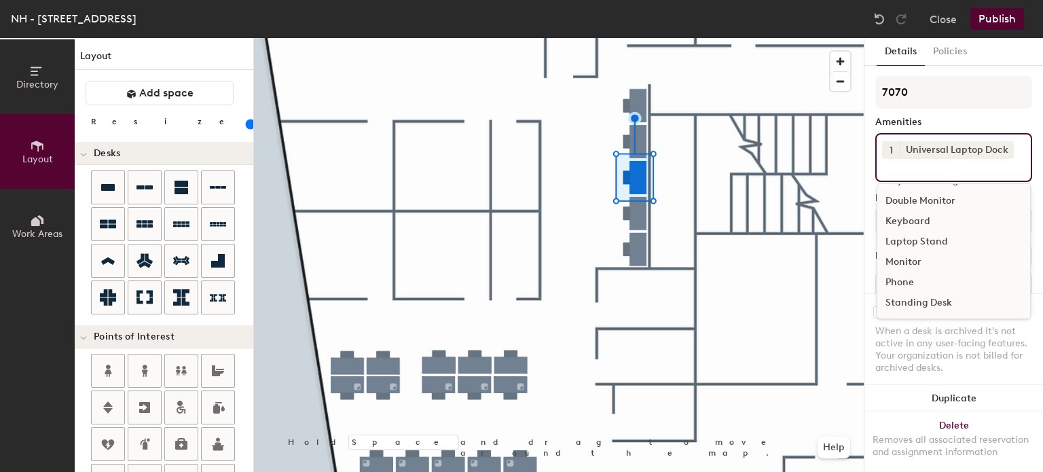
scroll to position [0, 0]
click at [918, 194] on div "Adjustable Height" at bounding box center [953, 199] width 153 height 20
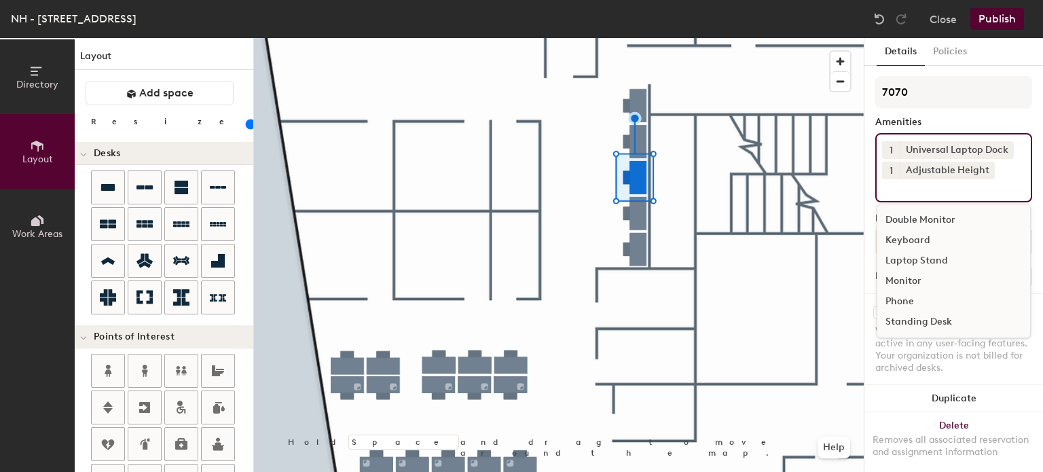
click at [902, 241] on div "Keyboard" at bounding box center [953, 240] width 153 height 20
click at [902, 278] on div "Monitor" at bounding box center [953, 281] width 153 height 20
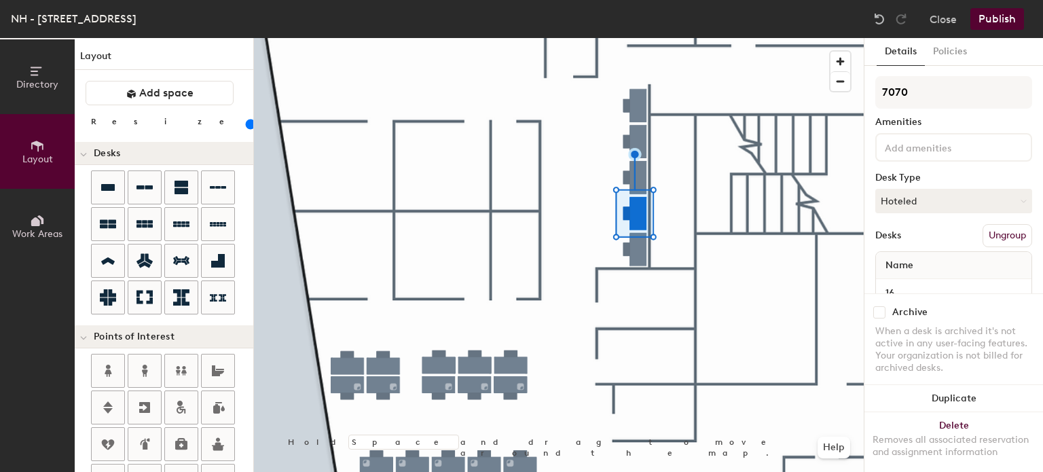
click at [939, 153] on input at bounding box center [943, 147] width 122 height 16
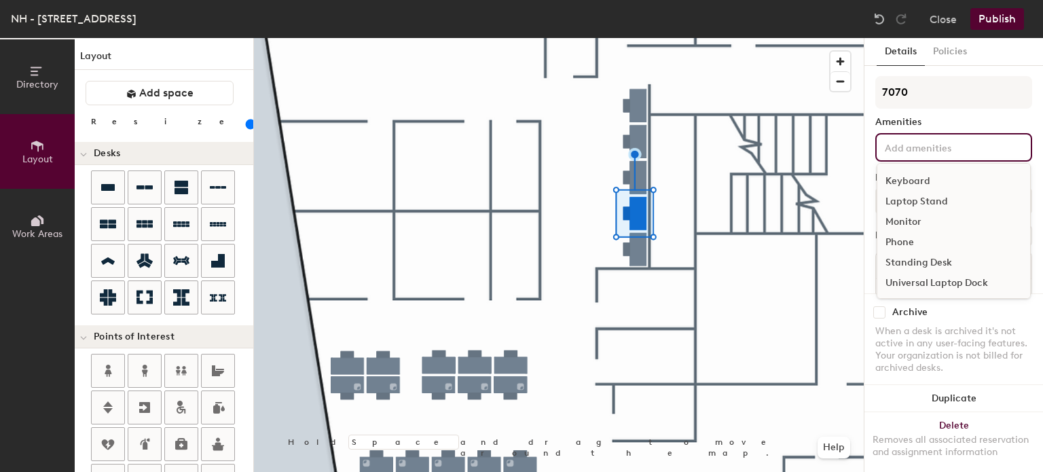
click at [922, 282] on div "Universal Laptop Dock" at bounding box center [953, 283] width 153 height 20
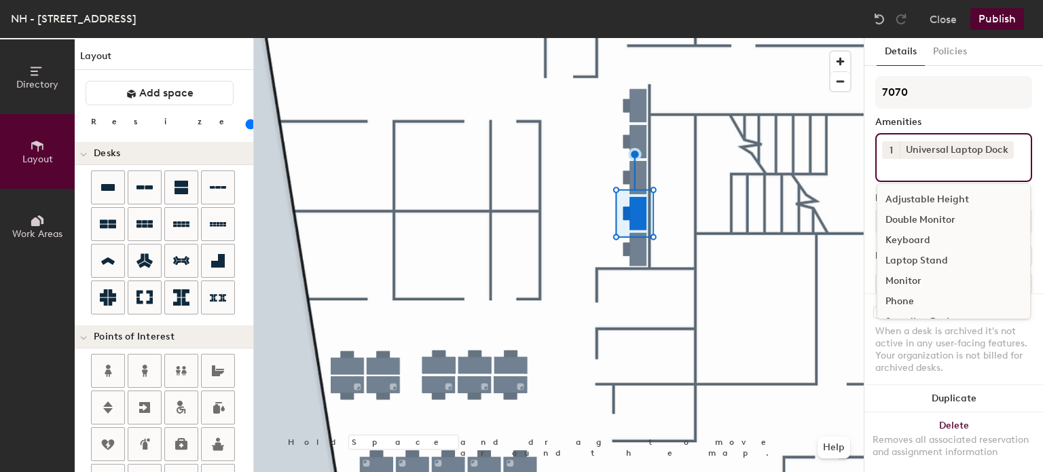
click at [914, 196] on div "Adjustable Height" at bounding box center [953, 199] width 153 height 20
click at [906, 241] on div "Keyboard" at bounding box center [953, 240] width 153 height 20
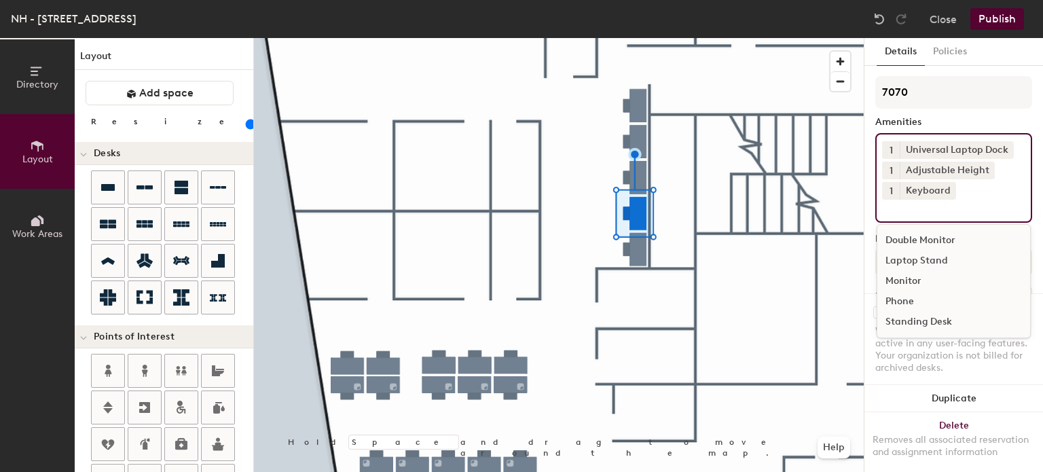
click at [910, 280] on div "Monitor" at bounding box center [953, 281] width 153 height 20
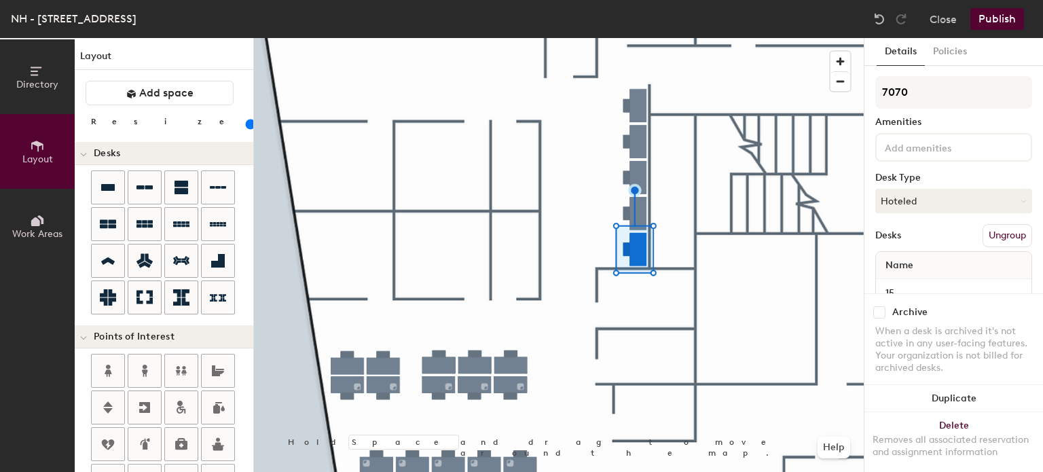
click at [904, 152] on input at bounding box center [943, 147] width 122 height 16
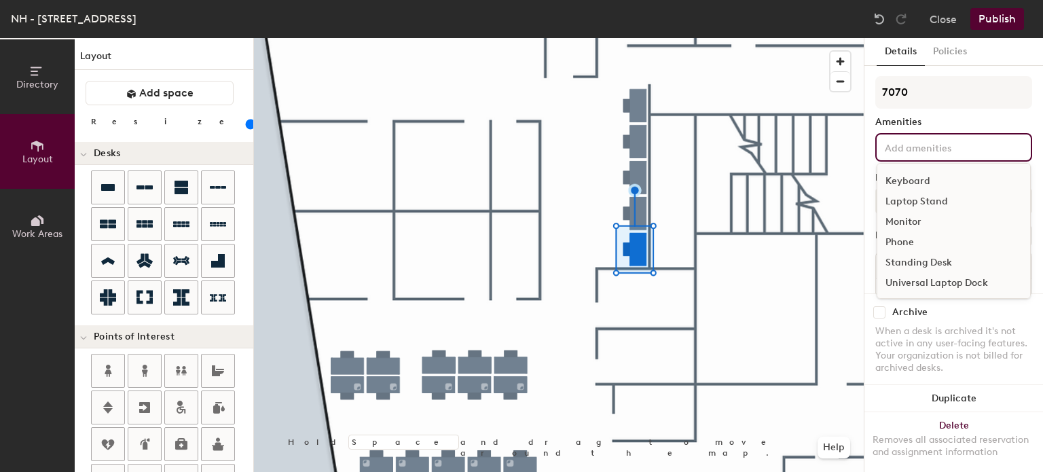
click at [914, 277] on div "Universal Laptop Dock" at bounding box center [953, 283] width 153 height 20
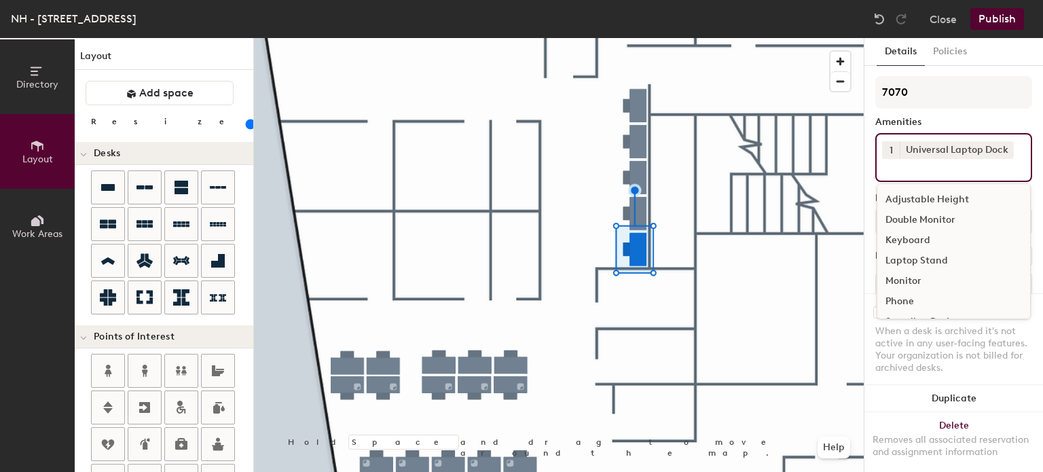
click at [918, 193] on div "Adjustable Height" at bounding box center [953, 199] width 153 height 20
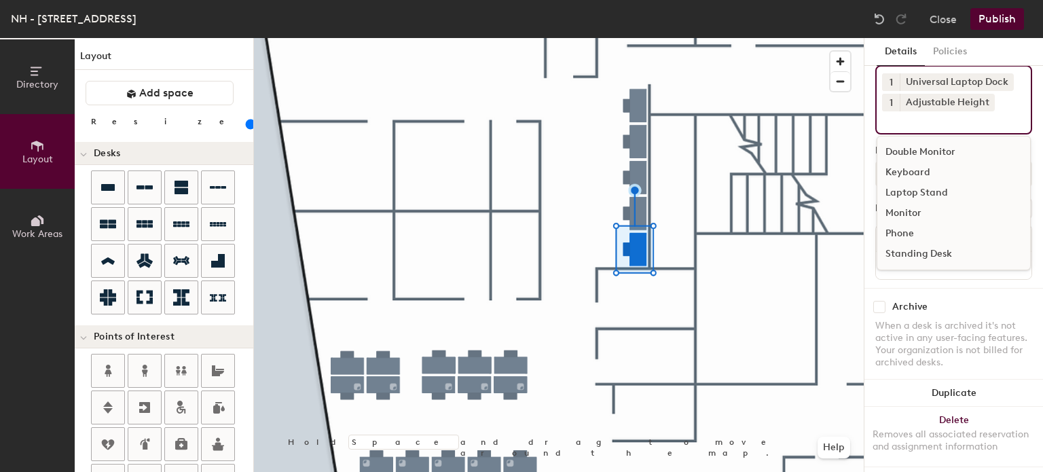
click at [915, 172] on div "Keyboard" at bounding box center [953, 172] width 153 height 20
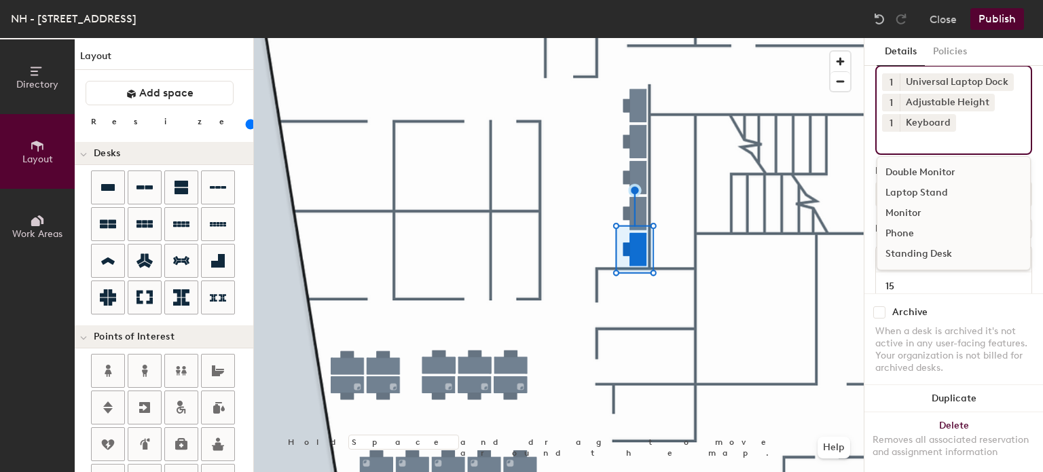
click at [909, 213] on div "Monitor" at bounding box center [953, 213] width 153 height 20
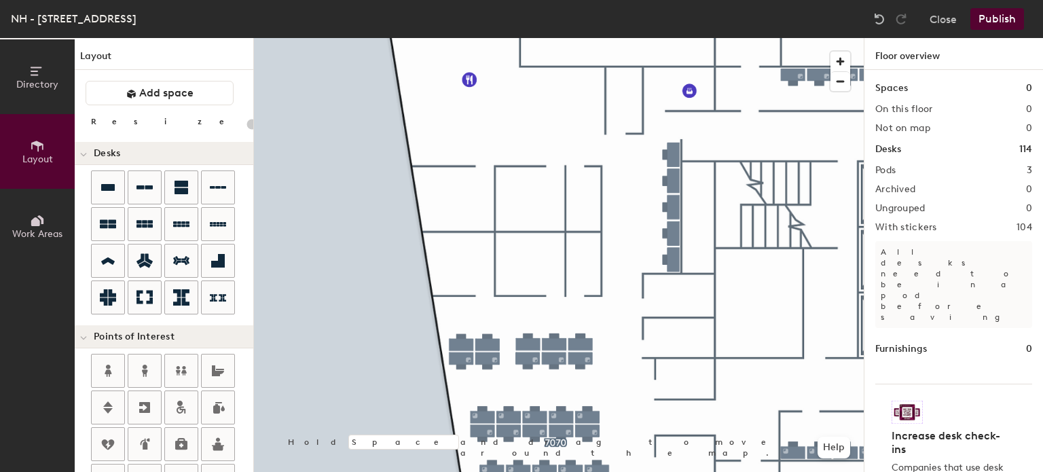
click at [1004, 13] on button "Publish" at bounding box center [997, 19] width 54 height 22
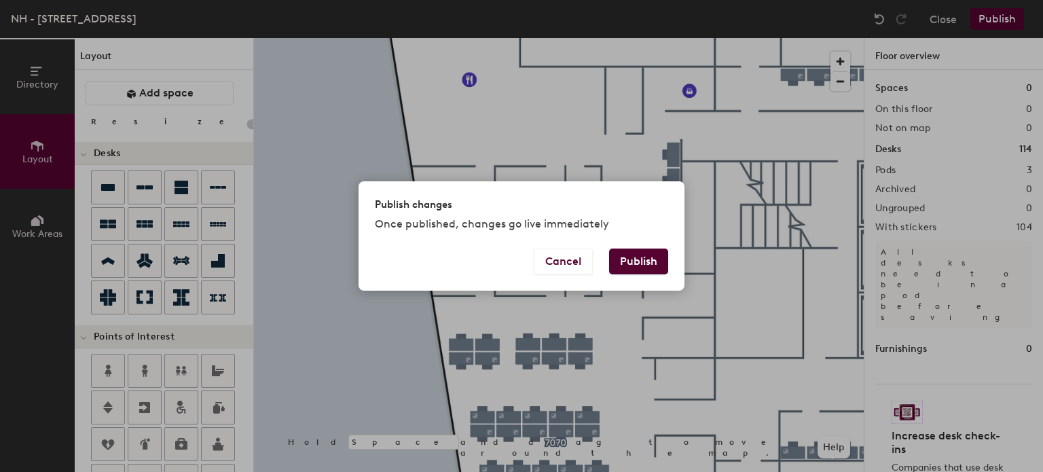
click at [640, 263] on button "Publish" at bounding box center [638, 262] width 59 height 26
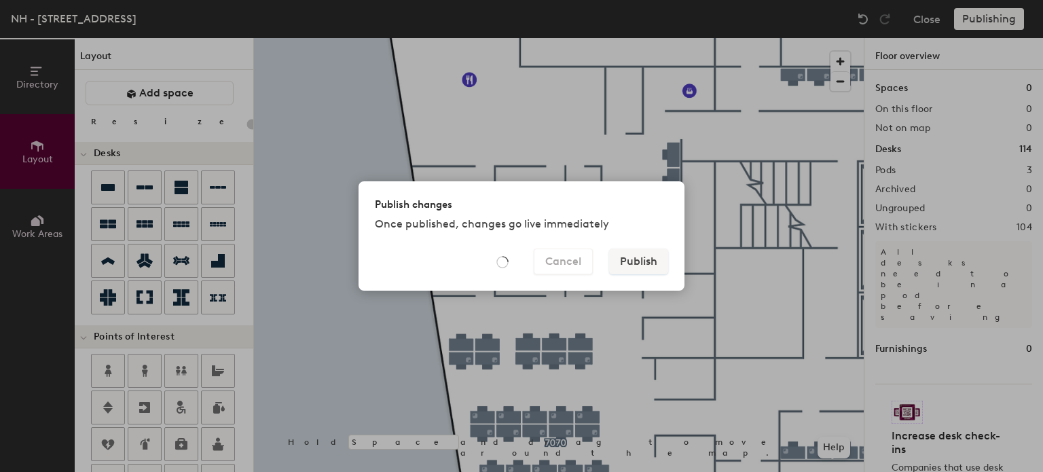
type input "20"
